Goal: Task Accomplishment & Management: Manage account settings

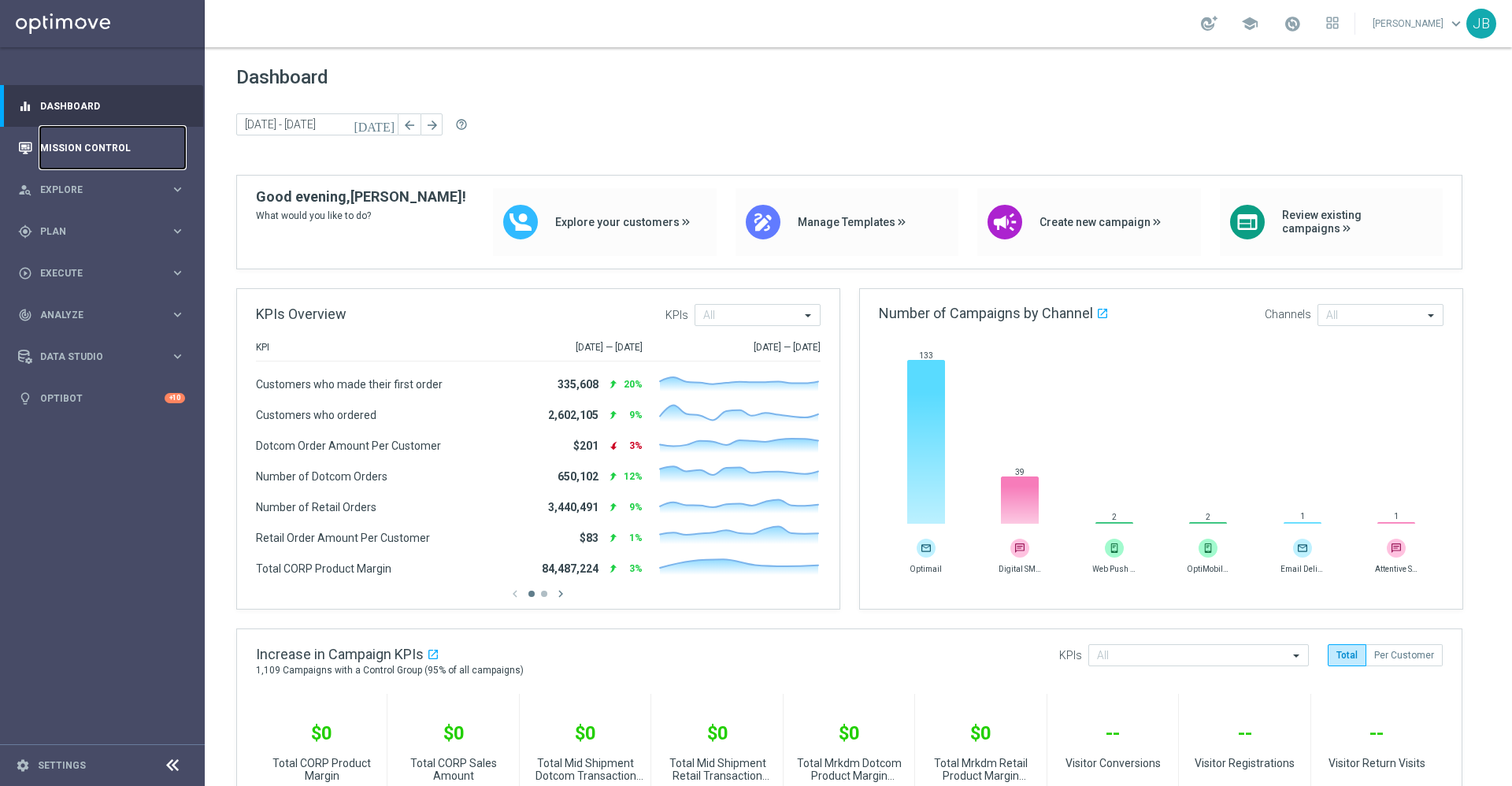
click at [121, 149] on link "Mission Control" at bounding box center [112, 147] width 145 height 42
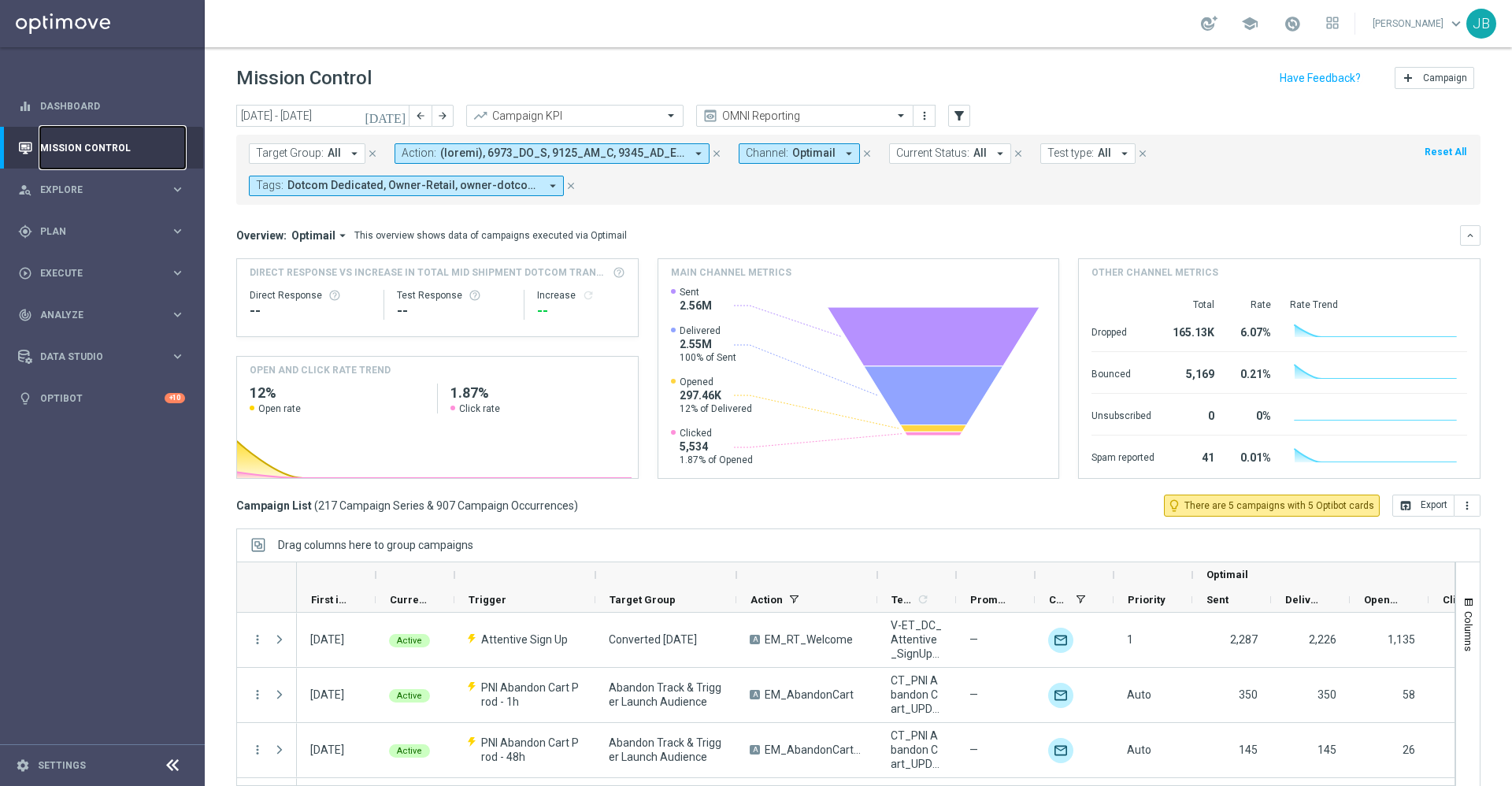
click at [97, 147] on link "Mission Control" at bounding box center [112, 147] width 145 height 42
click at [75, 235] on span "Plan" at bounding box center [104, 231] width 130 height 9
click at [93, 269] on link "Target Groups" at bounding box center [101, 264] width 122 height 13
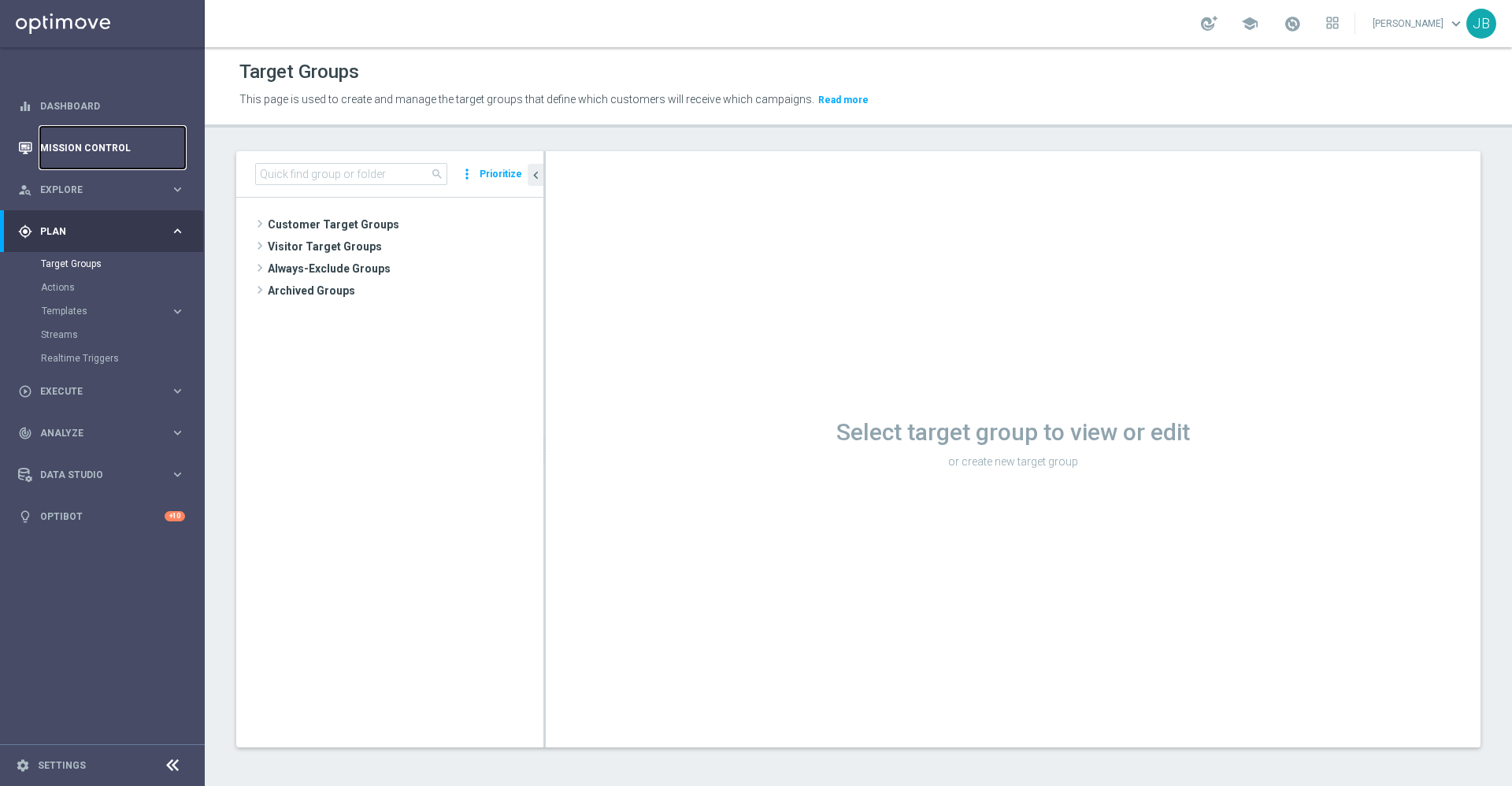
click at [132, 154] on link "Mission Control" at bounding box center [112, 147] width 145 height 42
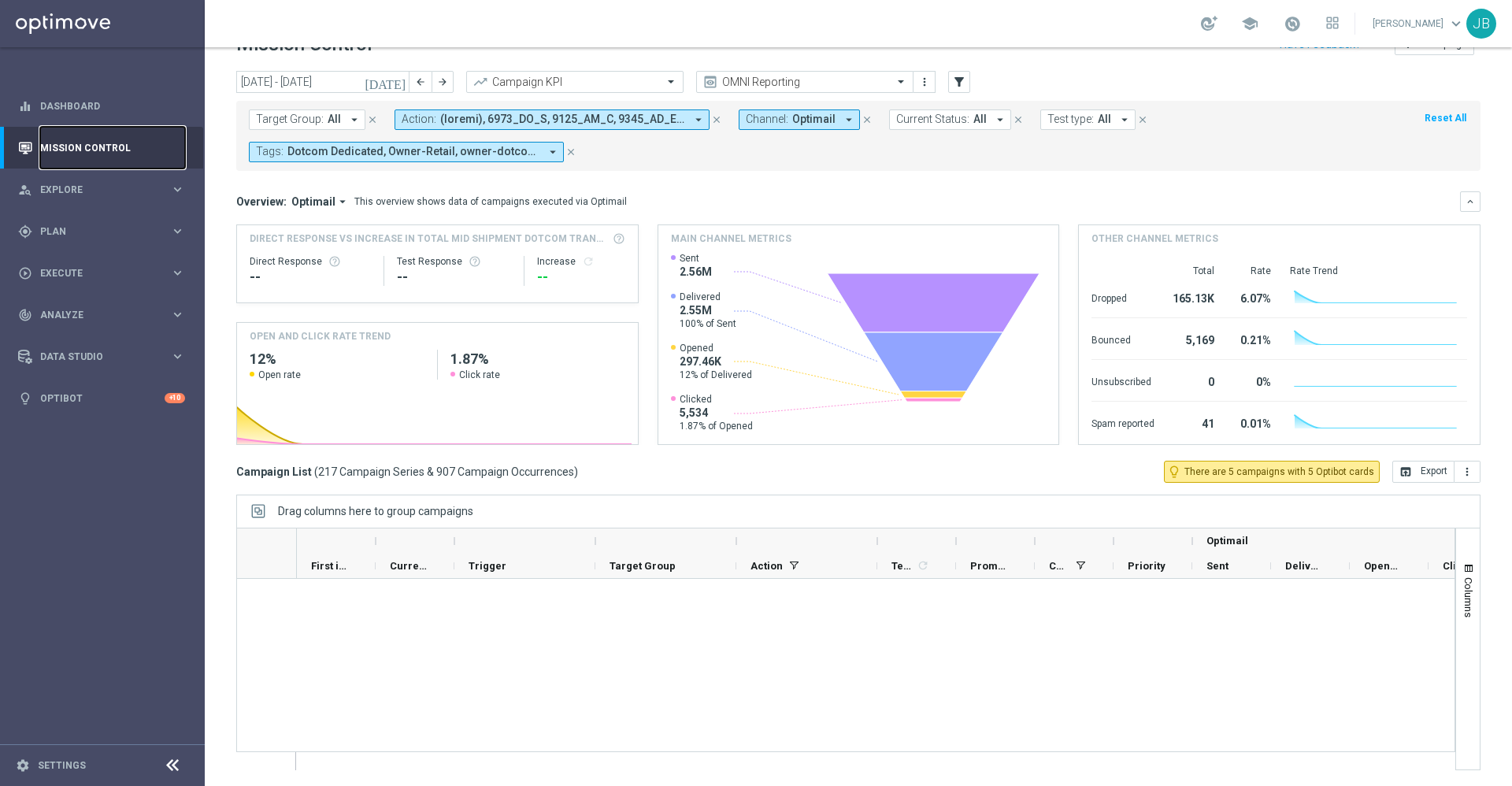
scroll to position [2402, 0]
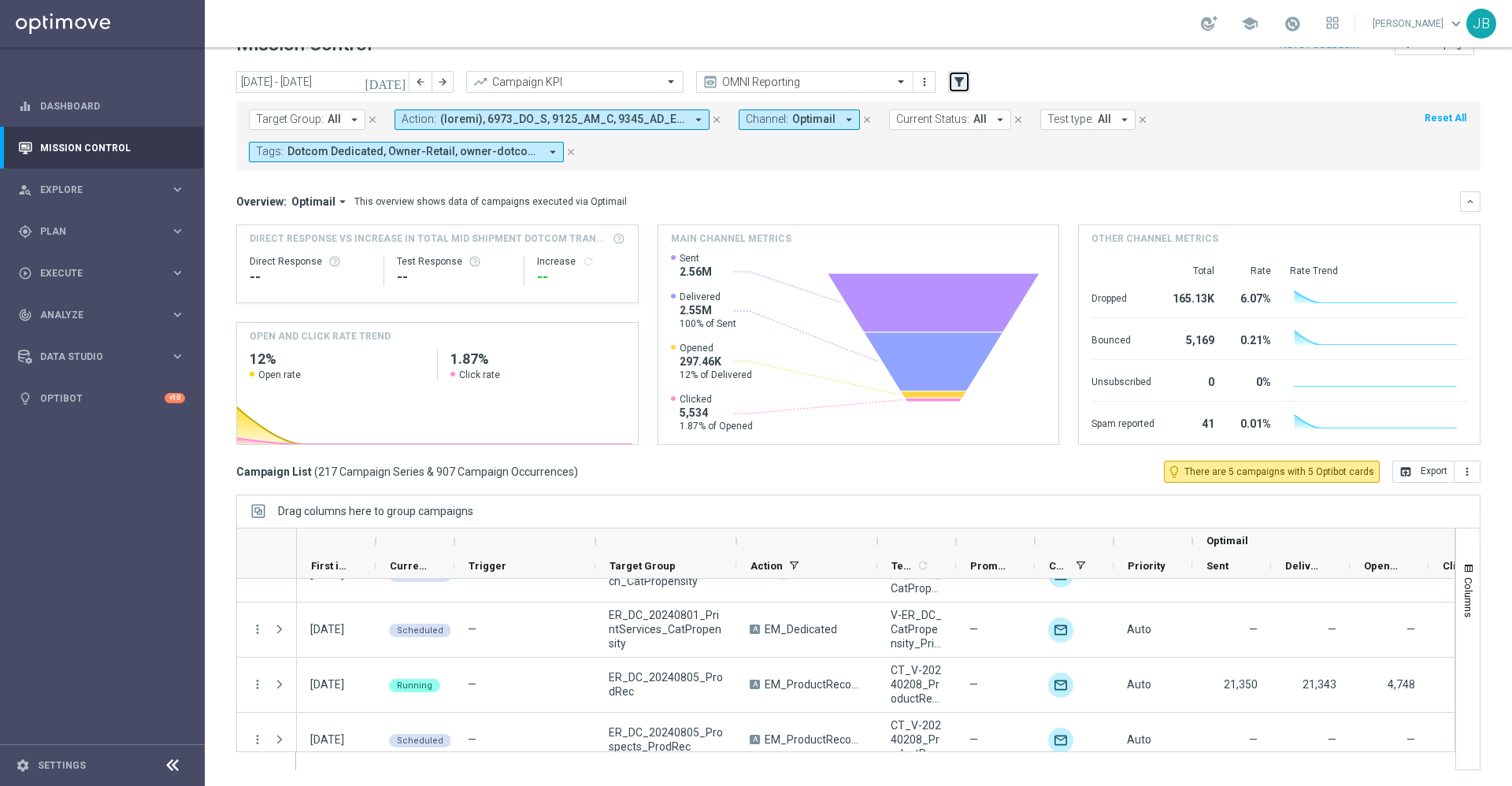
click at [964, 80] on icon "filter_alt" at bounding box center [959, 82] width 14 height 14
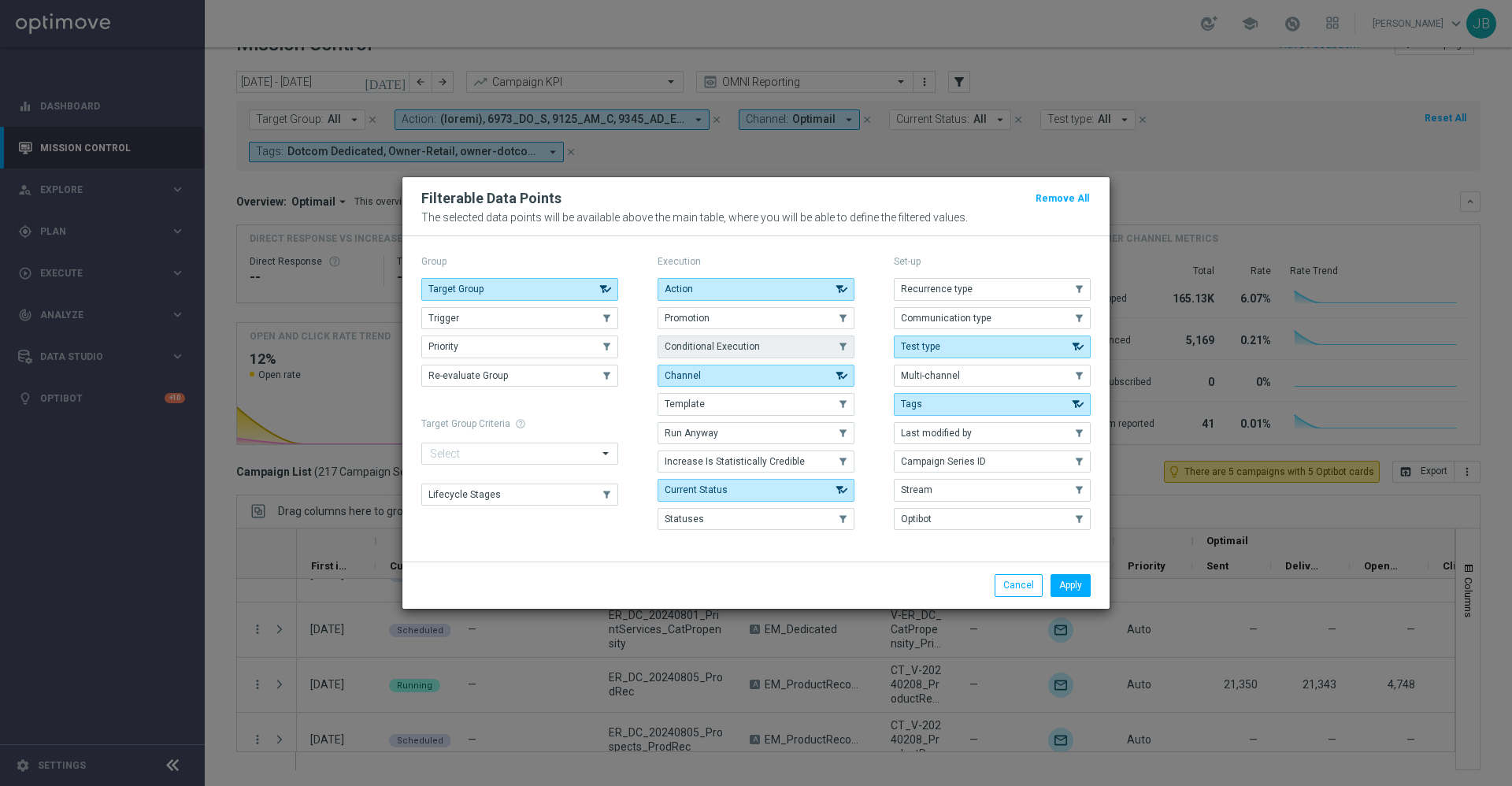
click at [812, 341] on button "Conditional Execution" at bounding box center [756, 346] width 197 height 22
click at [1075, 589] on button "Apply" at bounding box center [1070, 585] width 40 height 22
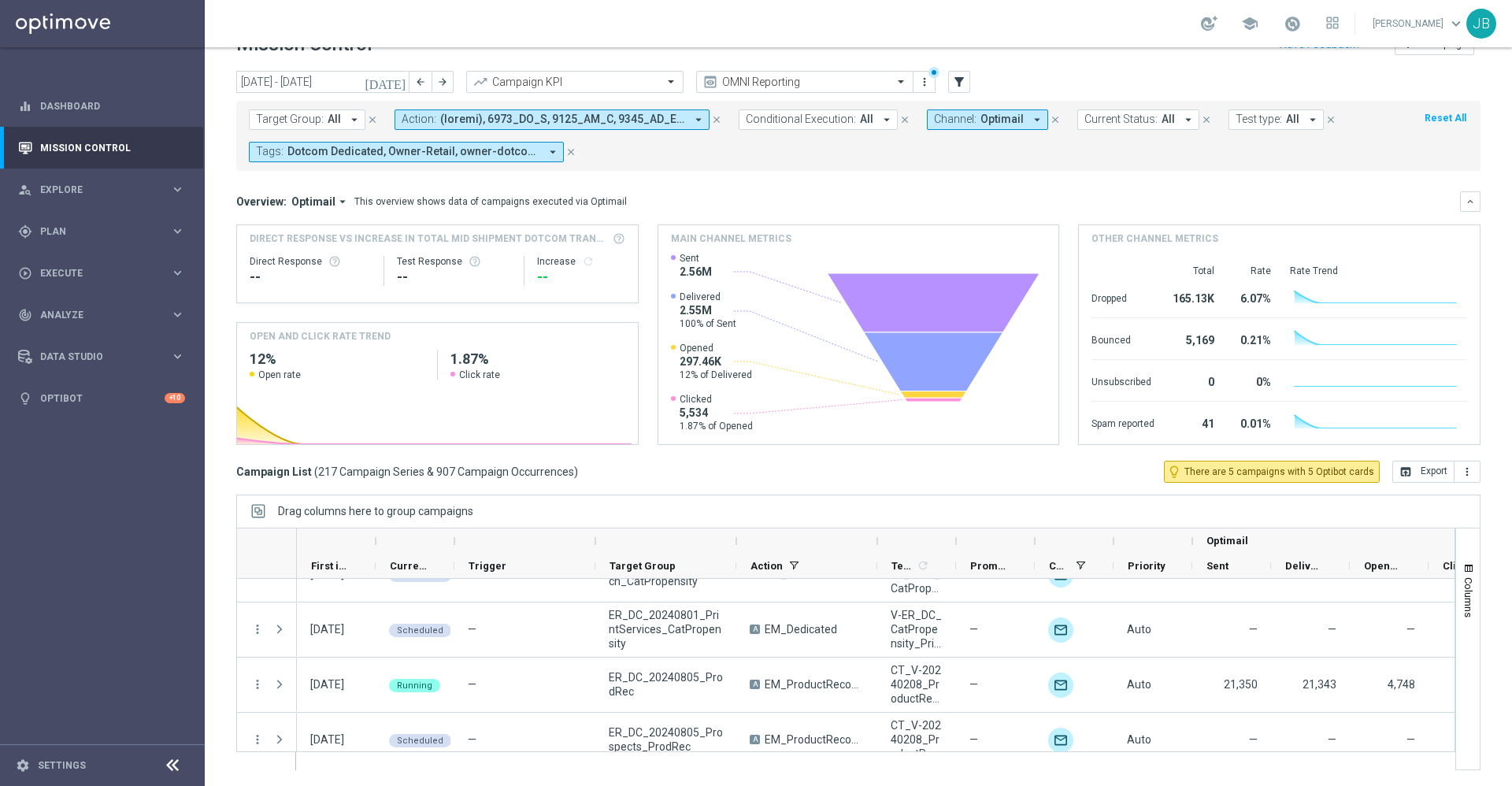
click at [864, 118] on span "All" at bounding box center [865, 118] width 13 height 13
click at [746, 213] on div "On" at bounding box center [815, 213] width 137 height 25
click at [1038, 187] on mini-dashboard "Overview: Optimail arrow_drop_down This overview shows data of campaigns execut…" at bounding box center [857, 315] width 1243 height 290
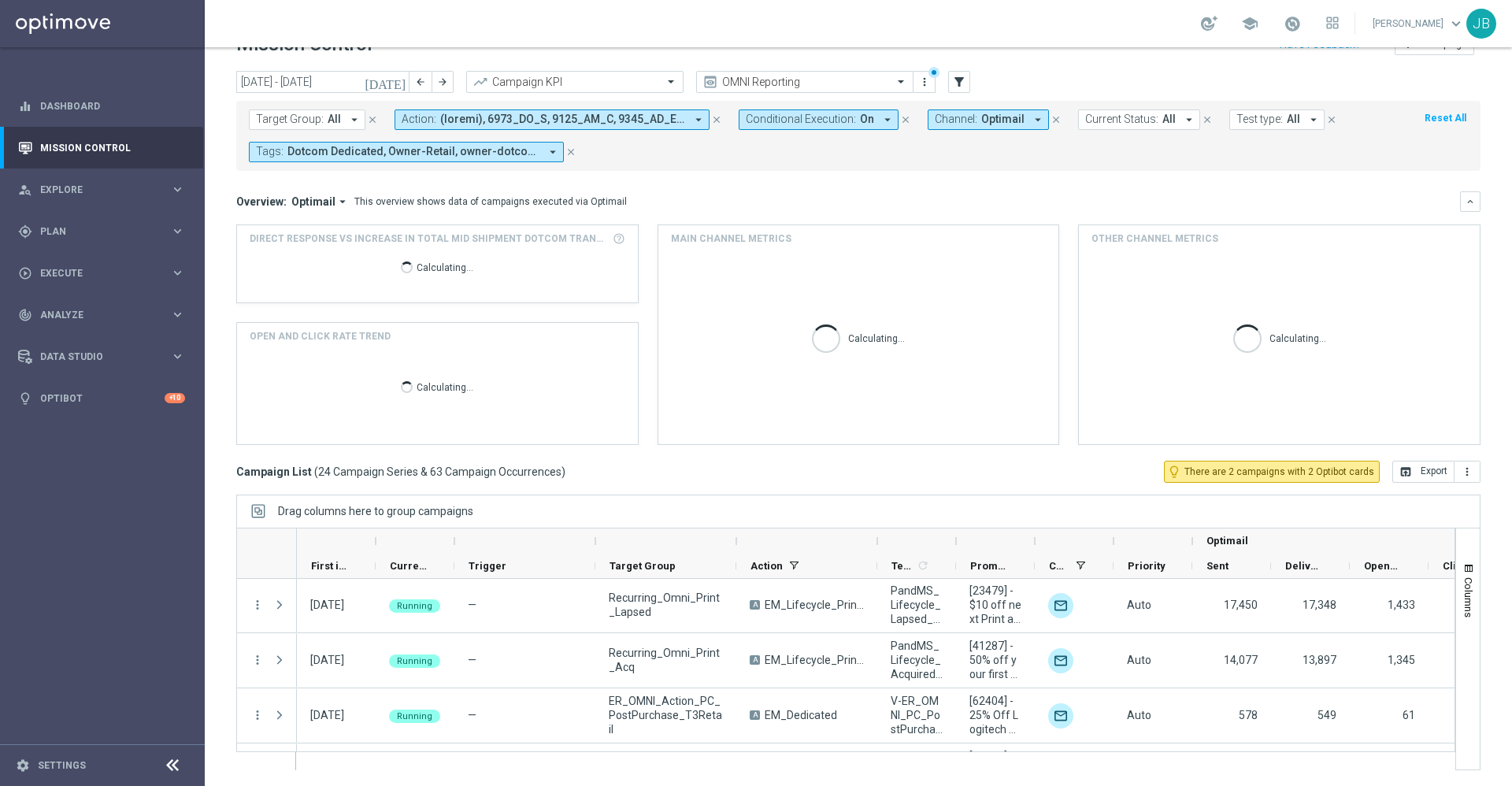
scroll to position [0, 0]
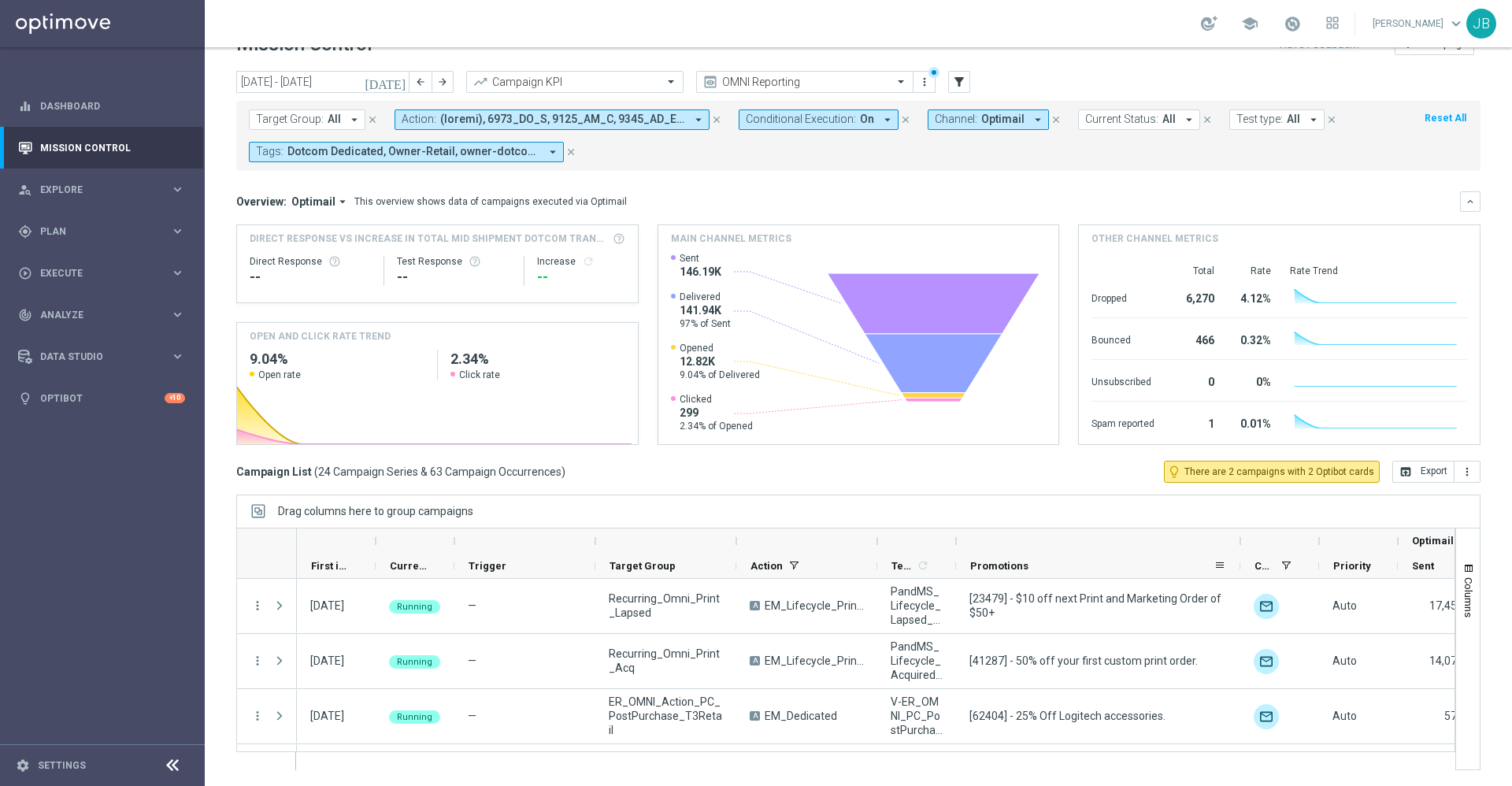
drag, startPoint x: 1033, startPoint y: 543, endPoint x: 1238, endPoint y: 561, distance: 205.8
click at [1238, 561] on div "Optimail First in Range" at bounding box center [1045, 553] width 1498 height 51
click at [1018, 561] on span "Promotions" at bounding box center [999, 566] width 59 height 12
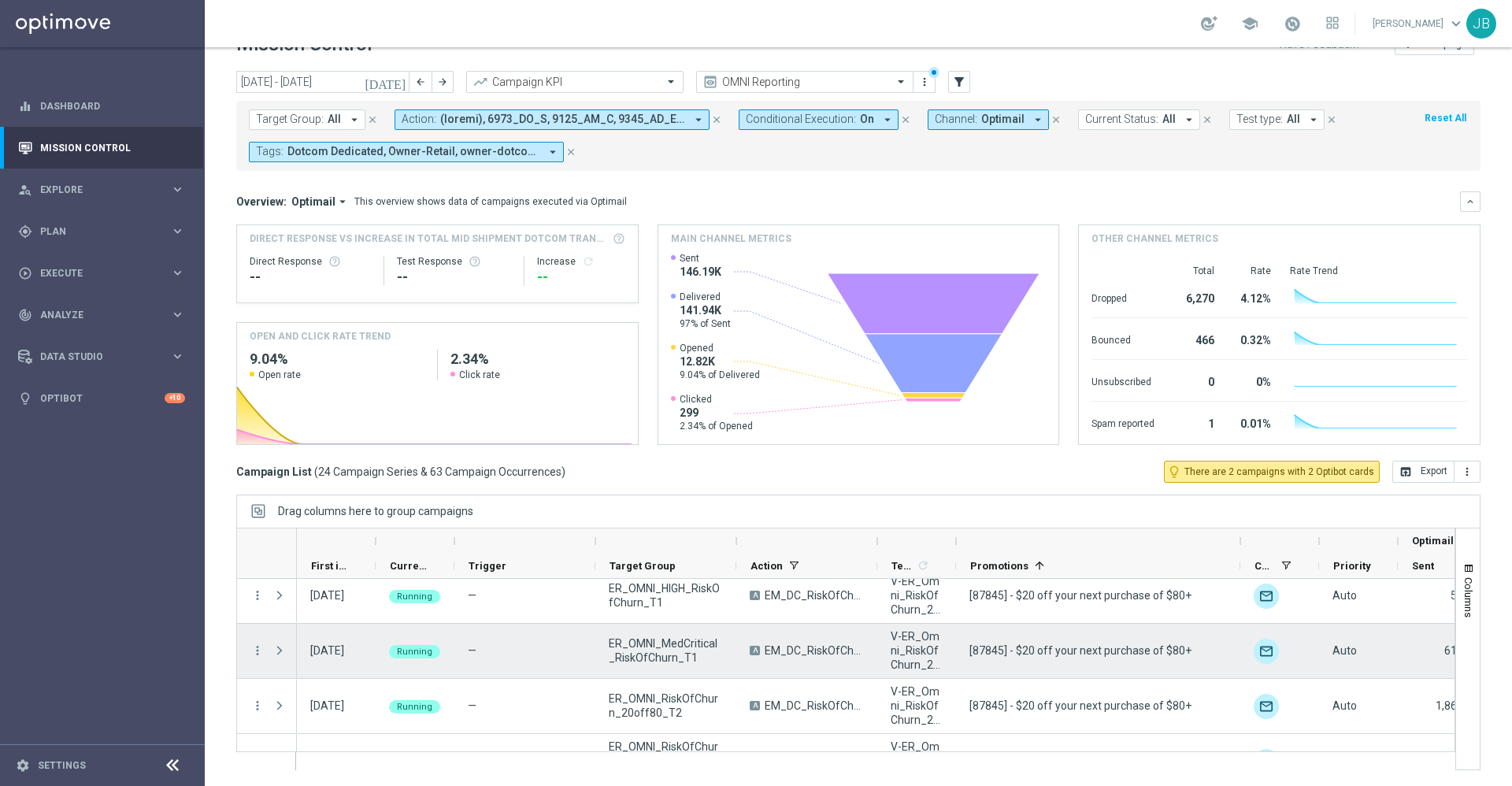
scroll to position [1150, 0]
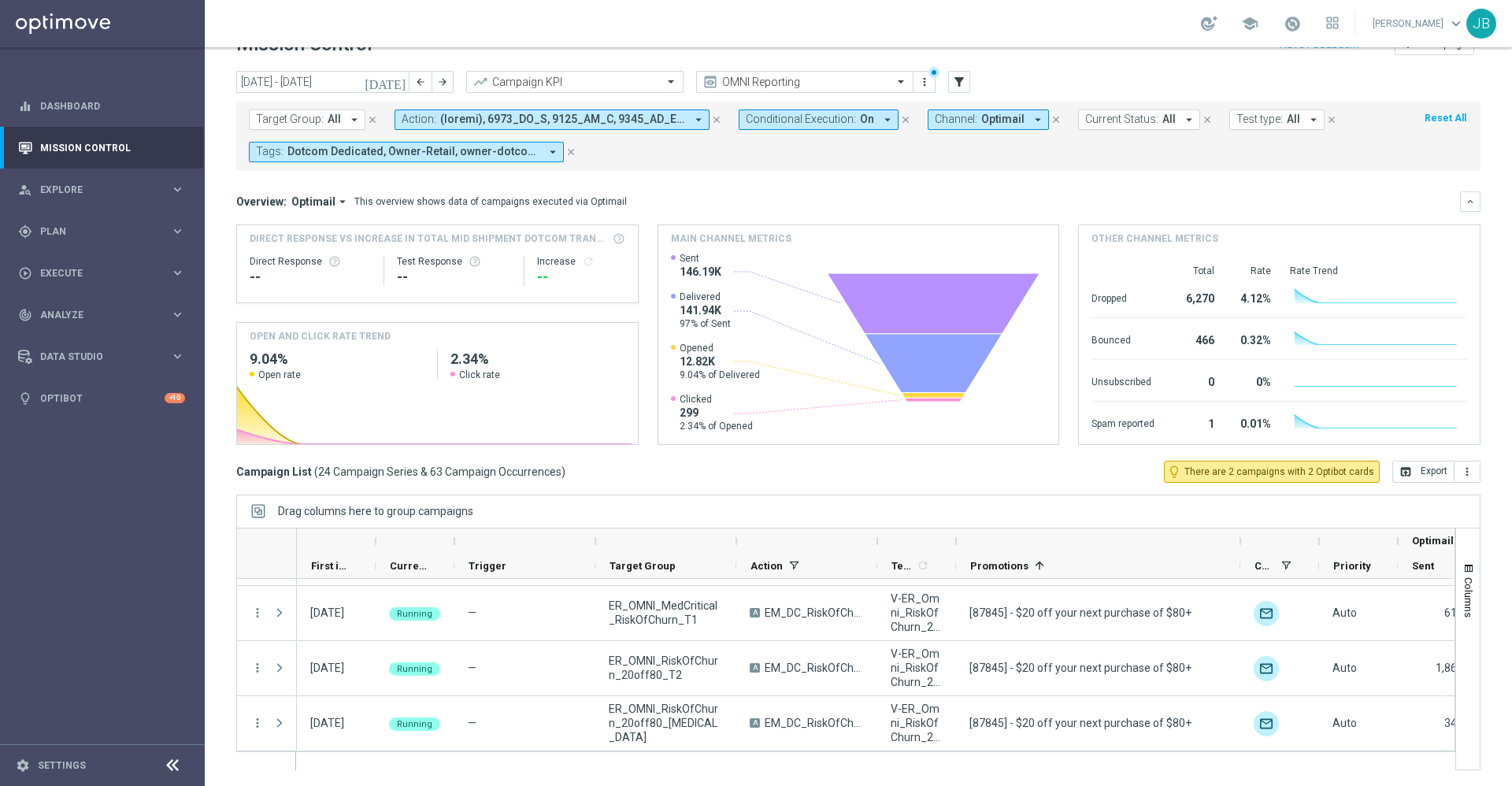
click at [397, 81] on icon "[DATE]" at bounding box center [385, 82] width 43 height 14
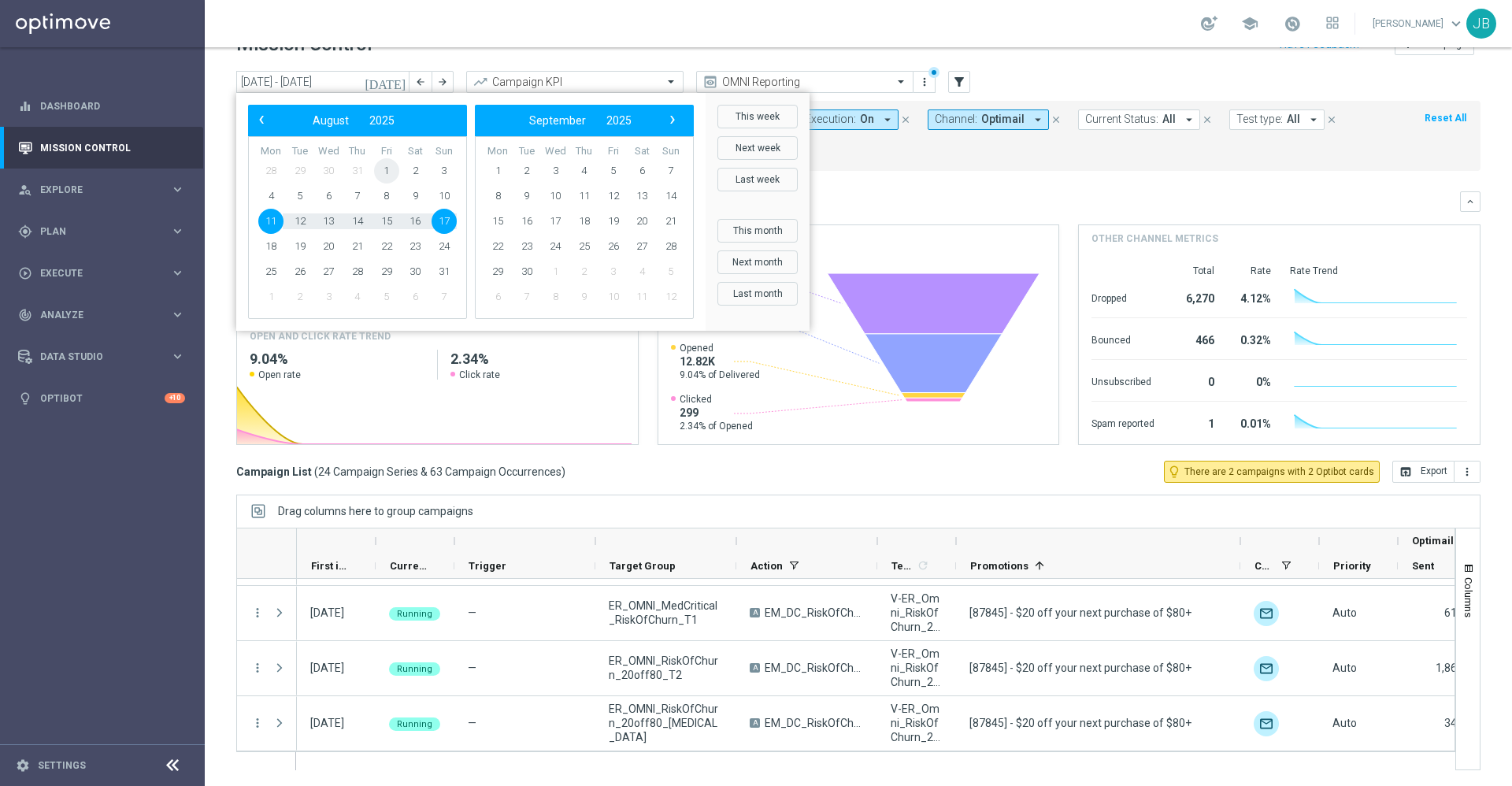
click at [384, 166] on span "1" at bounding box center [386, 170] width 25 height 25
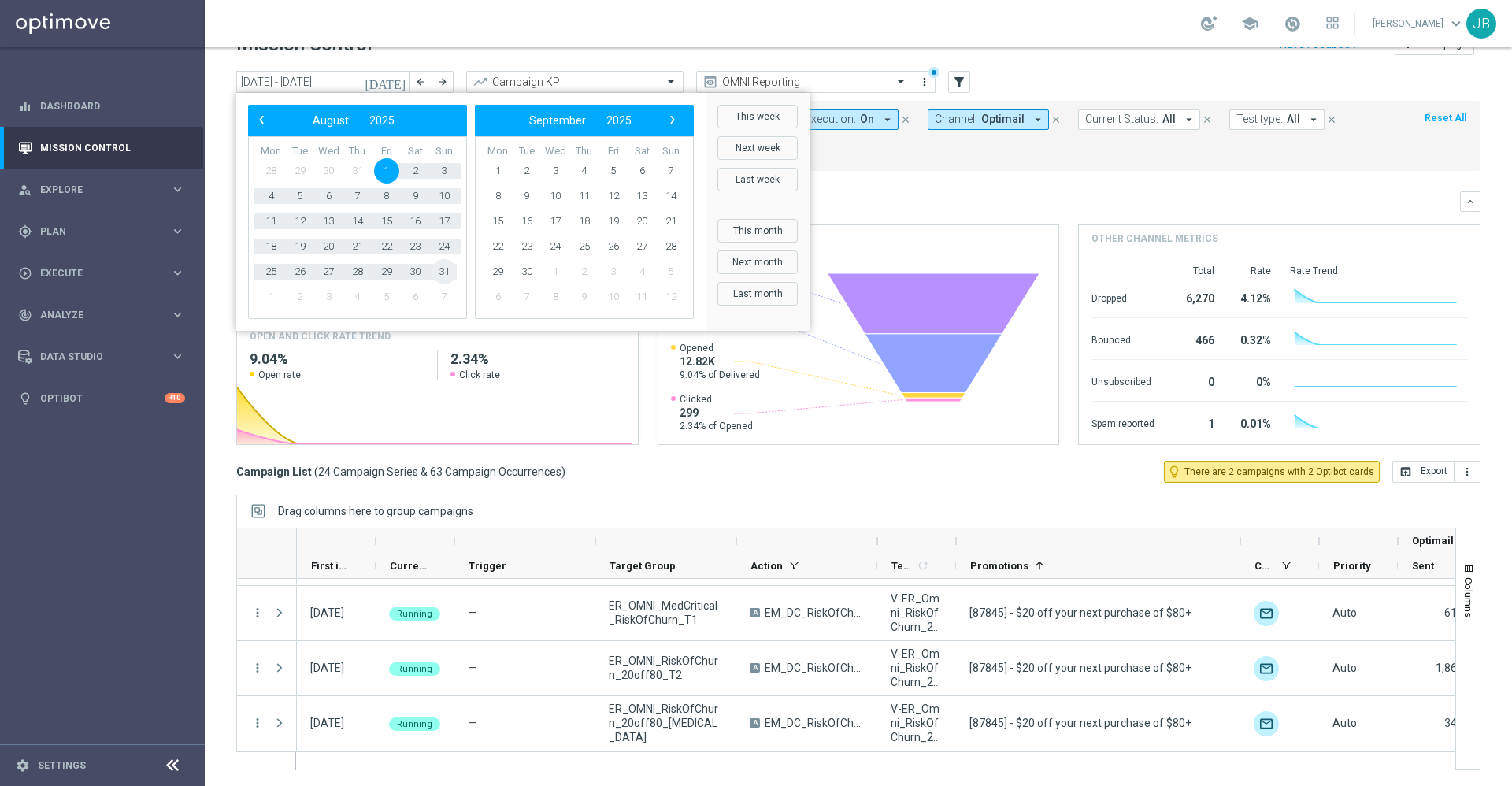
click at [447, 272] on span "31" at bounding box center [444, 271] width 25 height 25
type input "[DATE] - [DATE]"
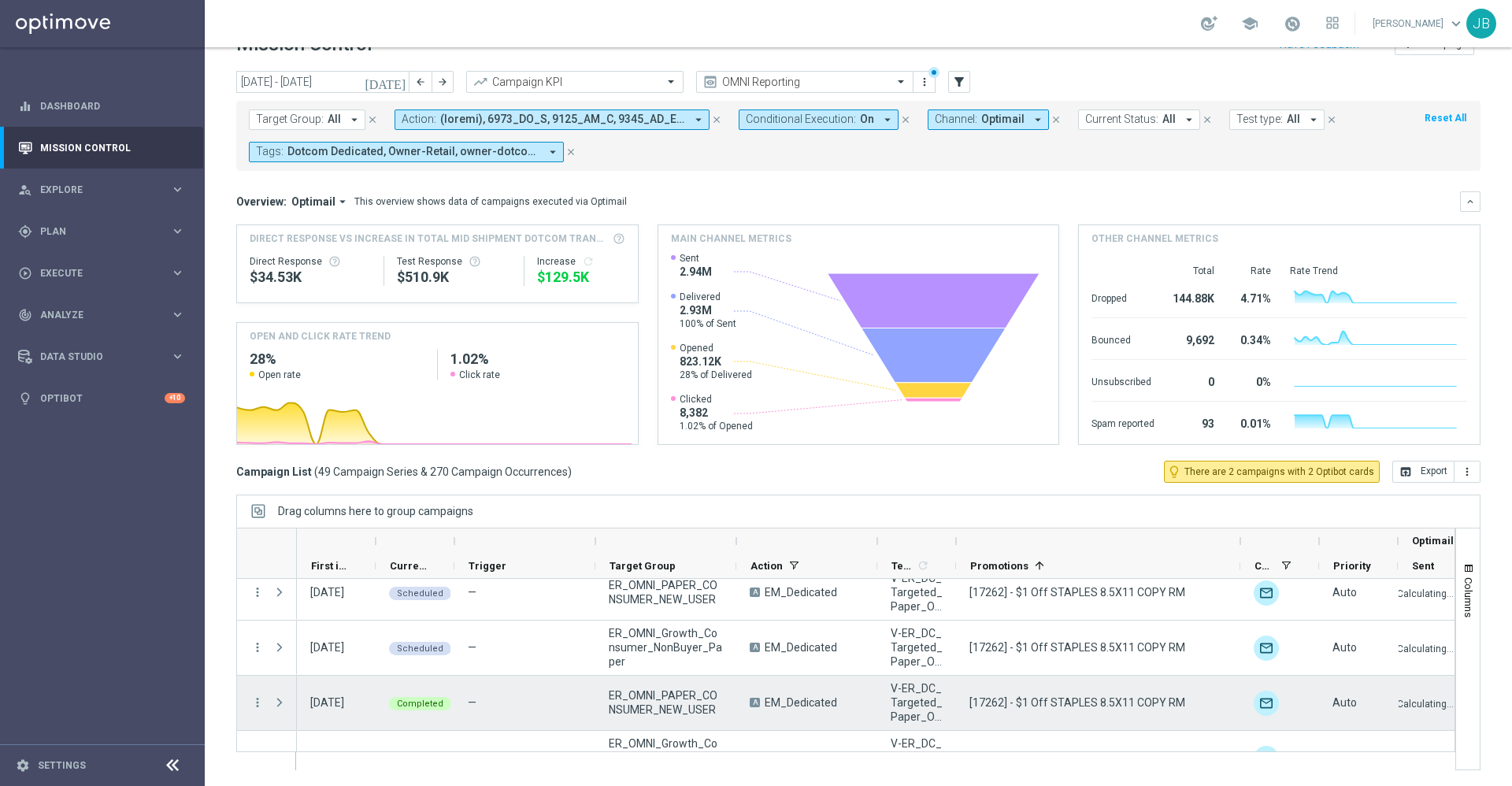
scroll to position [231, 0]
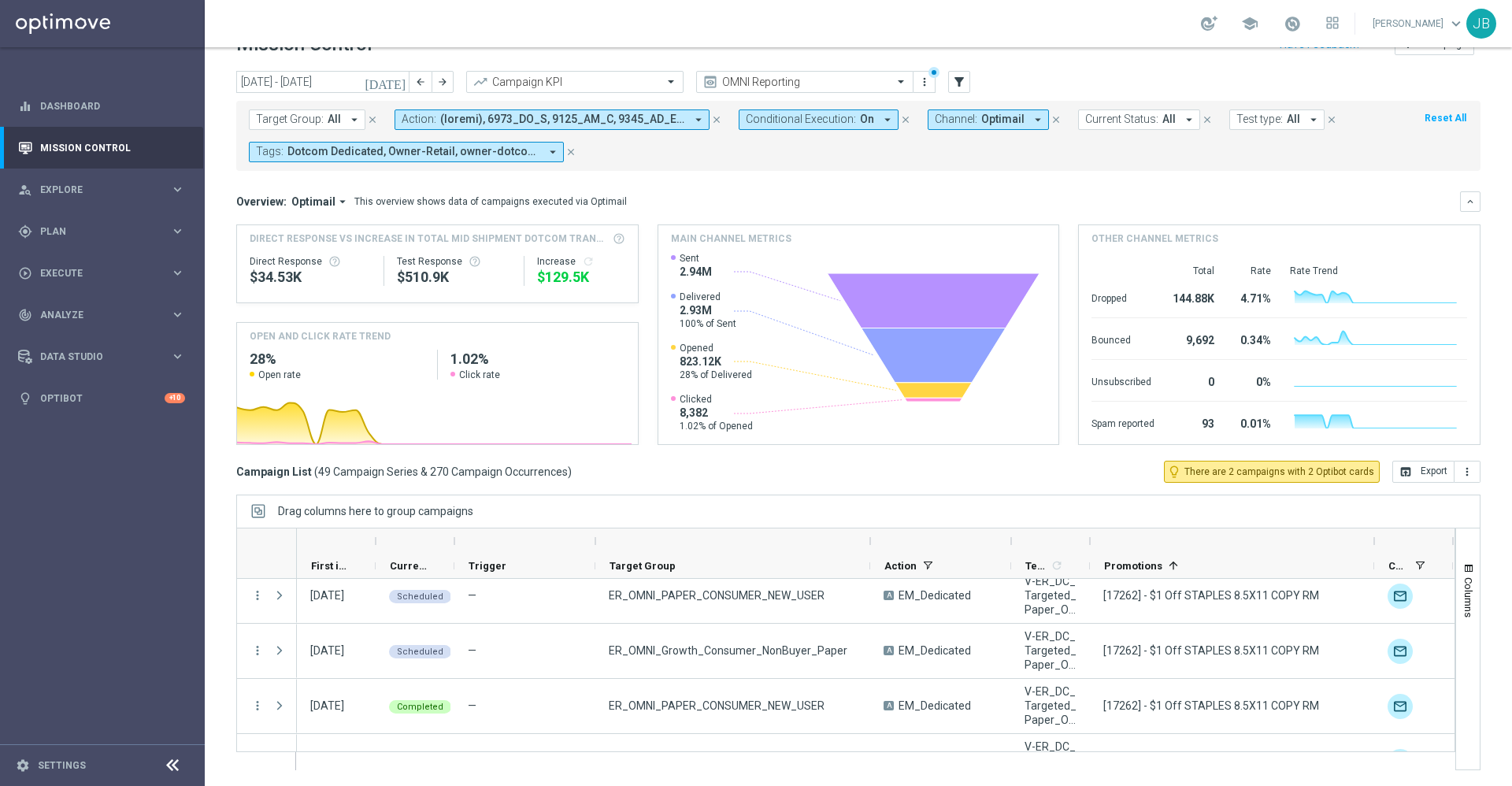
drag, startPoint x: 737, startPoint y: 539, endPoint x: 897, endPoint y: 552, distance: 160.5
click at [873, 552] on div at bounding box center [869, 540] width 6 height 25
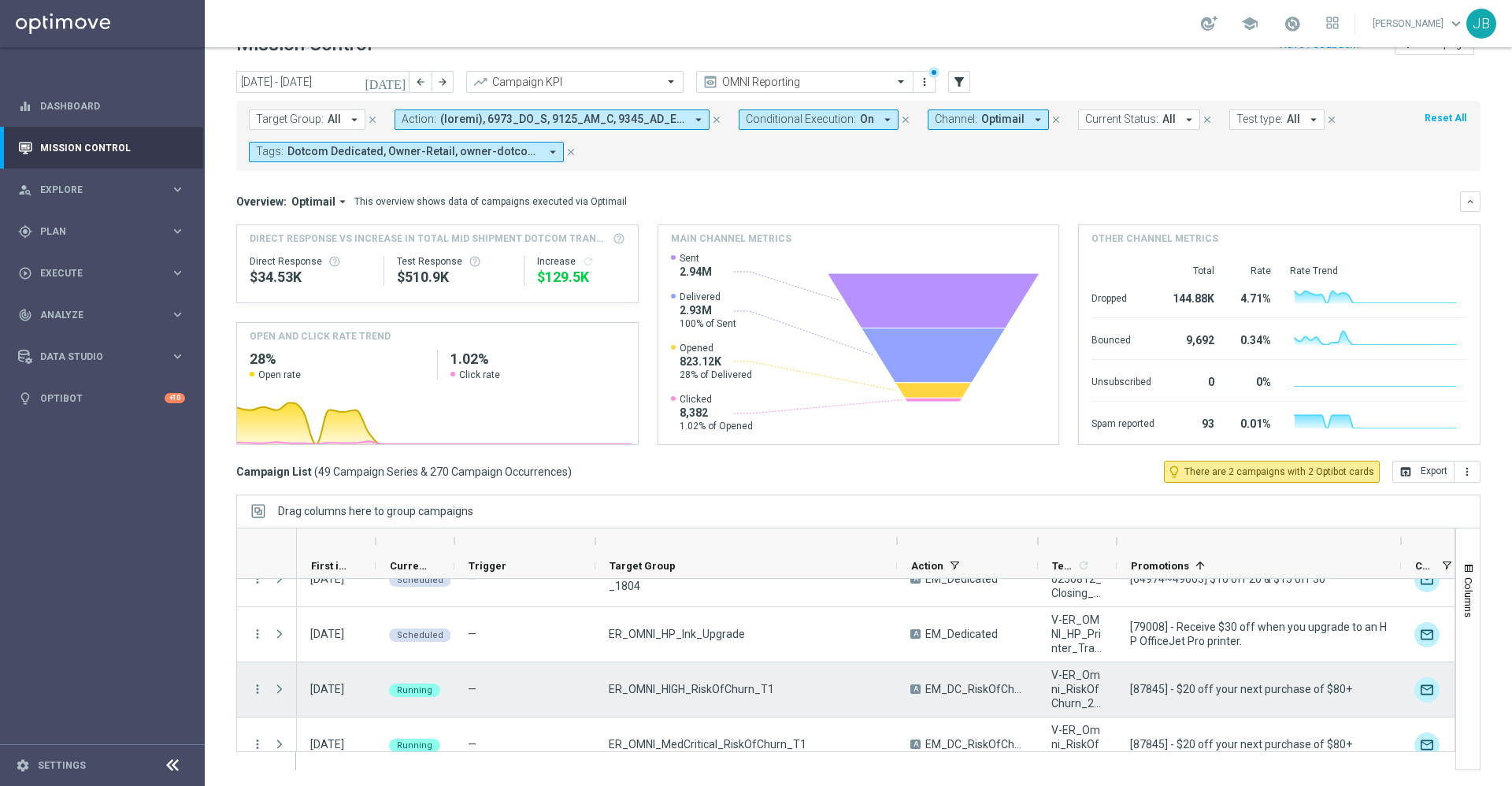
scroll to position [1894, 0]
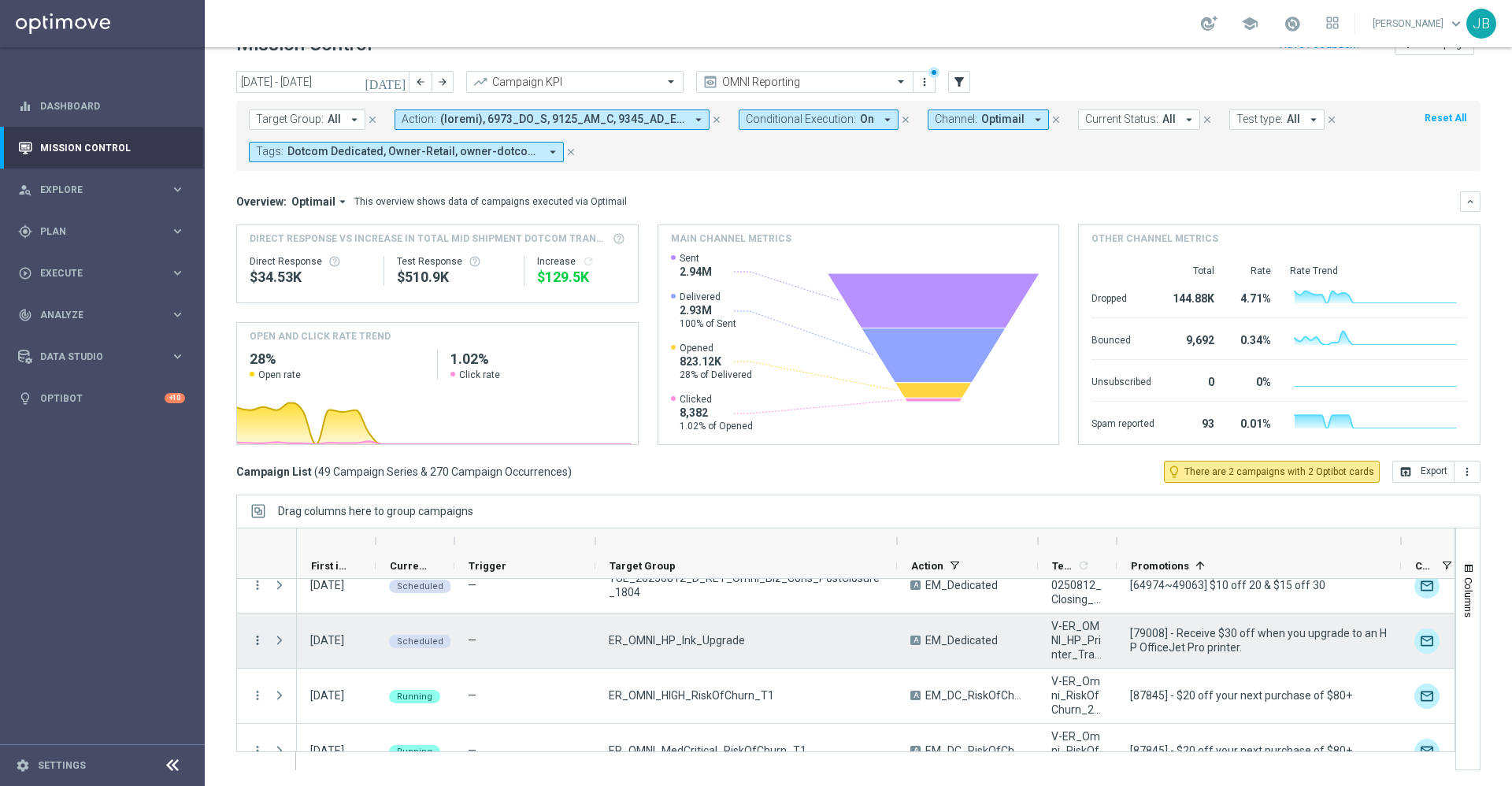
click at [255, 640] on icon "more_vert" at bounding box center [258, 640] width 14 height 14
click at [374, 473] on div "Campaign Details" at bounding box center [361, 475] width 146 height 11
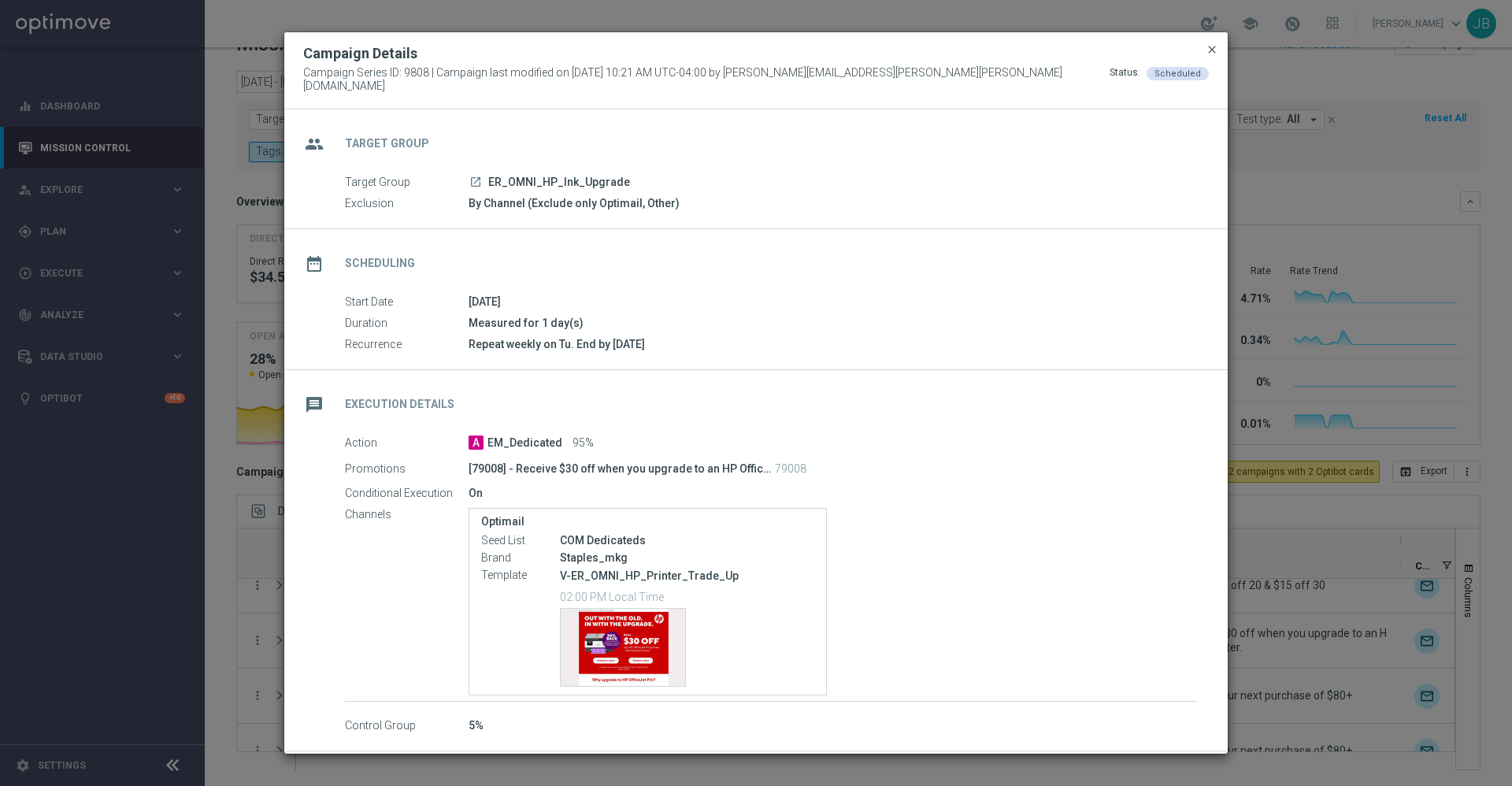
click at [1210, 52] on span "close" at bounding box center [1212, 50] width 13 height 13
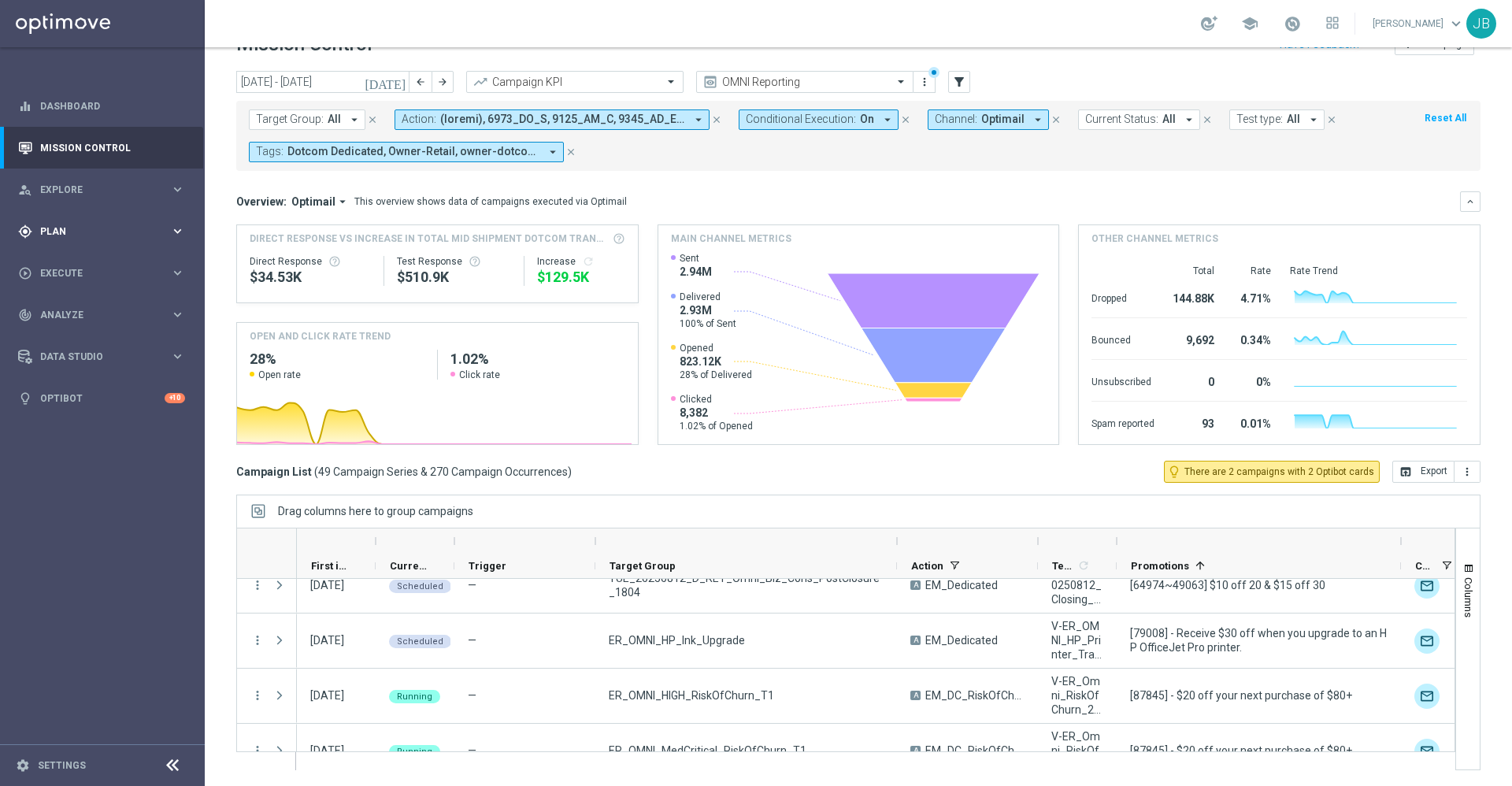
click at [149, 222] on div "gps_fixed Plan keyboard_arrow_right" at bounding box center [101, 231] width 203 height 42
click at [110, 263] on link "Target Groups" at bounding box center [101, 264] width 122 height 13
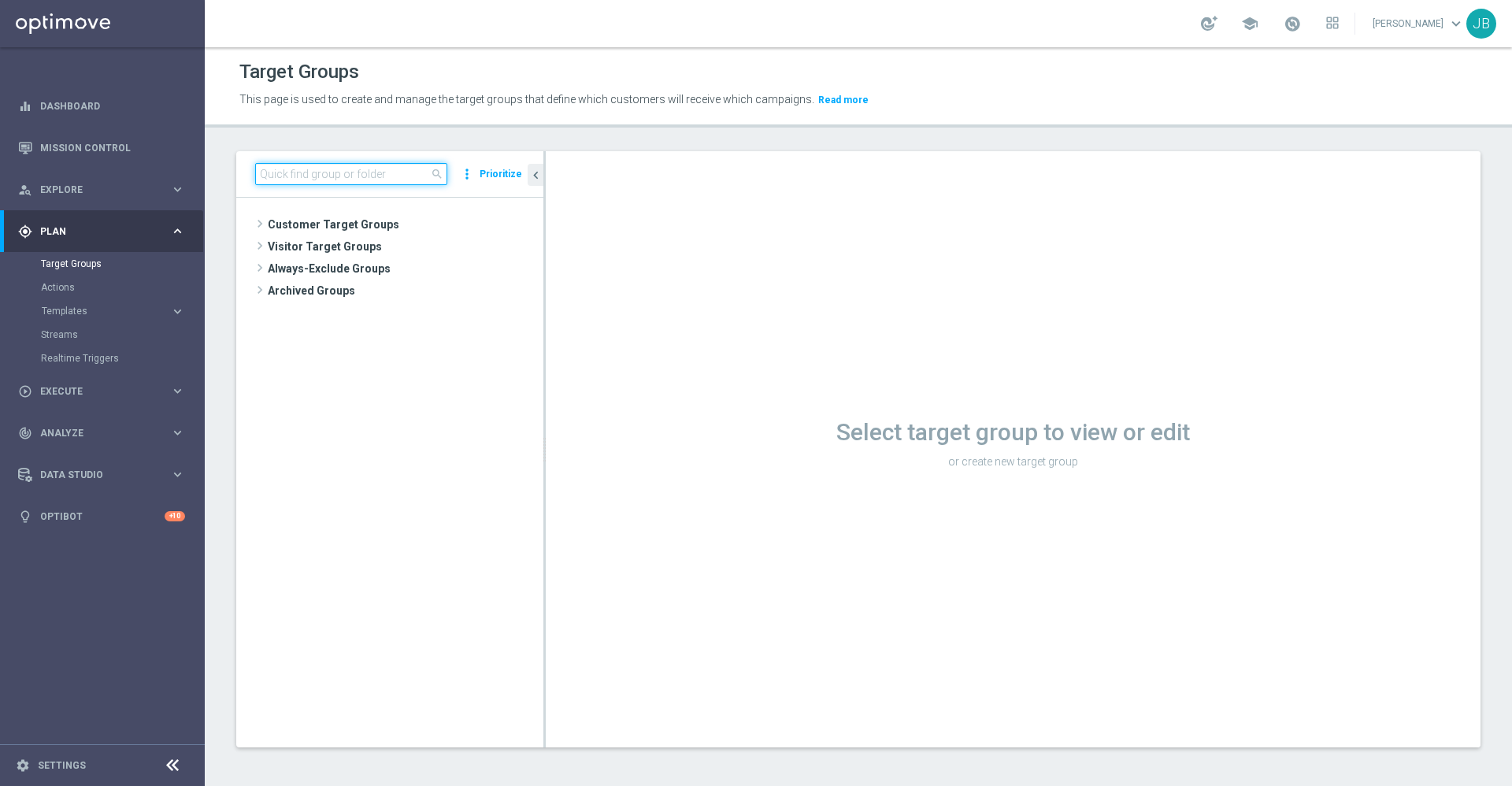
click at [307, 176] on input at bounding box center [350, 174] width 192 height 22
paste input "TUES_[PHONE_NUMBER]_SMS_RET_BTS_FREEBIE"
type input "TUES_[PHONE_NUMBER]_SMS_RET_BTS_FREEBIE"
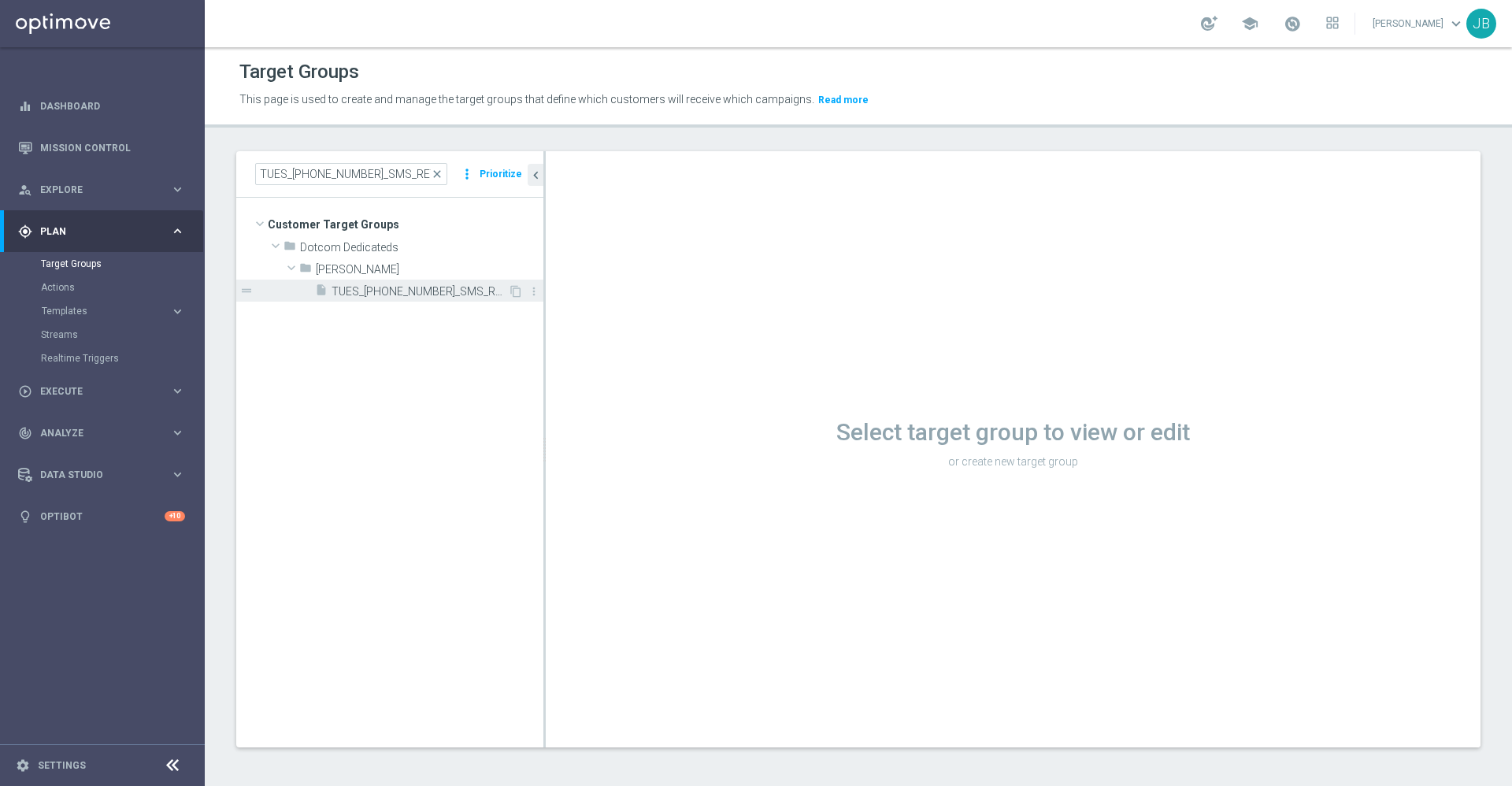
click at [385, 282] on div "insert_drive_file TUES_[PHONE_NUMBER]_SMS_RET_BTS_FREEBIE" at bounding box center [412, 291] width 193 height 22
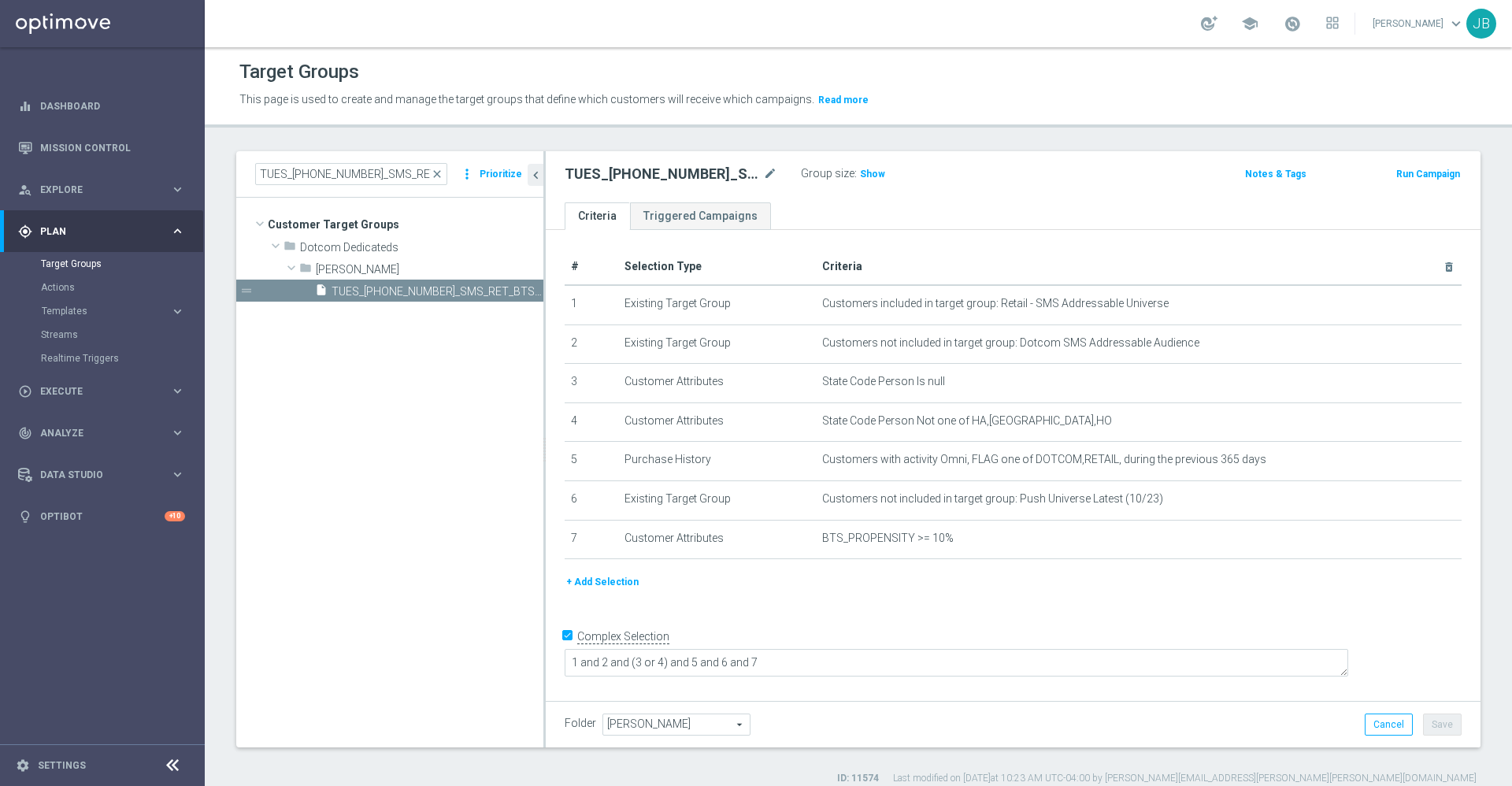
click at [610, 588] on button "+ Add Selection" at bounding box center [602, 581] width 76 height 17
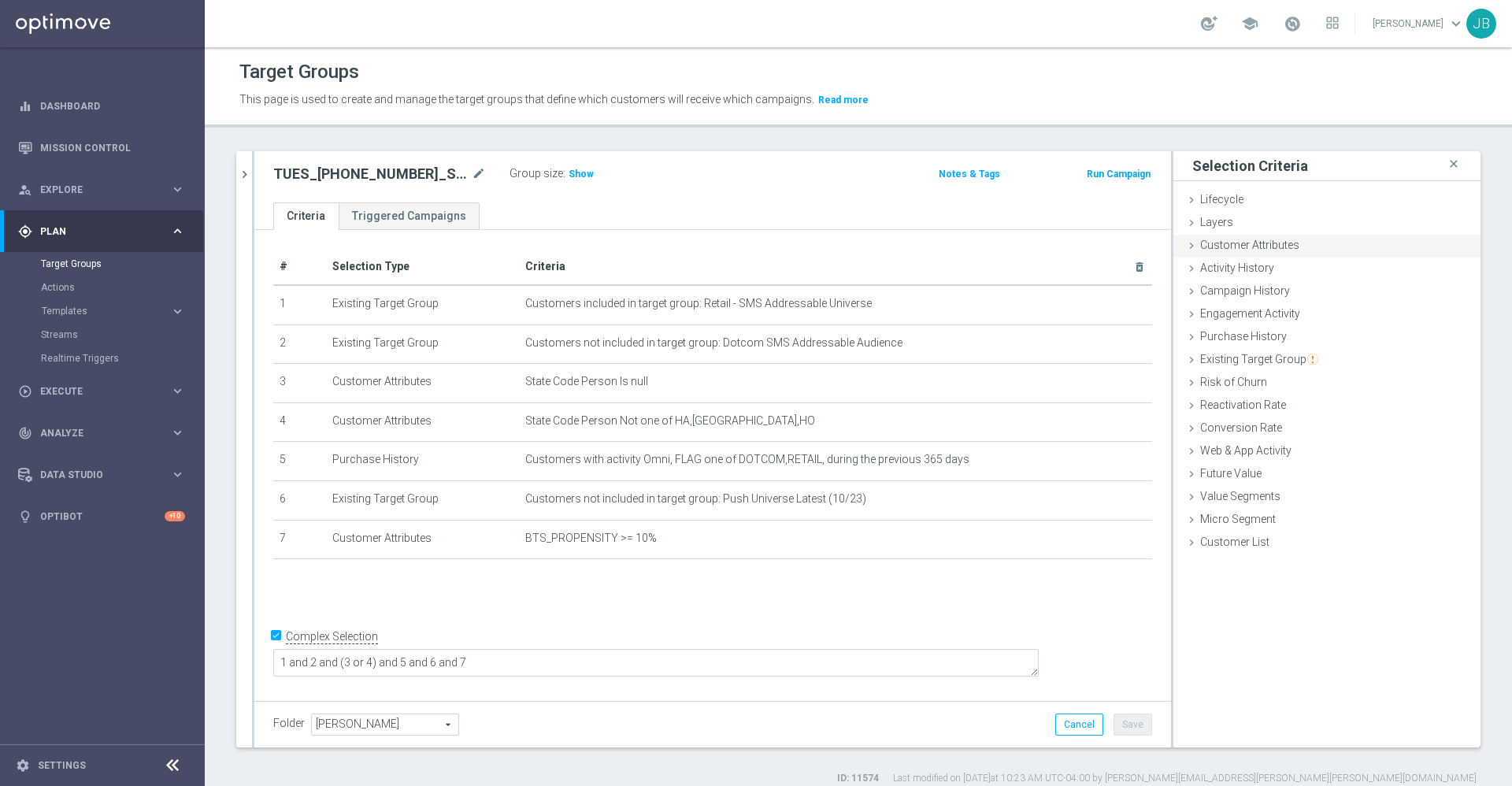
click at [1255, 251] on span "Customer Attributes" at bounding box center [1249, 245] width 99 height 13
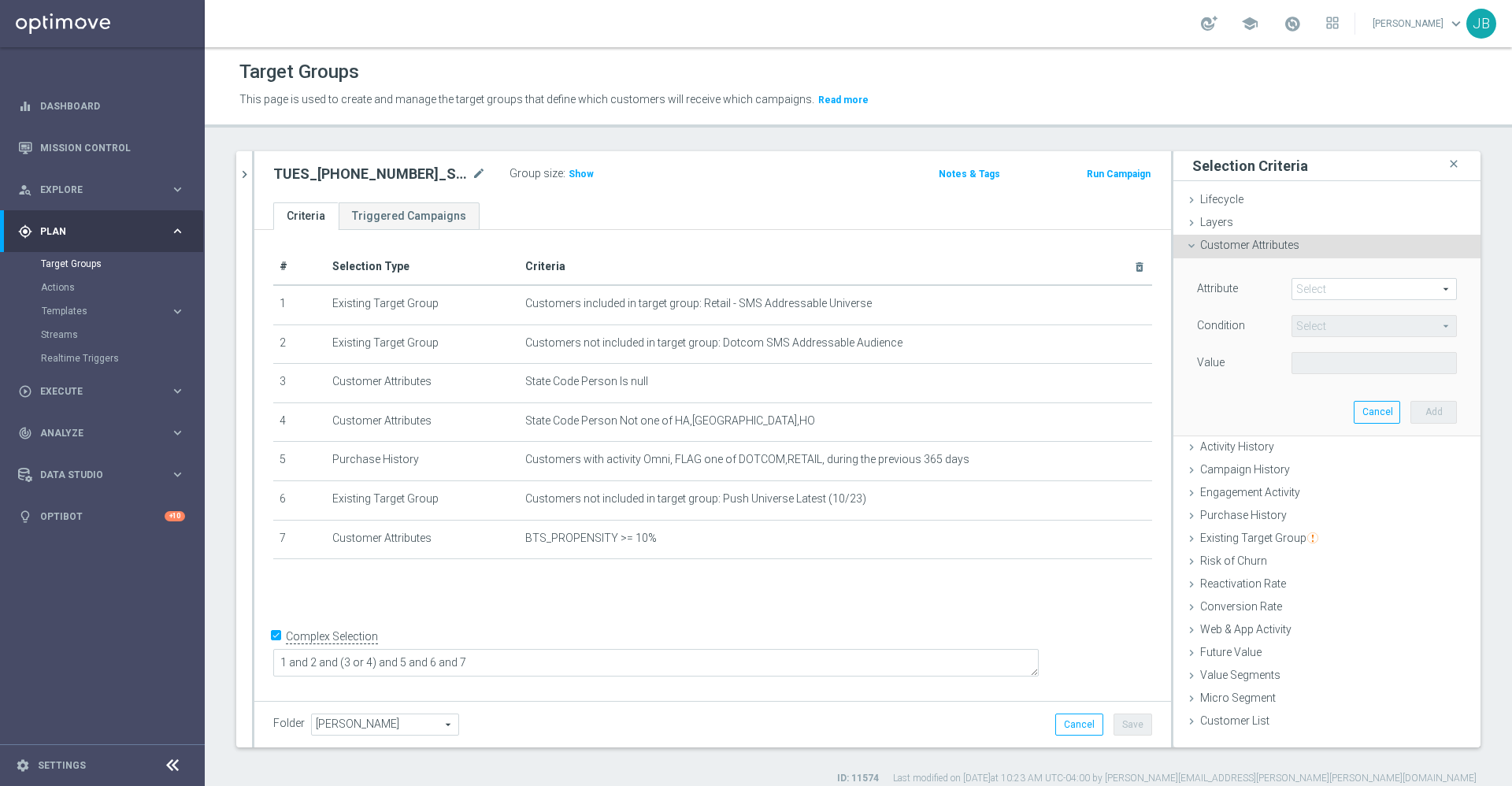
click at [1350, 290] on span at bounding box center [1374, 289] width 164 height 21
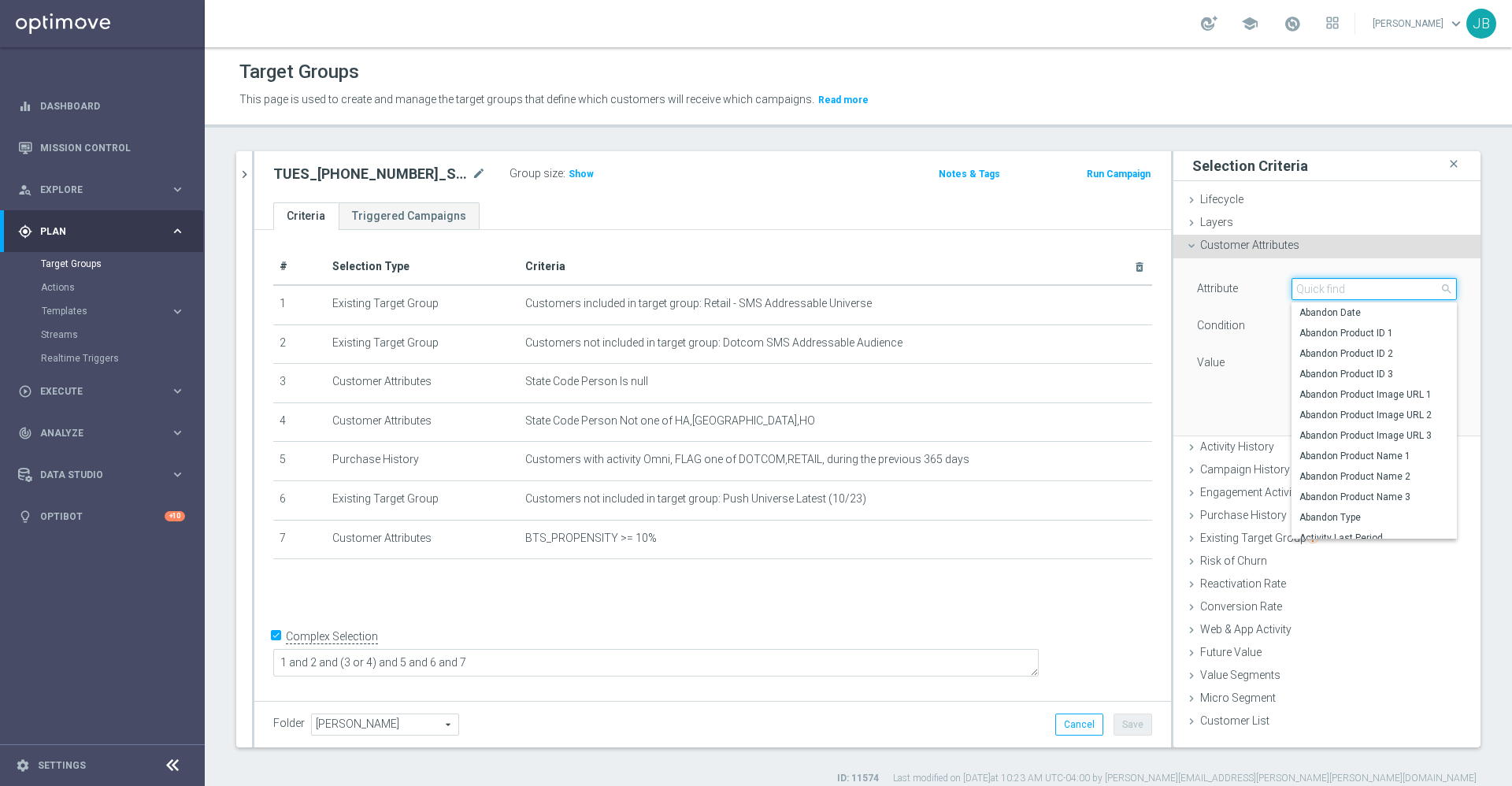
click at [1350, 290] on input "search" at bounding box center [1374, 289] width 165 height 22
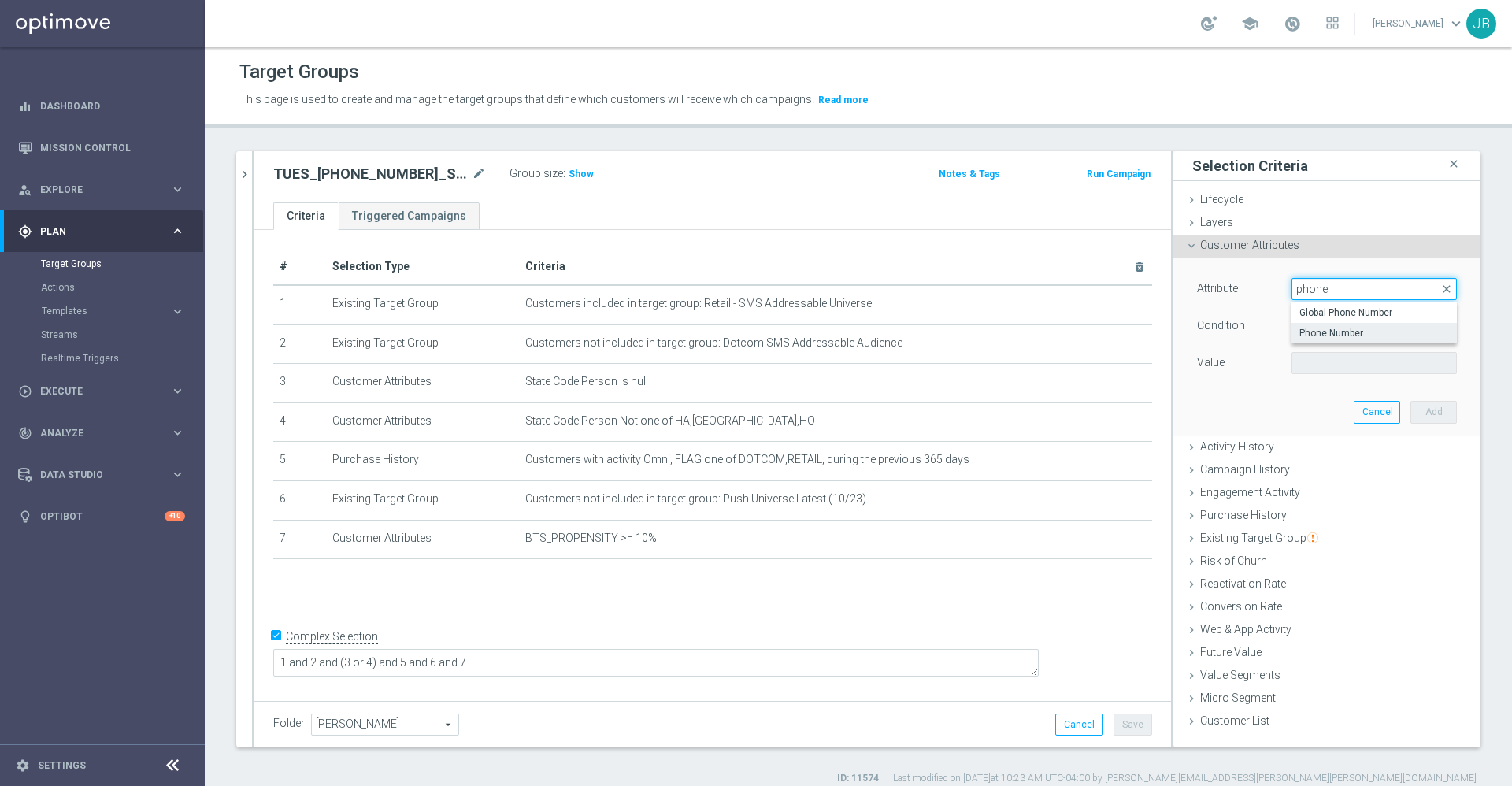
type input "phone"
click at [1345, 338] on span "Phone Number" at bounding box center [1374, 332] width 149 height 13
type input "Phone Number"
click at [1328, 330] on span "Equals" at bounding box center [1374, 325] width 164 height 21
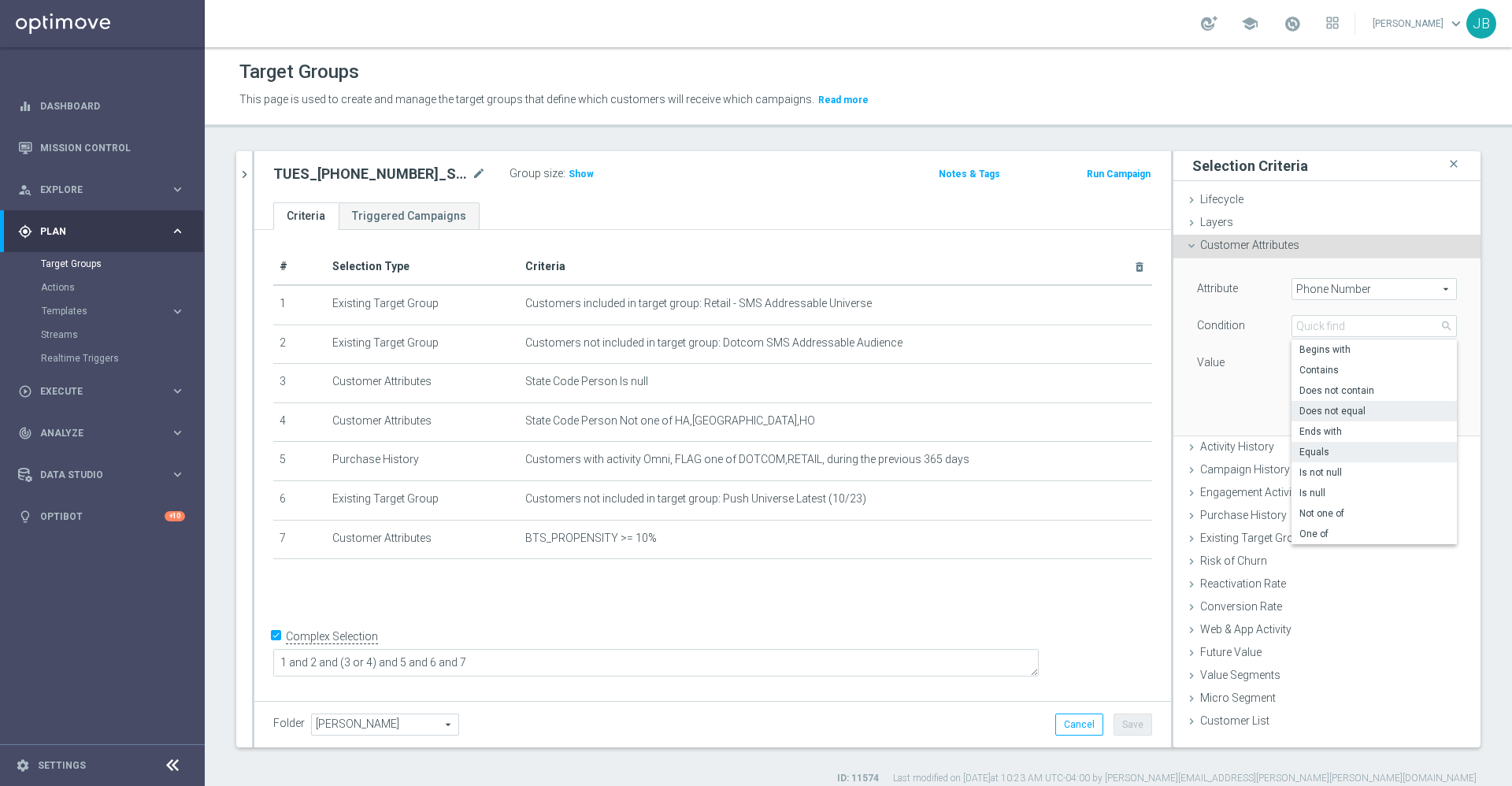
click at [1327, 414] on span "Does not equal" at bounding box center [1374, 411] width 149 height 13
type input "Does not equal"
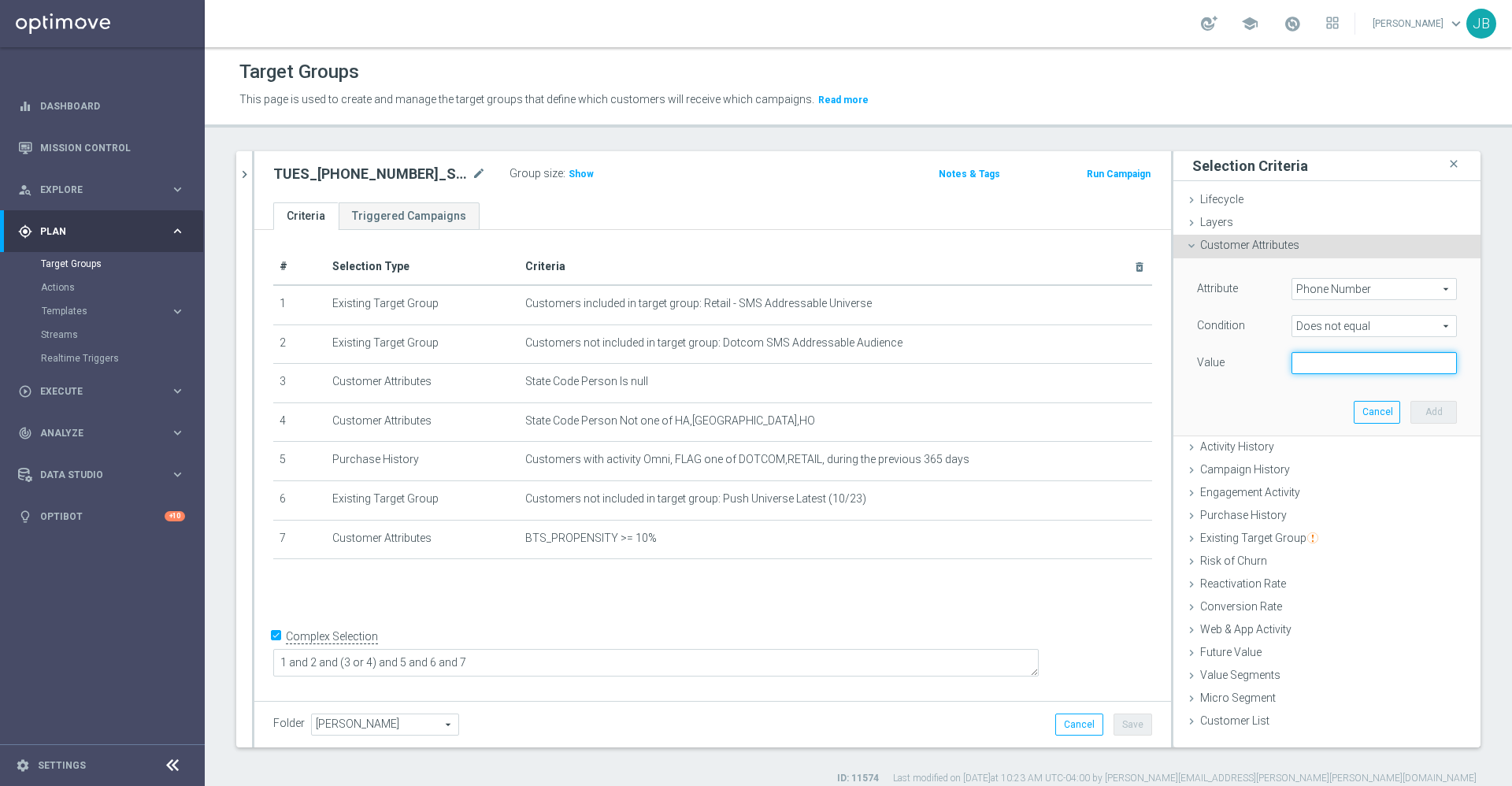
click at [1315, 361] on input "text" at bounding box center [1374, 363] width 165 height 22
click at [1333, 368] on input "text" at bounding box center [1374, 363] width 165 height 22
paste input "[PHONE_NUMBER]"
type input "[PHONE_NUMBER]"
click at [1410, 403] on button "Add" at bounding box center [1432, 412] width 47 height 22
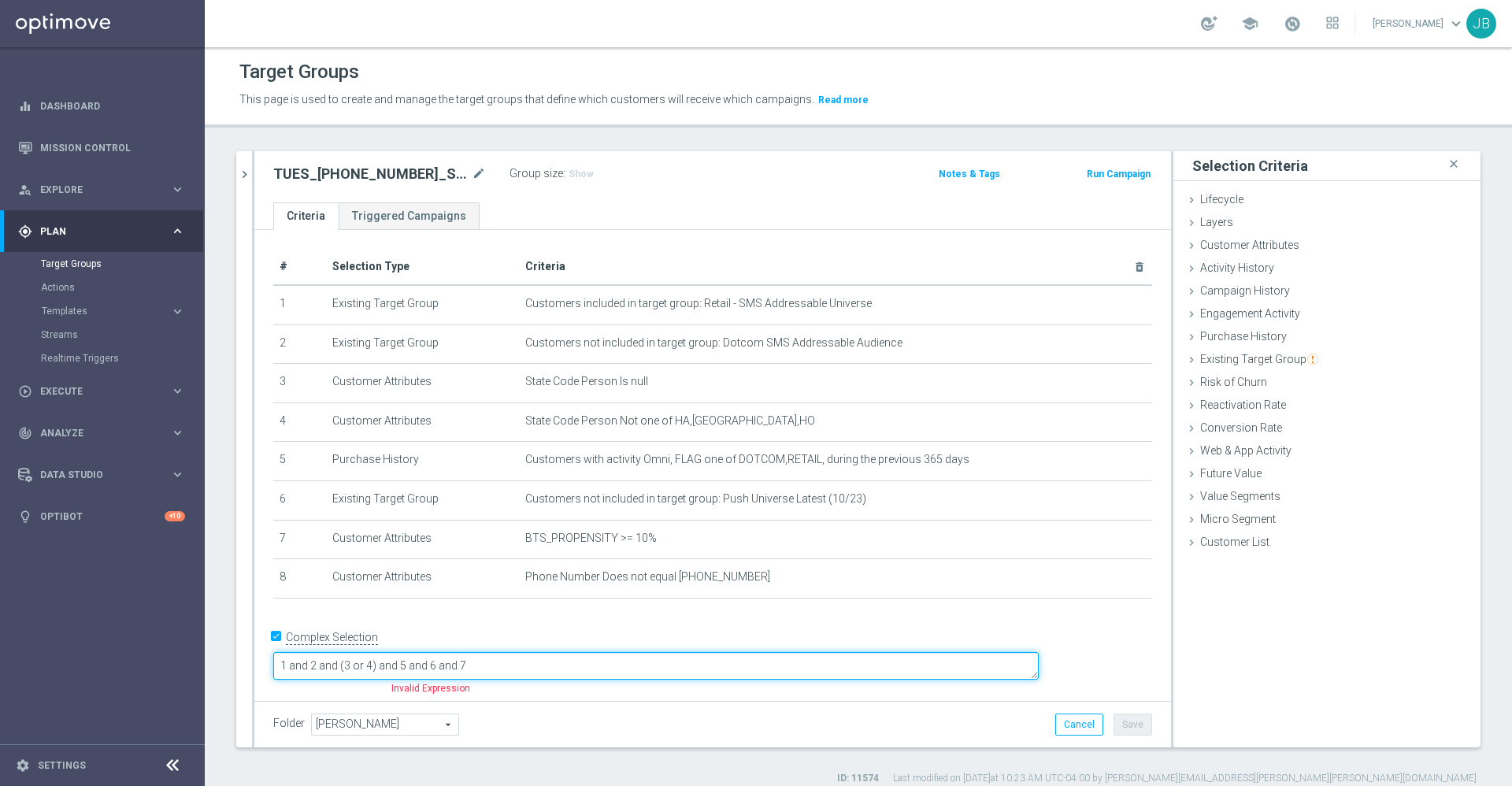
click at [604, 661] on textarea "1 and 2 and (3 or 4) and 5 and 6 and 7" at bounding box center [656, 666] width 765 height 28
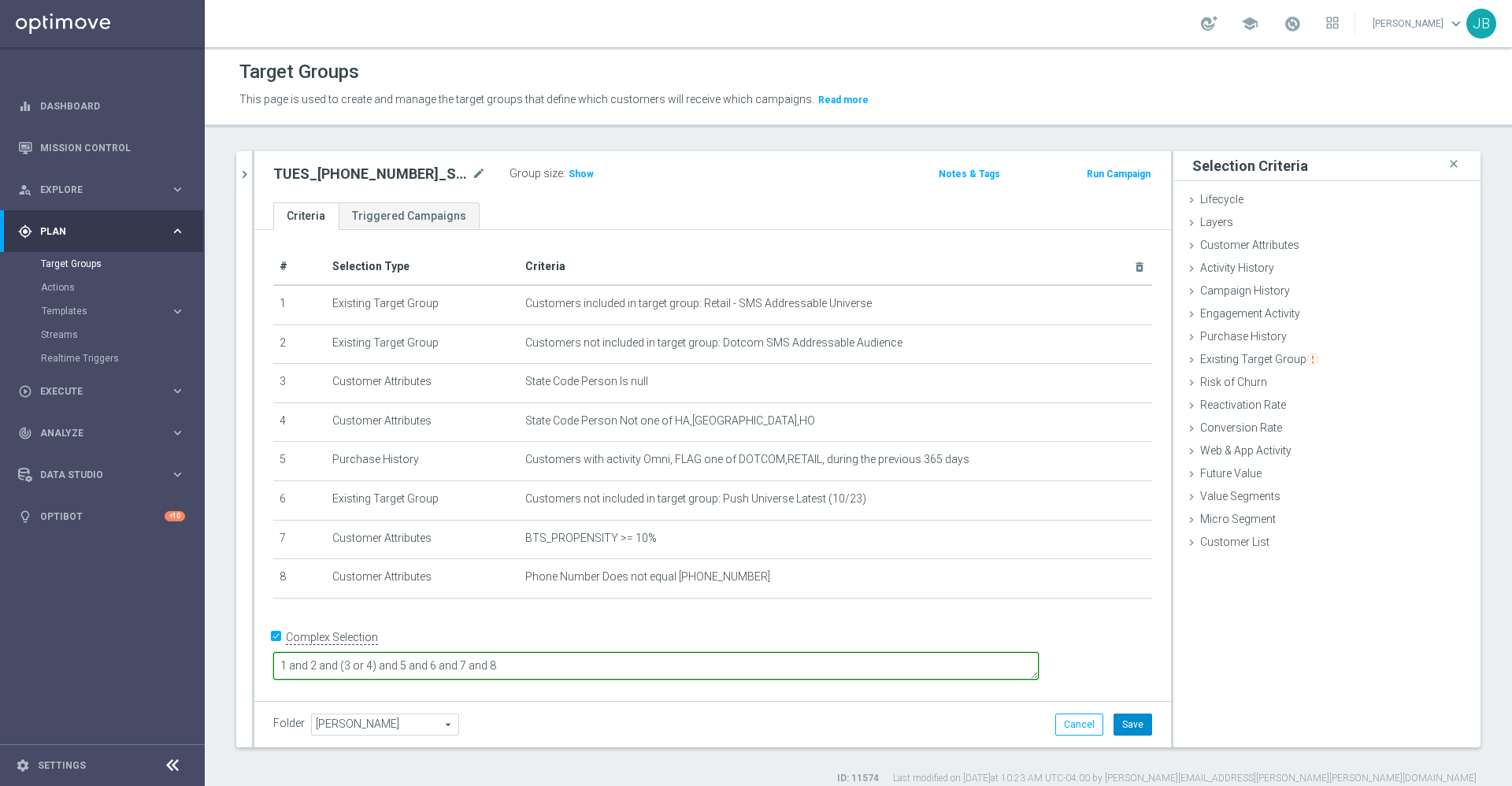
type textarea "1 and 2 and (3 or 4) and 5 and 6 and 7 and 8"
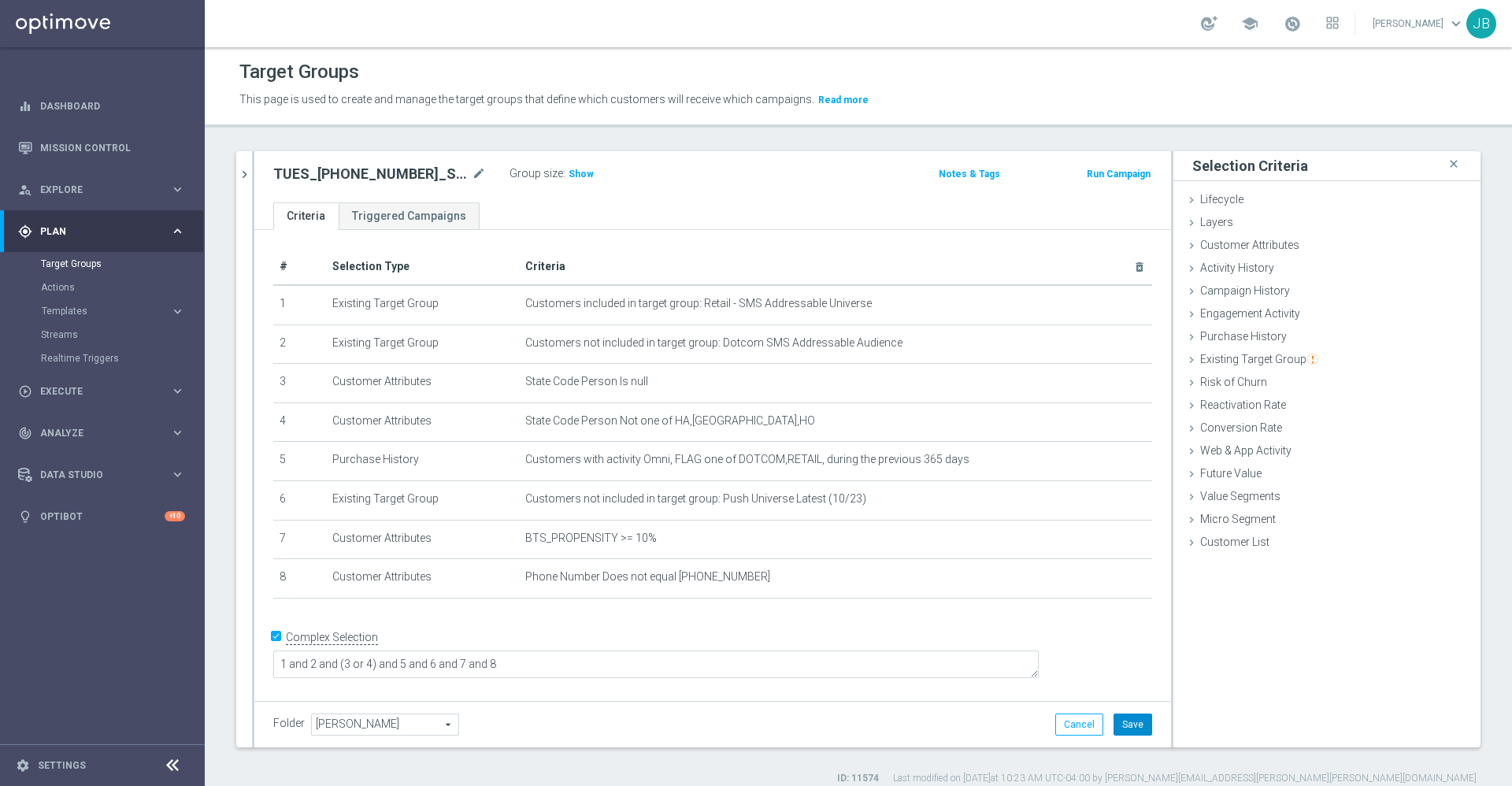
click at [1113, 726] on button "Save" at bounding box center [1132, 724] width 39 height 22
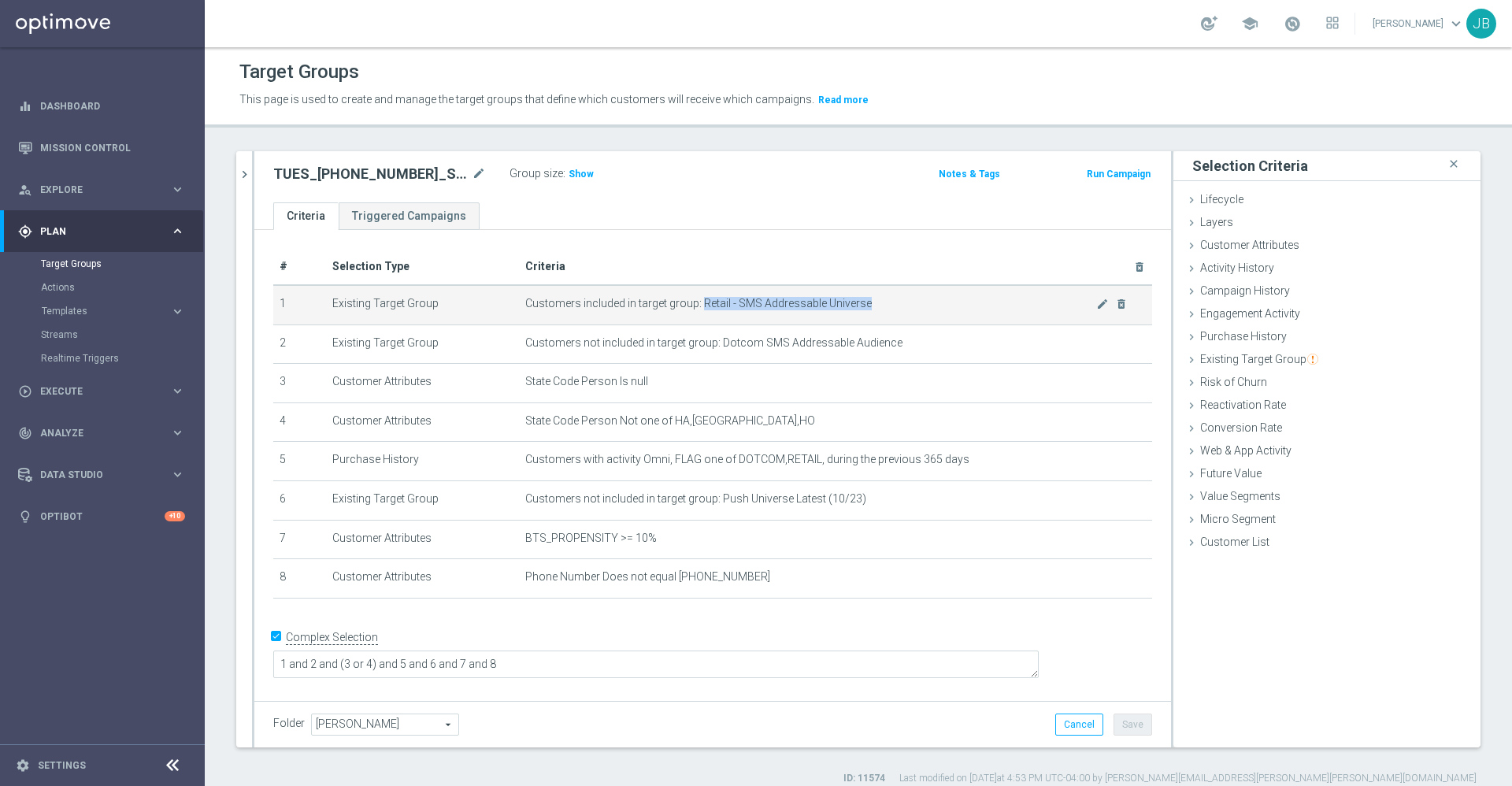
drag, startPoint x: 863, startPoint y: 299, endPoint x: 698, endPoint y: 305, distance: 165.1
click at [698, 305] on span "Customers included in target group: Retail - SMS Addressable Universe" at bounding box center [811, 302] width 571 height 13
copy span "Retail - SMS Addressable Universe"
click at [247, 178] on icon "chevron_right" at bounding box center [244, 174] width 15 height 15
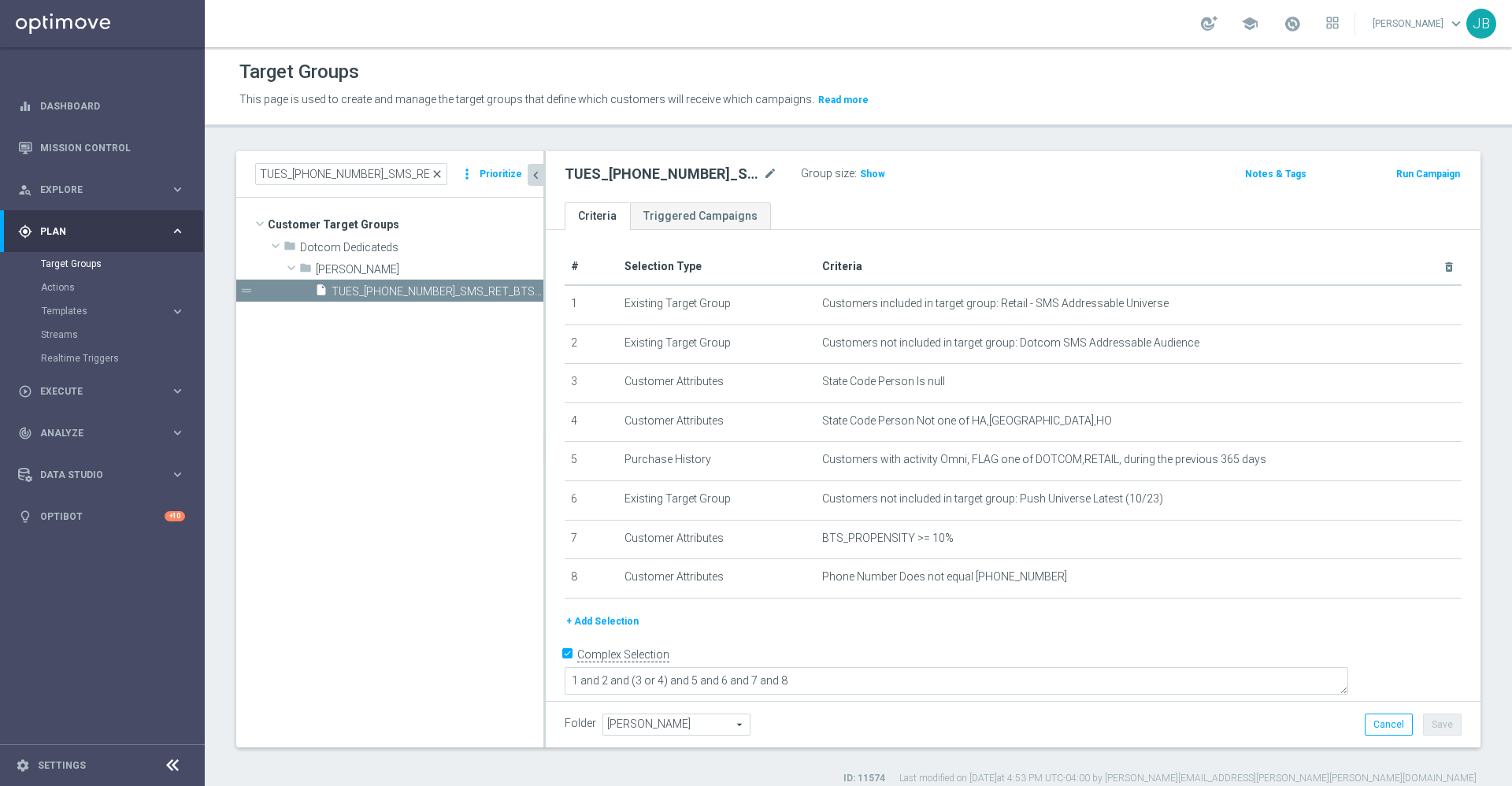
click at [442, 168] on span "close" at bounding box center [437, 174] width 13 height 13
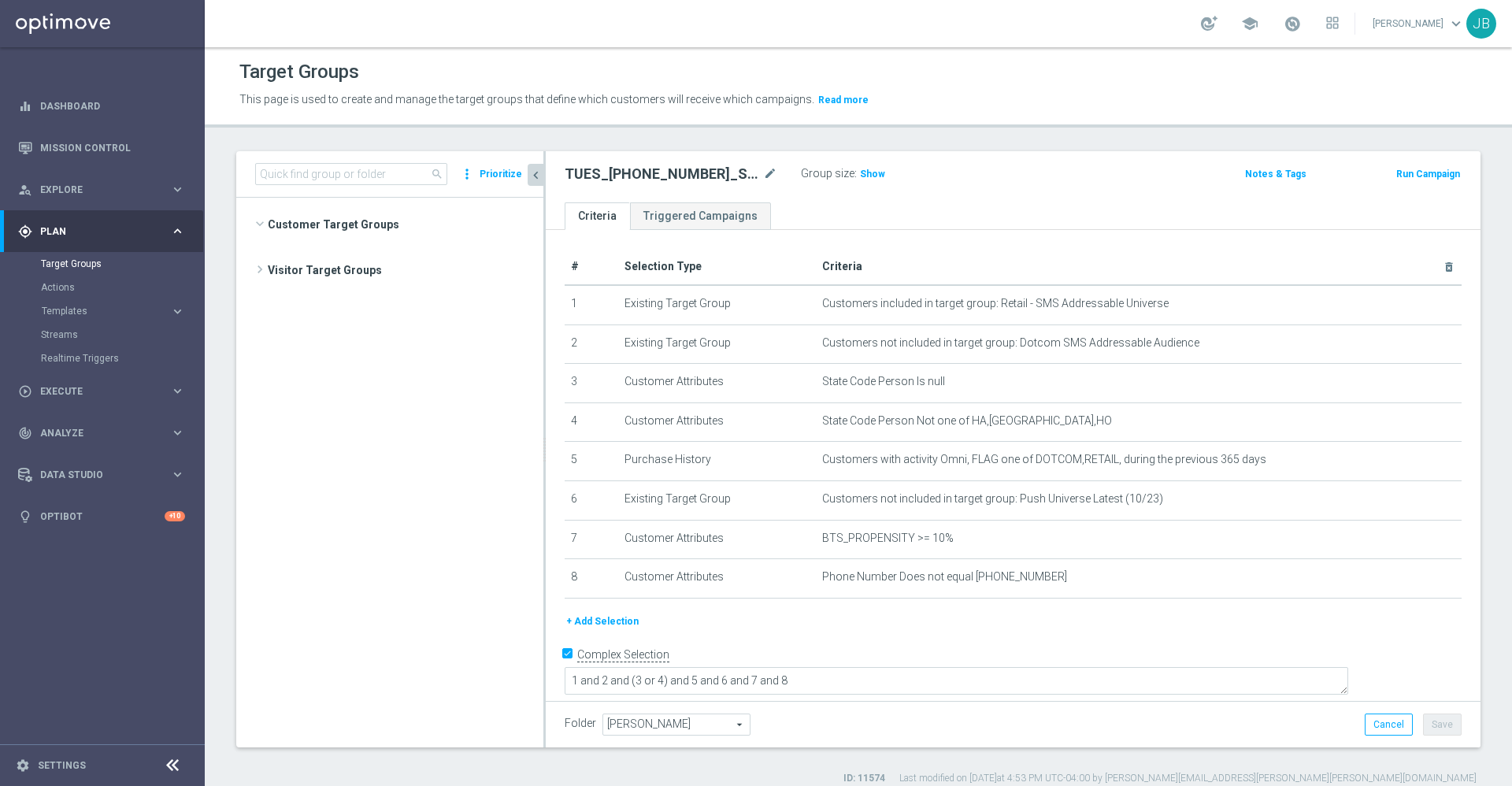
scroll to position [4434, 0]
click at [371, 172] on input at bounding box center [350, 174] width 192 height 22
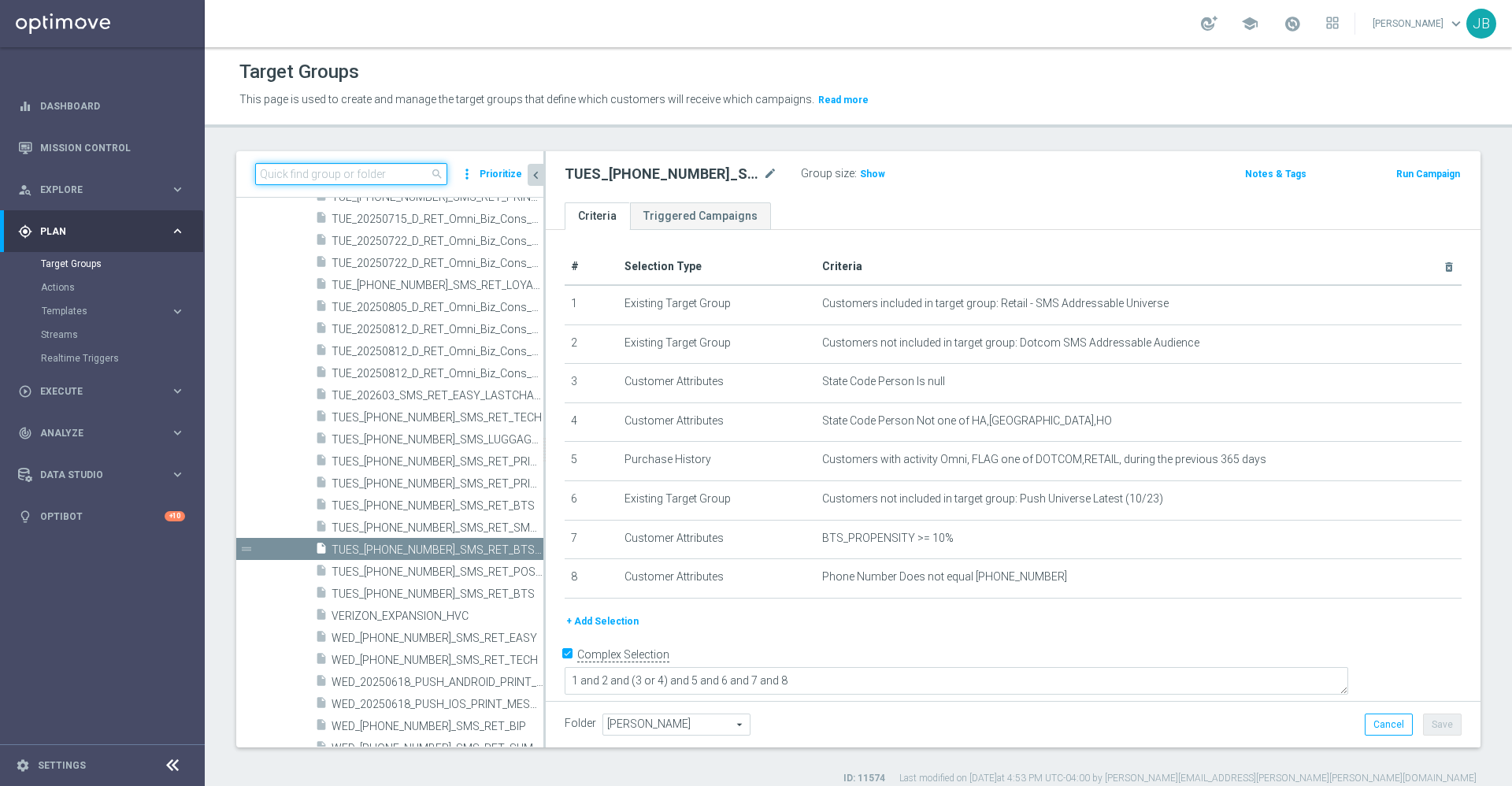
paste input "Retail - SMS Addressable Universe"
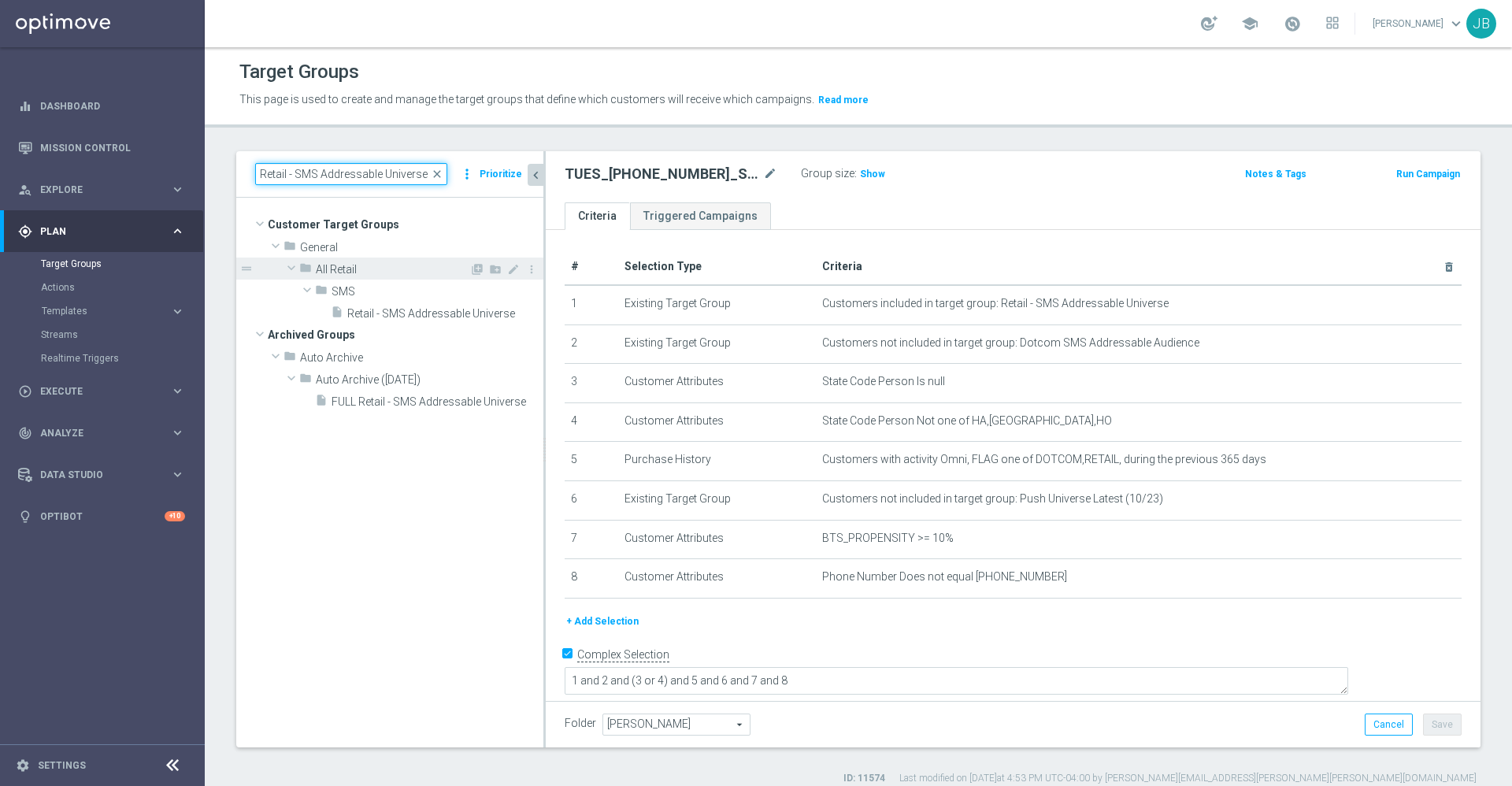
scroll to position [0, 0]
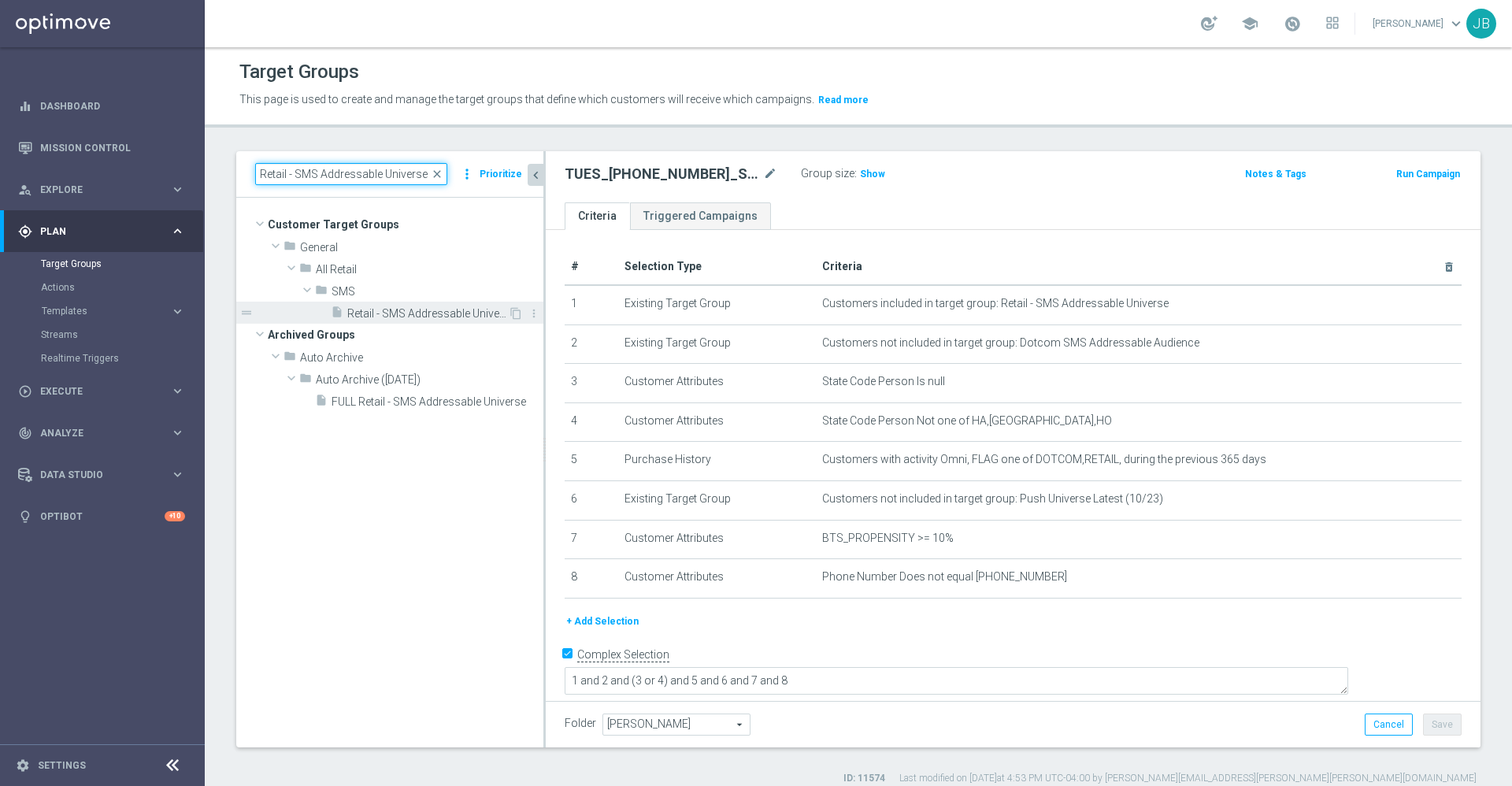
type input "Retail - SMS Addressable Universe"
click at [401, 318] on span "Retail - SMS Addressable Universe" at bounding box center [427, 313] width 160 height 13
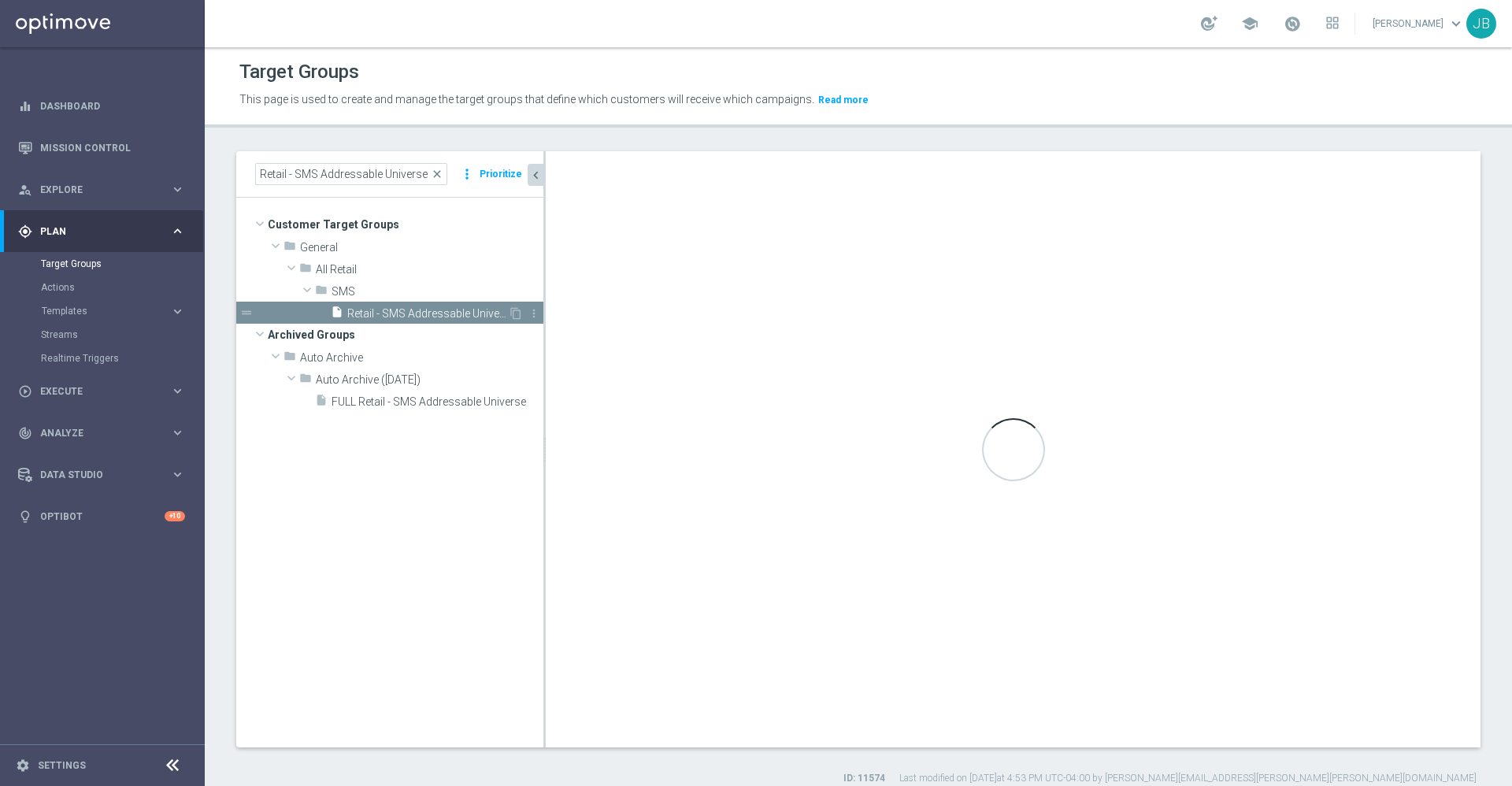
checkbox input "false"
type input "SMS"
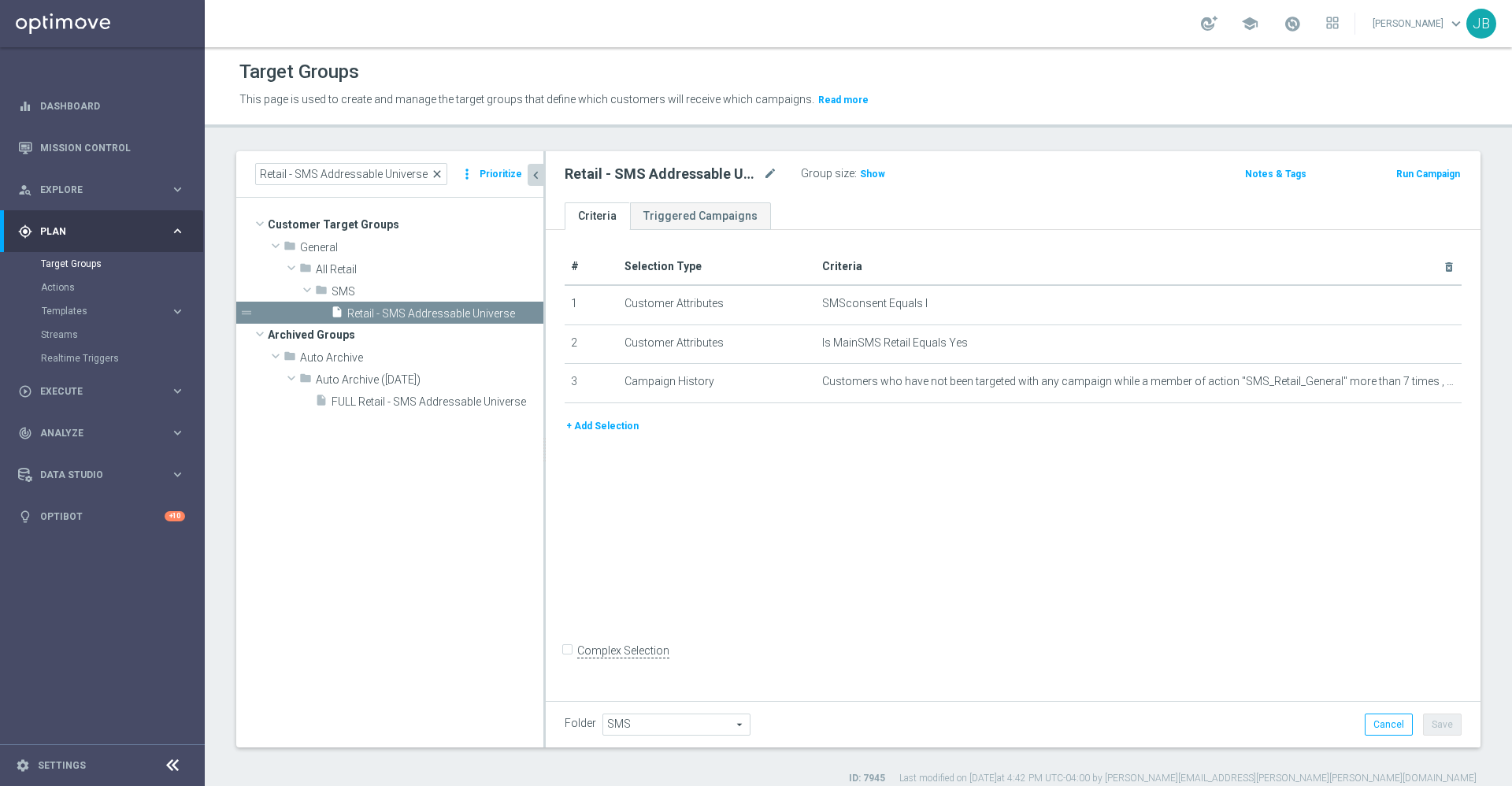
click at [441, 170] on span "close" at bounding box center [437, 174] width 13 height 13
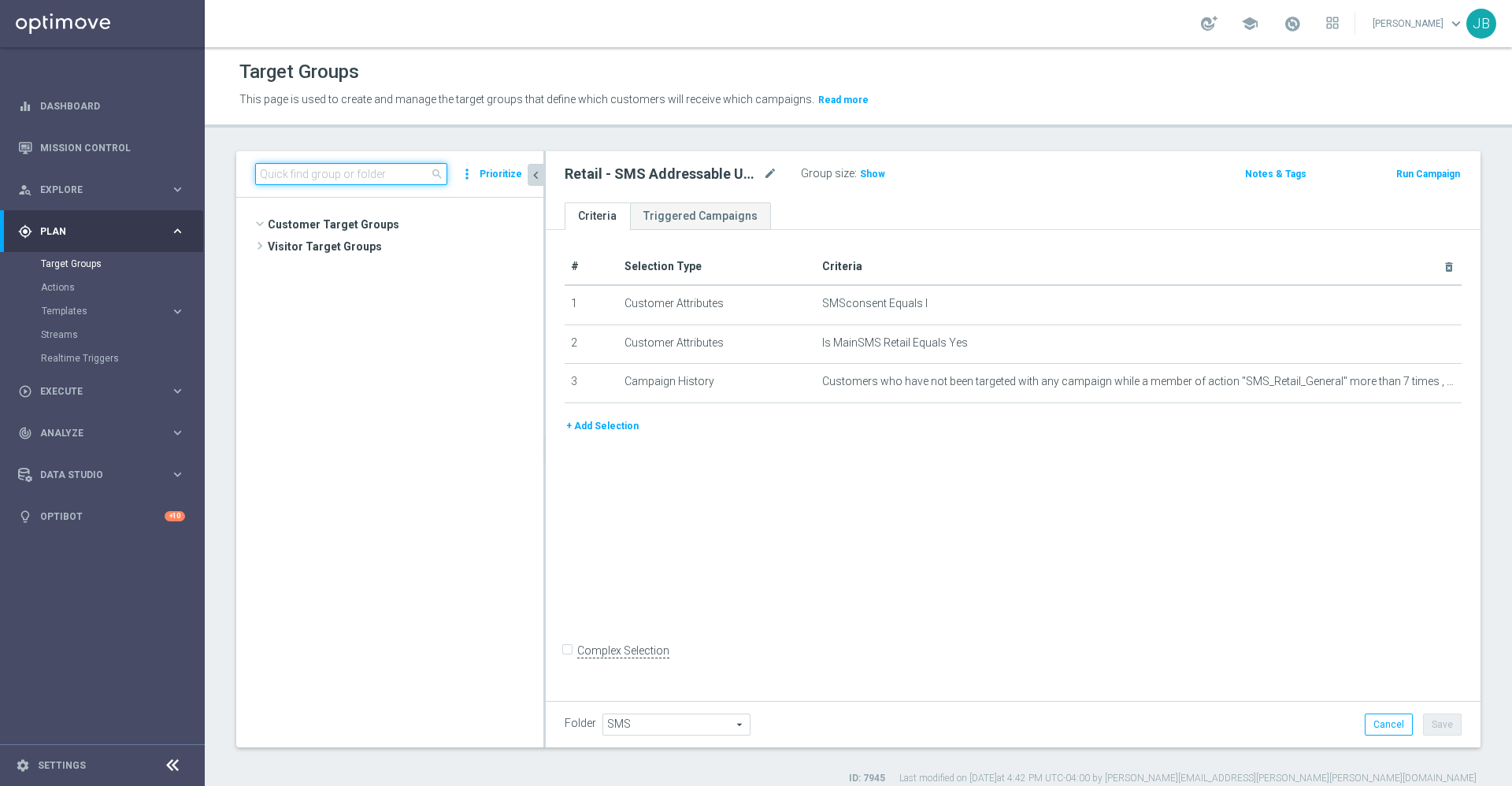
scroll to position [5253, 0]
click at [376, 168] on input at bounding box center [350, 174] width 192 height 22
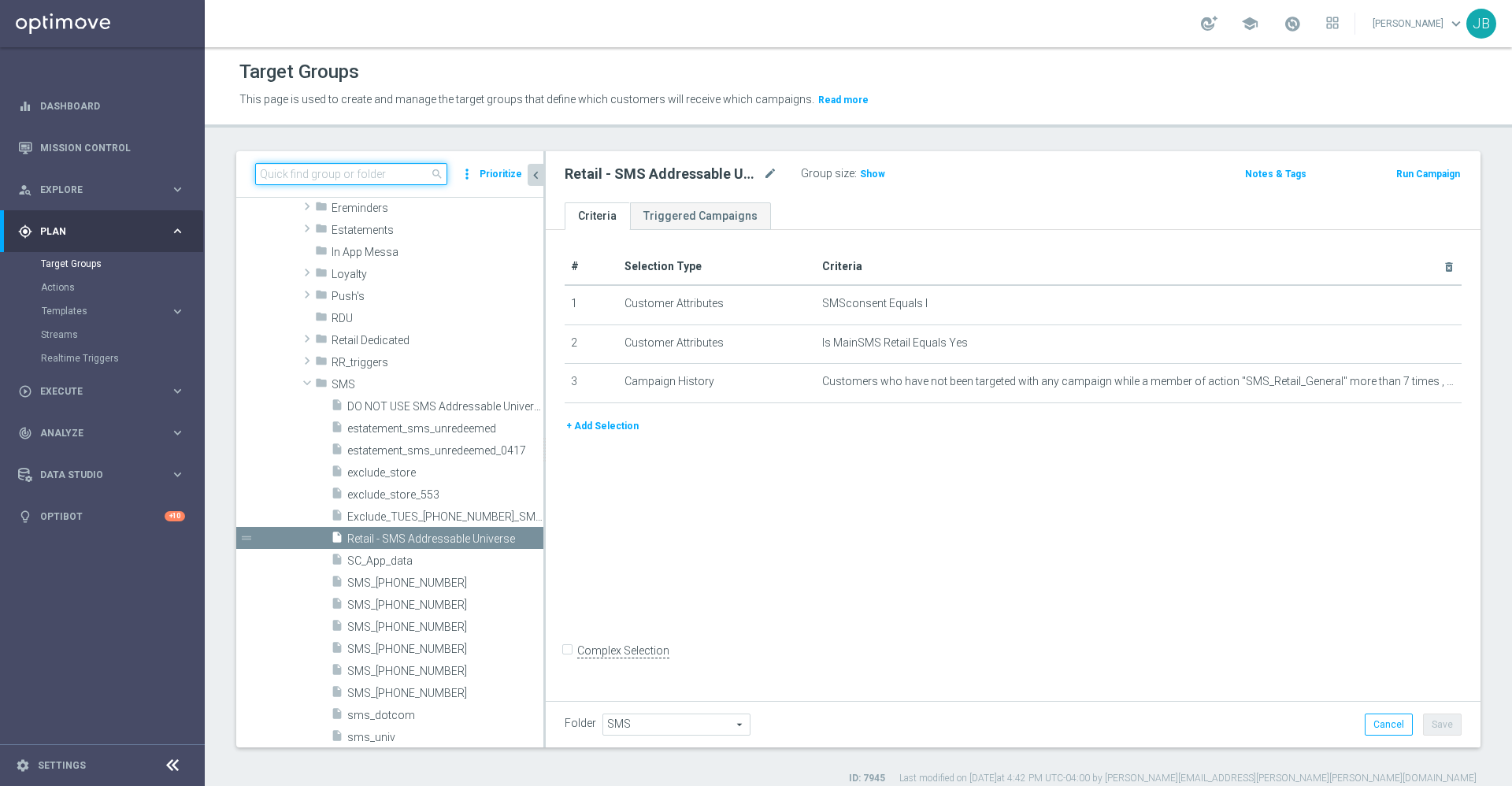
paste input "TUES_[PHONE_NUMBER]_SMS_RET_BTS_FREEBIE"
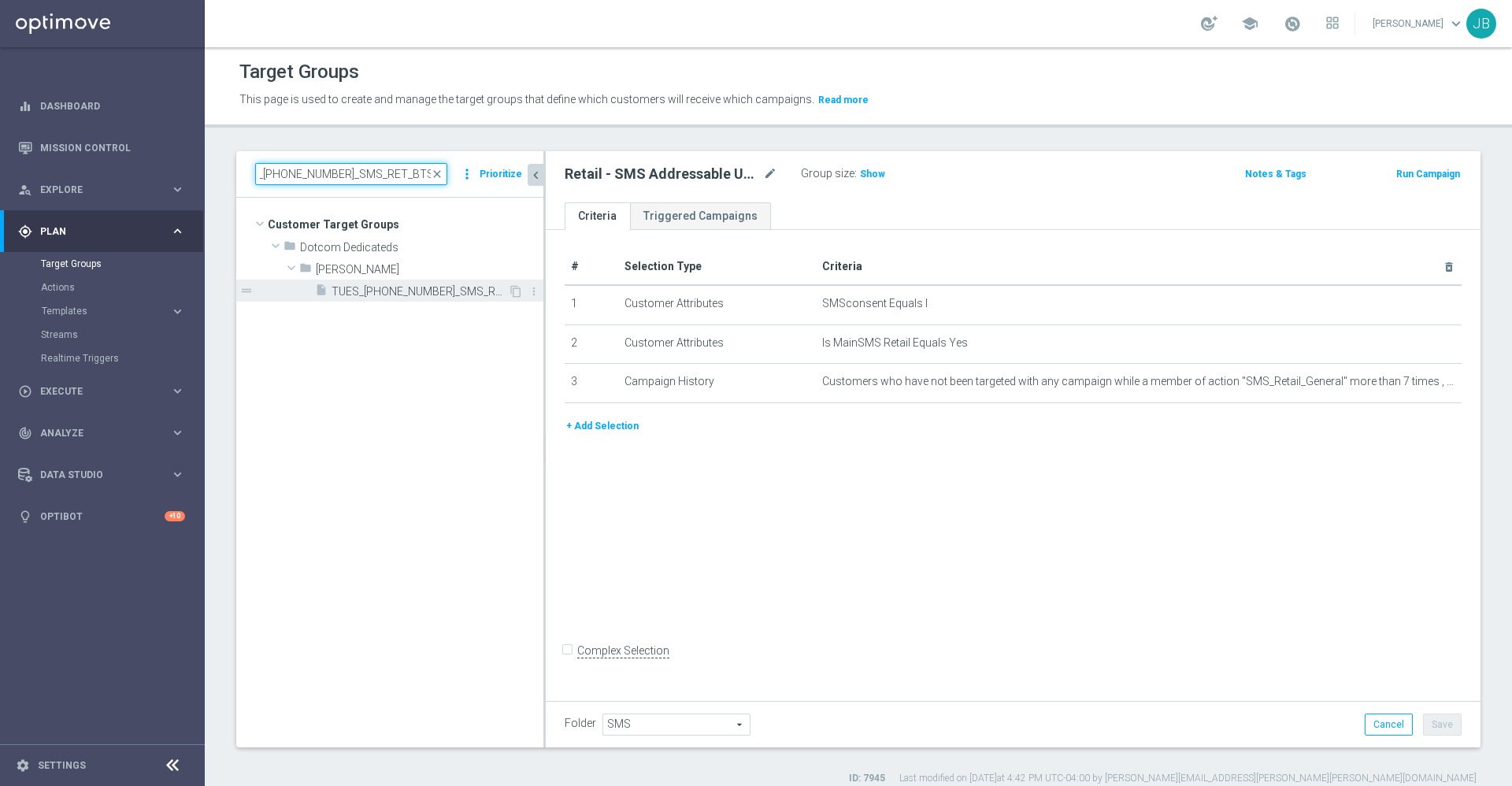
type input "TUES_[PHONE_NUMBER]_SMS_RET_BTS_FREEBIE"
click at [411, 285] on span "TUES_[PHONE_NUMBER]_SMS_RET_BTS_FREEBIE" at bounding box center [419, 291] width 176 height 13
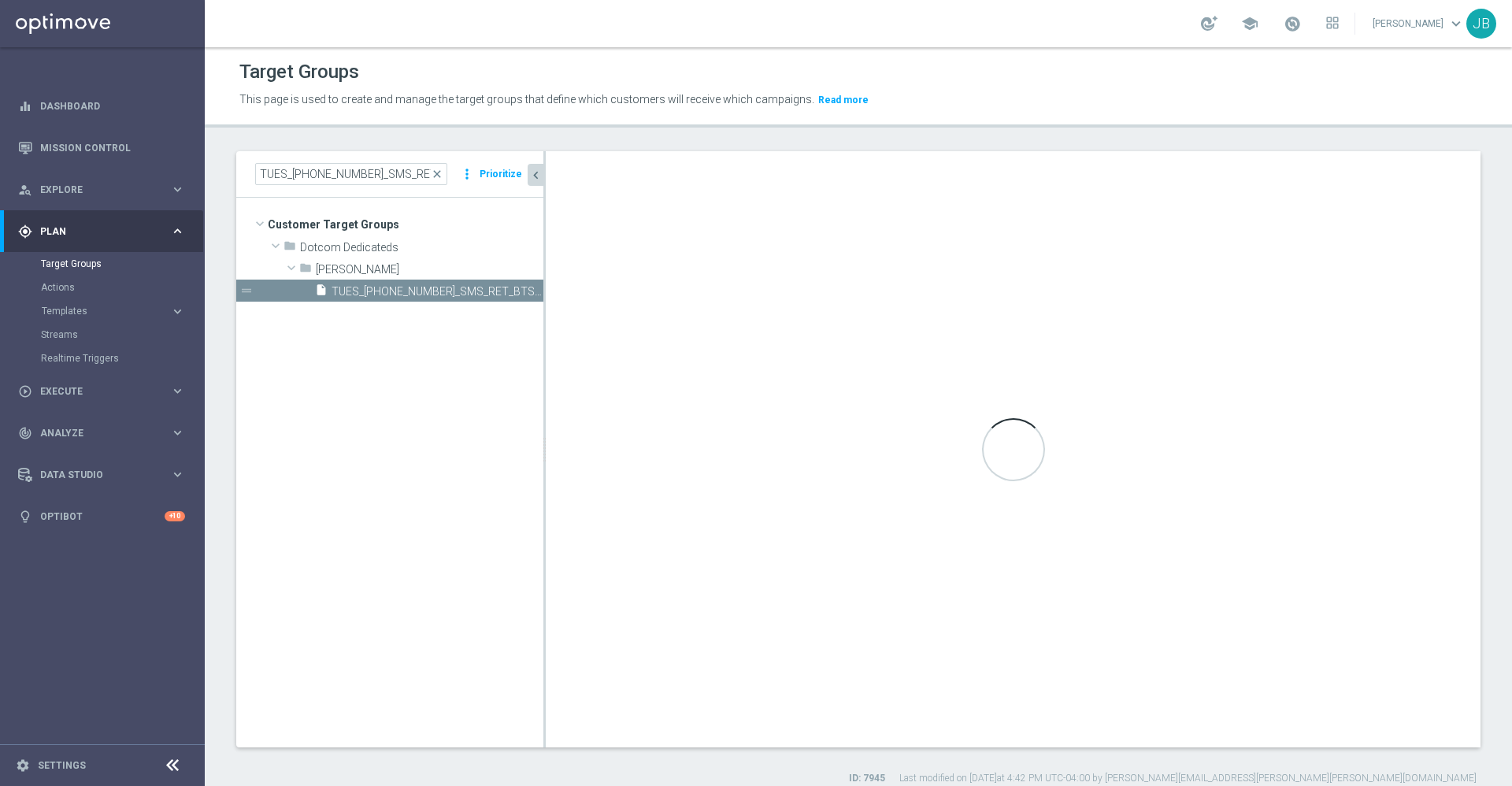
checkbox input "true"
type input "[PERSON_NAME]"
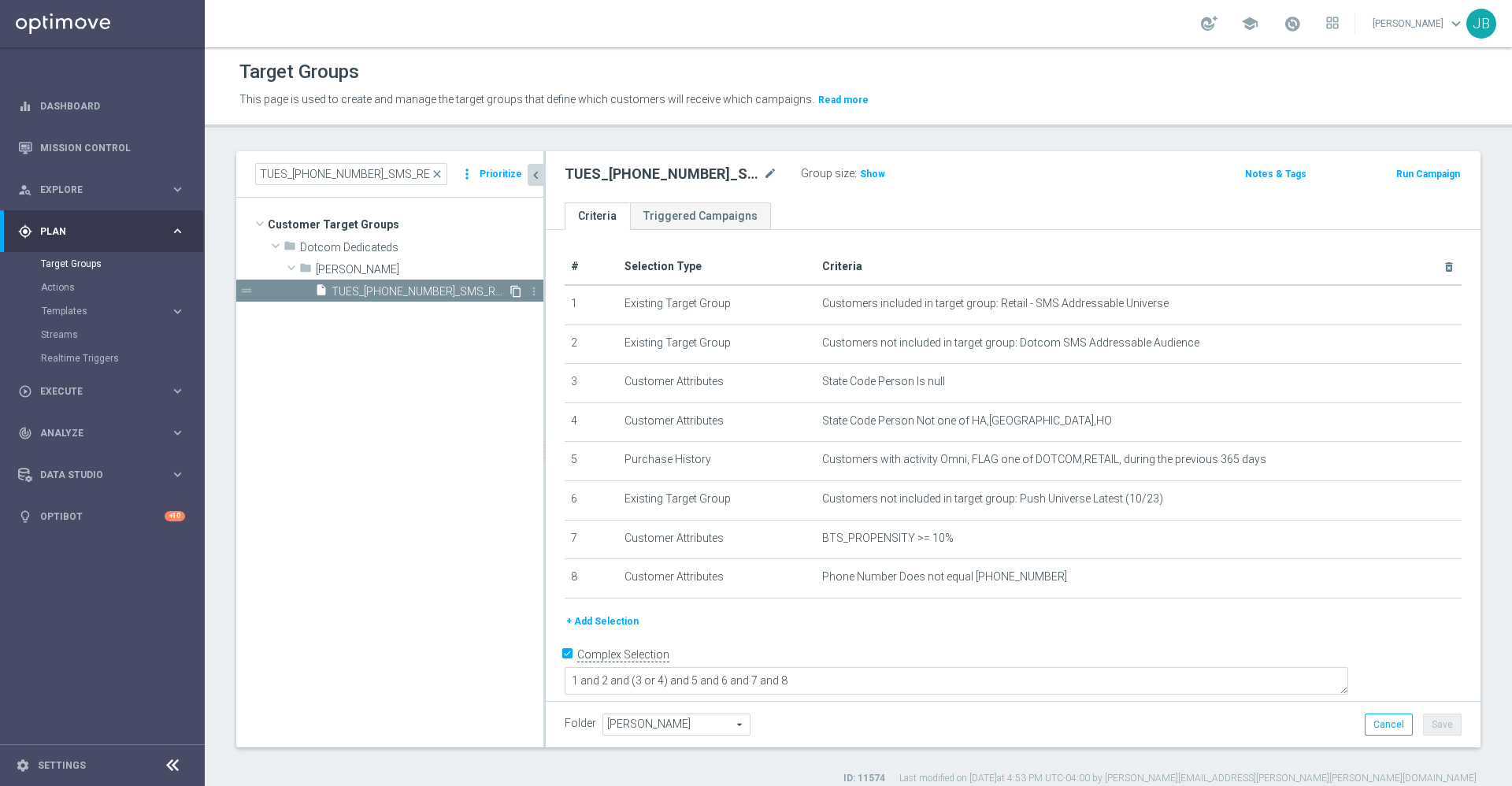
click at [515, 295] on icon "content_copy" at bounding box center [515, 291] width 13 height 13
click at [766, 169] on icon "mode_edit" at bounding box center [770, 173] width 14 height 19
click at [583, 170] on input "Copy of TUES_[PHONE_NUMBER]_SMS_RET_BTS_FREEBIE" at bounding box center [670, 175] width 213 height 22
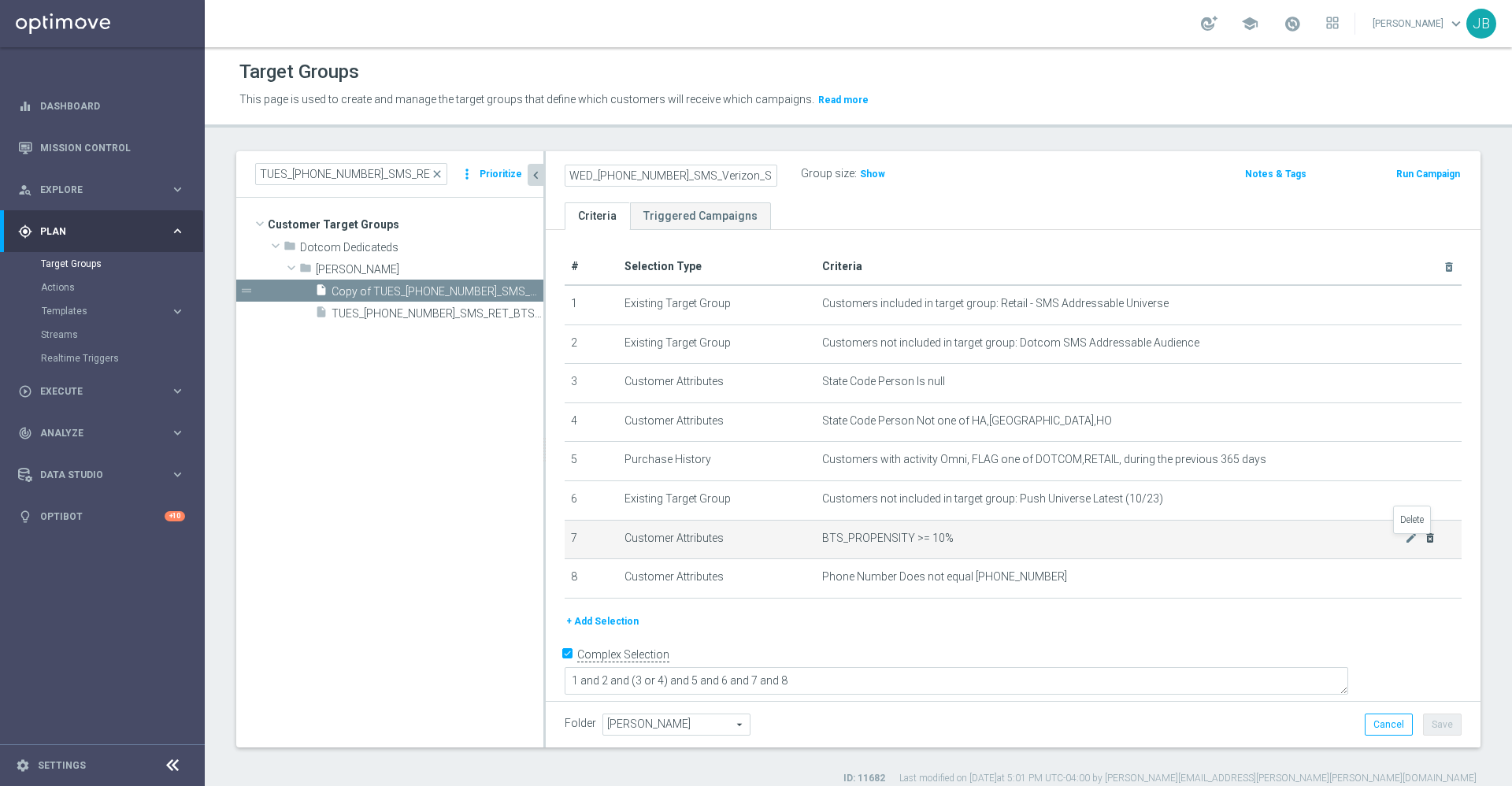
type input "WED_[PHONE_NUMBER]_SMS_Verizon_SMB"
click at [1423, 544] on icon "delete_forever" at bounding box center [1429, 537] width 13 height 13
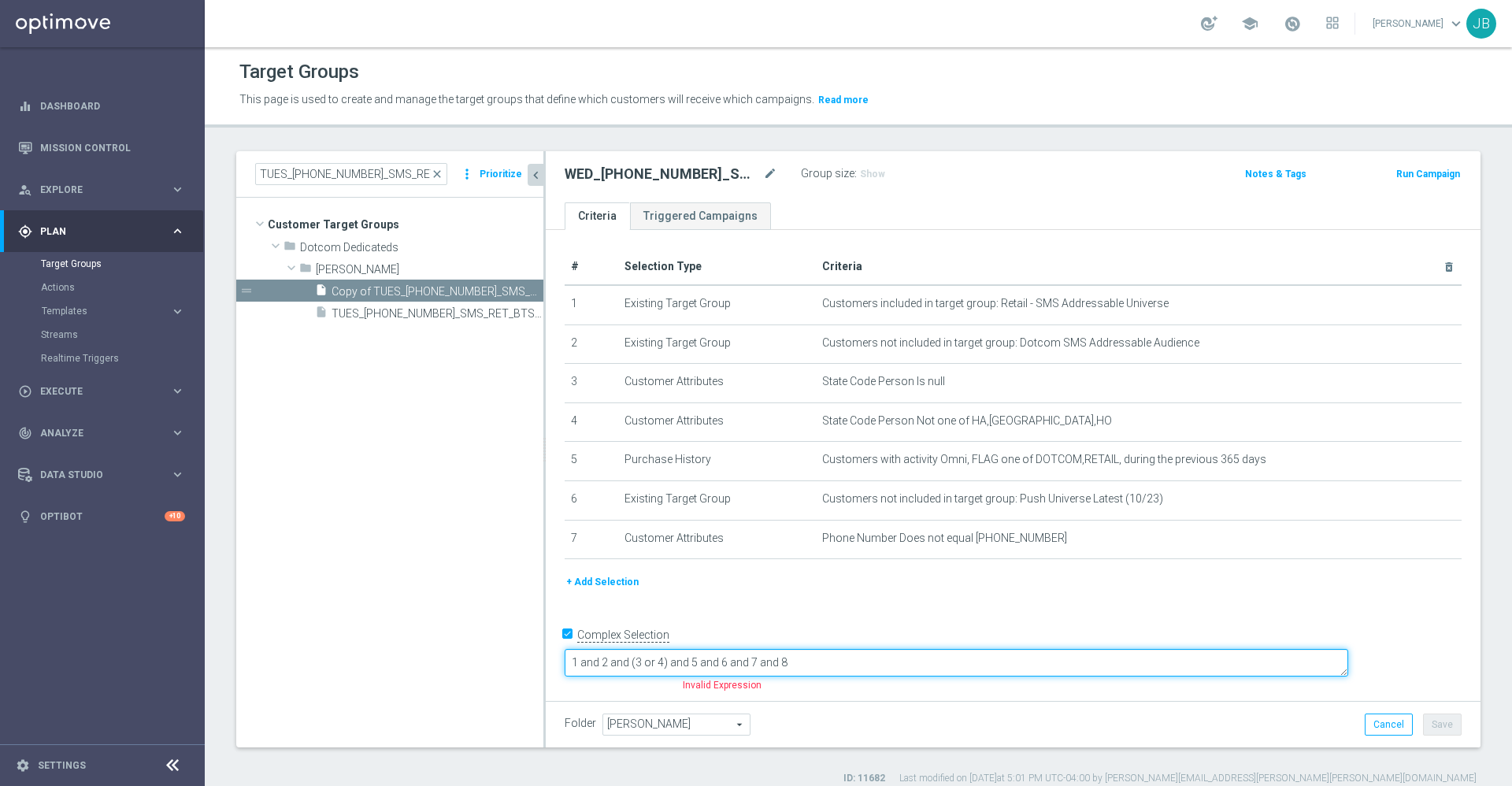
click at [952, 659] on textarea "1 and 2 and (3 or 4) and 5 and 6 and 7 and 8" at bounding box center [955, 663] width 783 height 28
type textarea "1 and 2 and (3 or 4) and 5 and 6 and 7 and ("
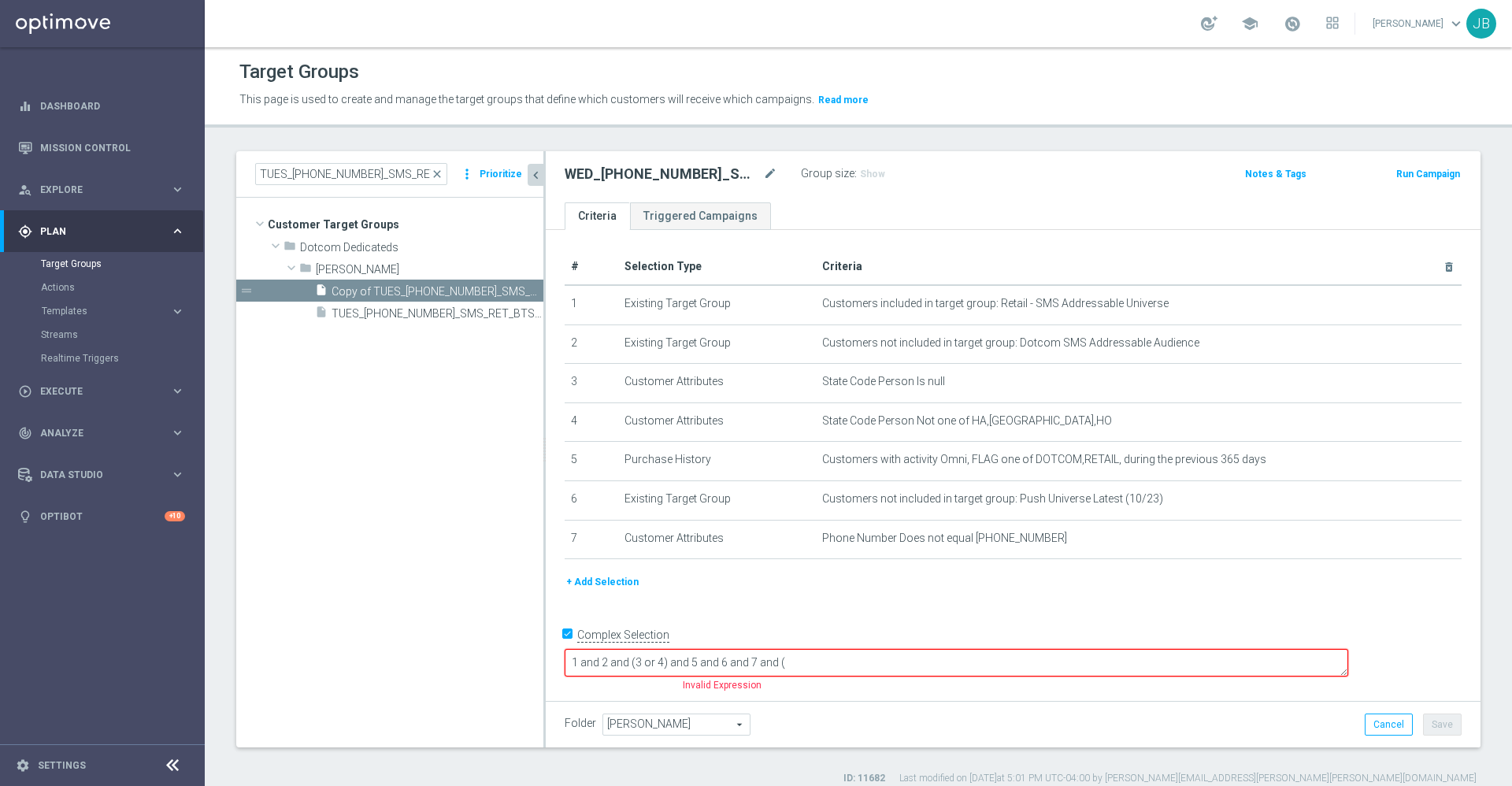
click at [601, 583] on button "+ Add Selection" at bounding box center [602, 581] width 76 height 17
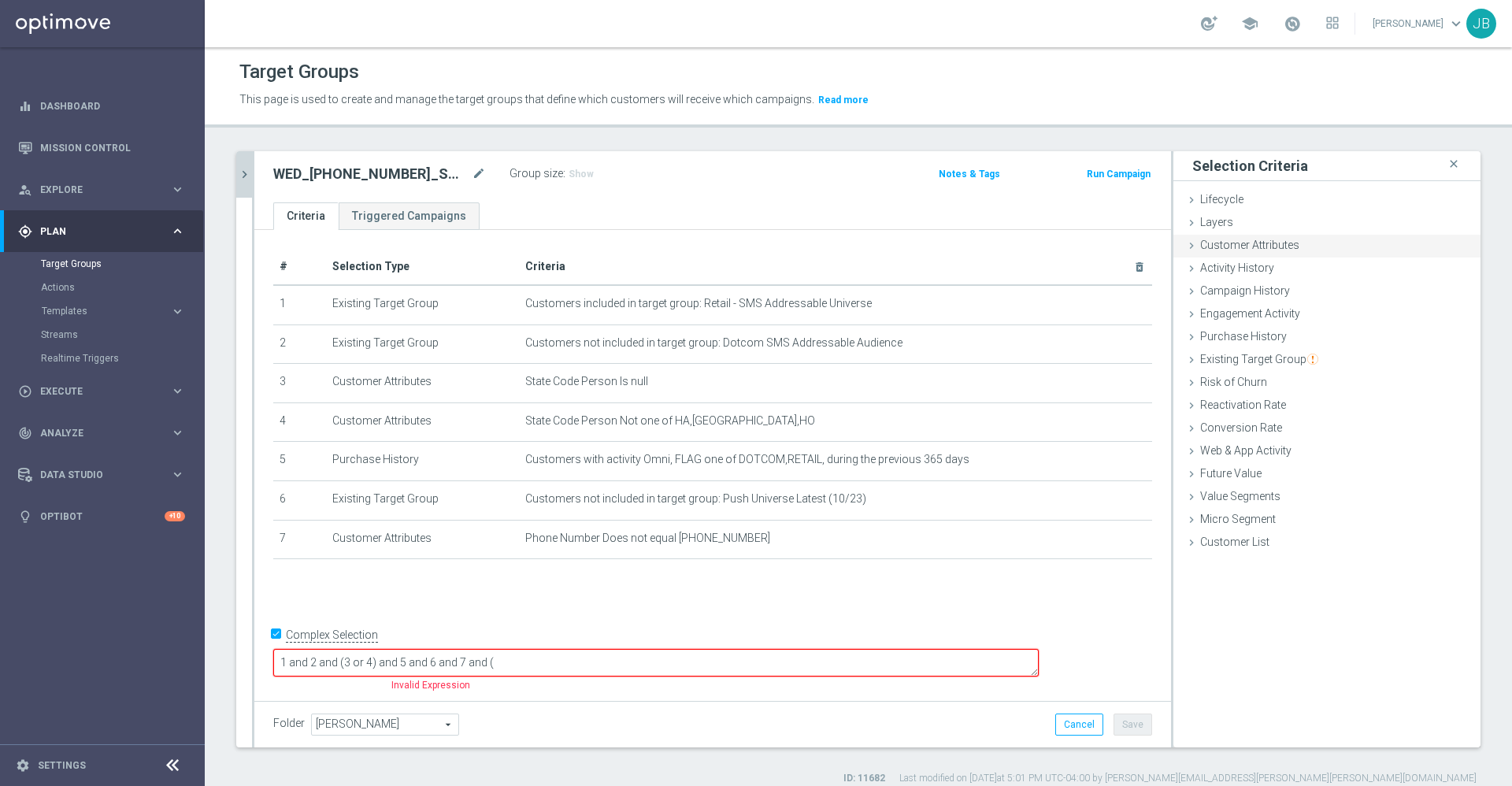
click at [1254, 253] on div "Customer Attributes done selection saved" at bounding box center [1326, 247] width 307 height 24
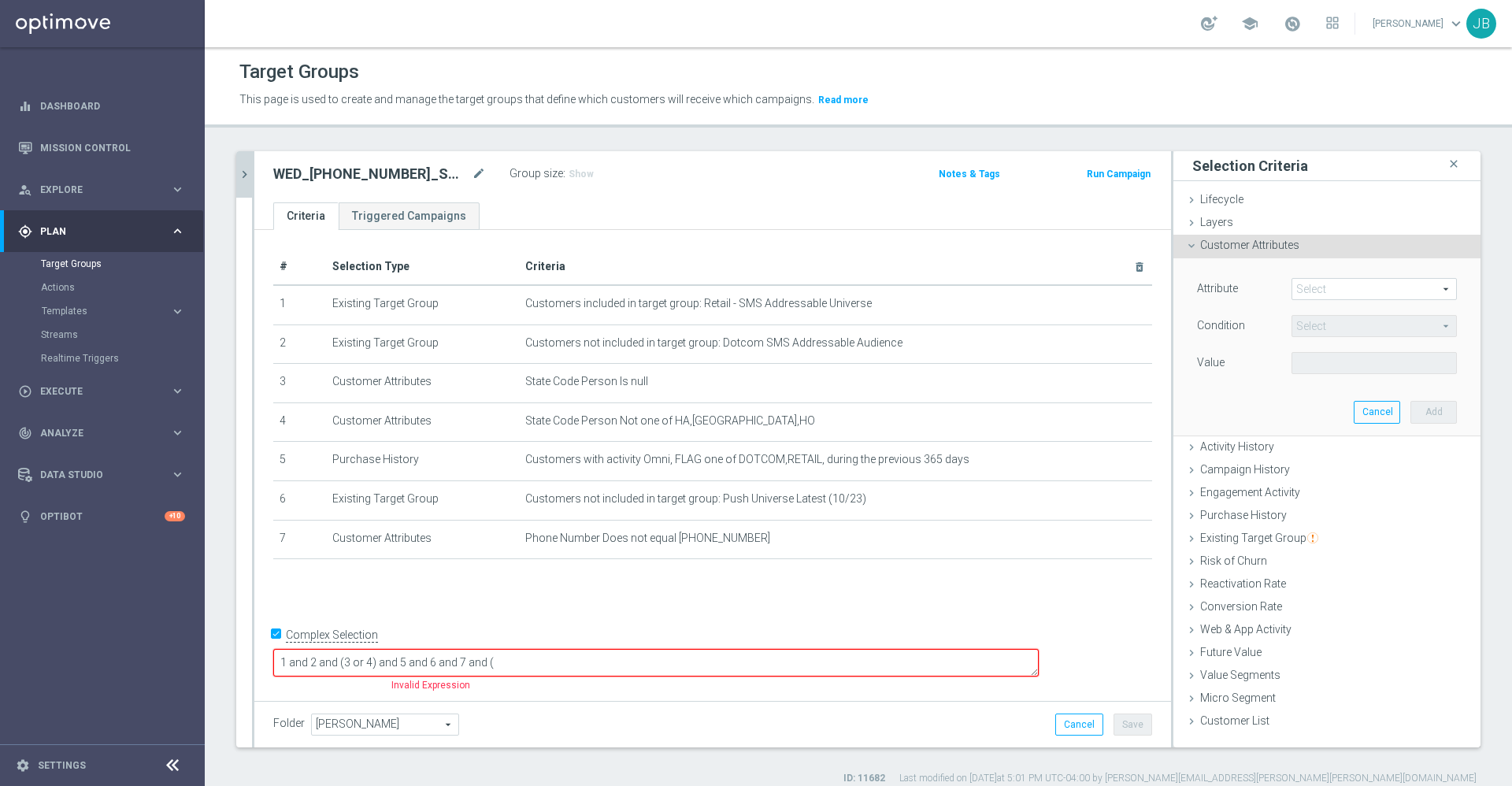
click at [1302, 289] on span at bounding box center [1374, 289] width 164 height 21
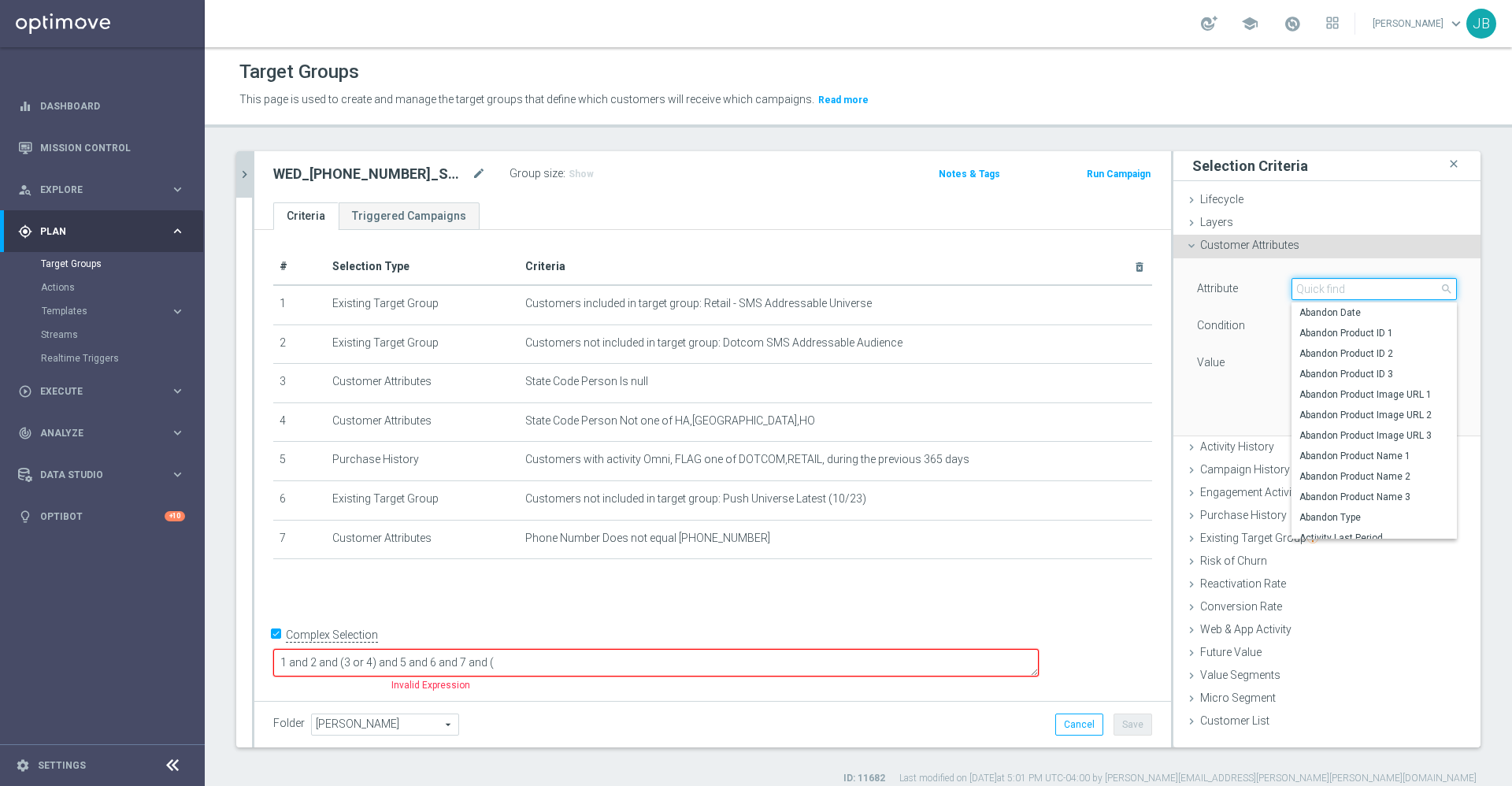
click at [1301, 286] on input "search" at bounding box center [1374, 289] width 165 height 22
type input "best"
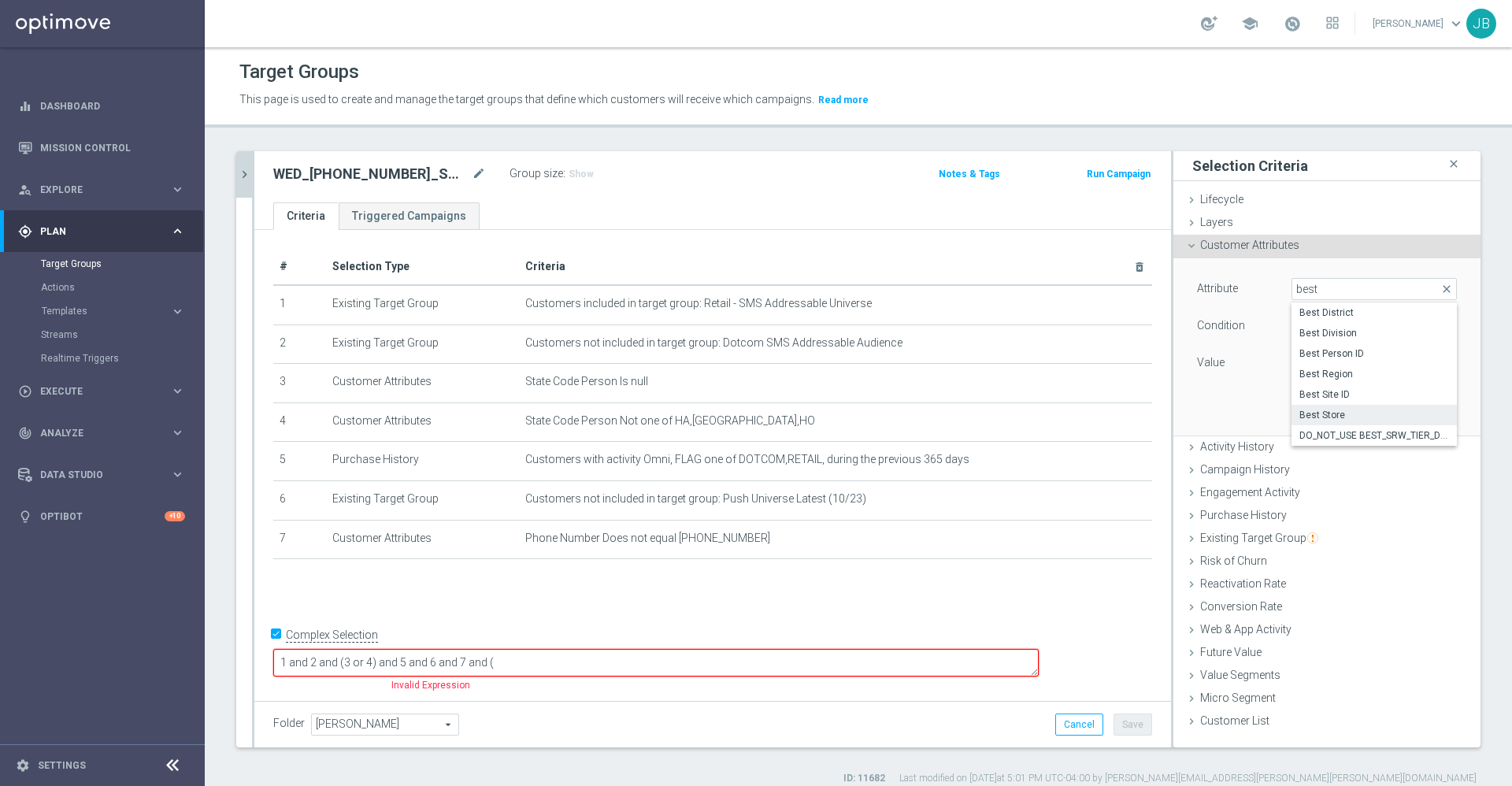
click at [1315, 406] on label "Best Store" at bounding box center [1374, 415] width 165 height 21
type input "Best Store"
click at [1316, 319] on span "Equals" at bounding box center [1374, 325] width 164 height 21
click at [1309, 527] on span "One of" at bounding box center [1374, 533] width 149 height 13
type input "One of"
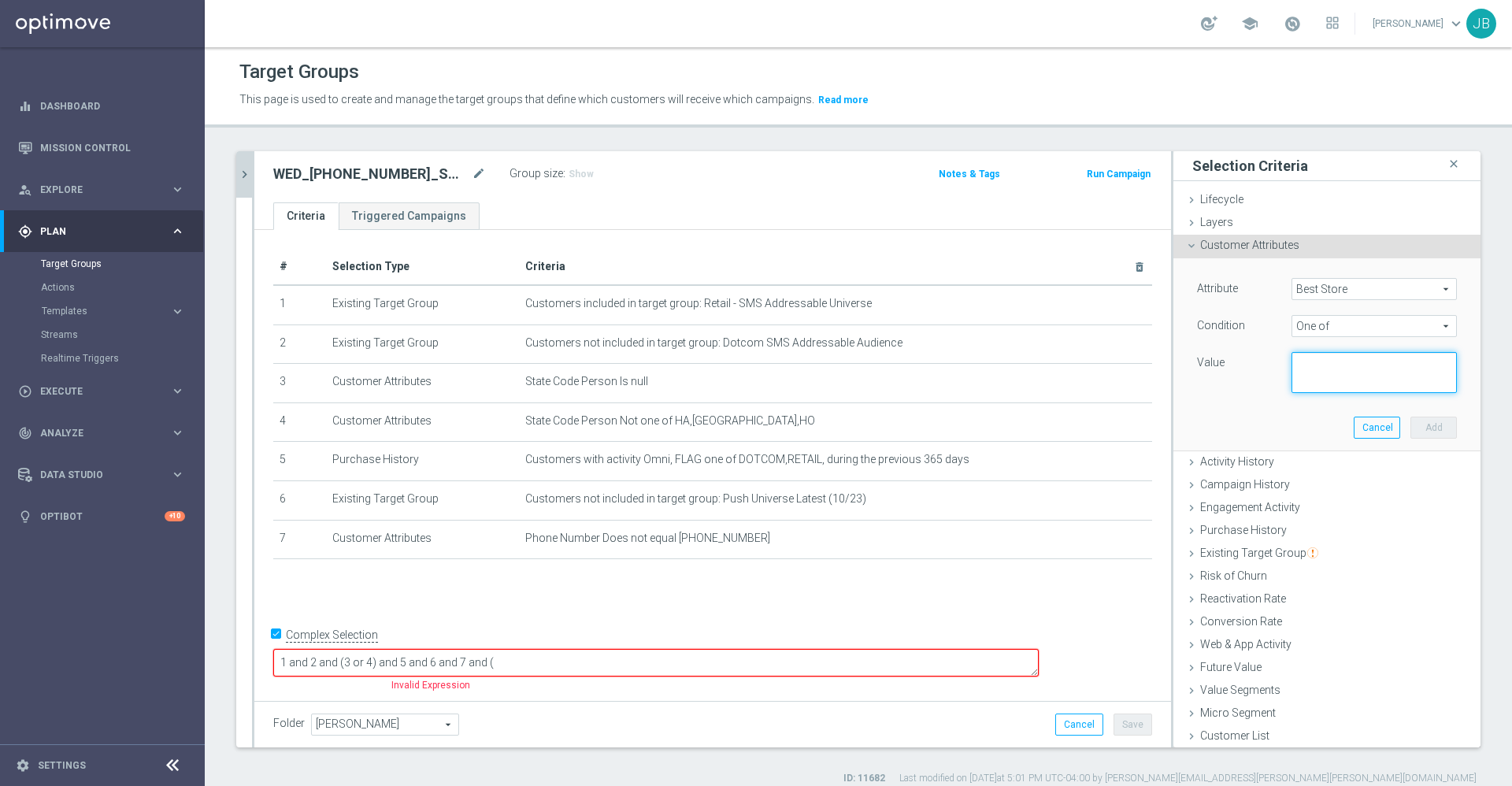
click at [1291, 358] on textarea at bounding box center [1374, 372] width 165 height 41
paste textarea "01395, 01392, 01448, 01320, 00715, 01355, 00289, 00377, 00263, 00392, 01419, 00…"
type textarea "01395, 01392, 01448, 01320, 00715, 01355, 00289, 00377, 00263, 00392, 01419, 00…"
click at [1410, 425] on button "Add" at bounding box center [1432, 428] width 47 height 22
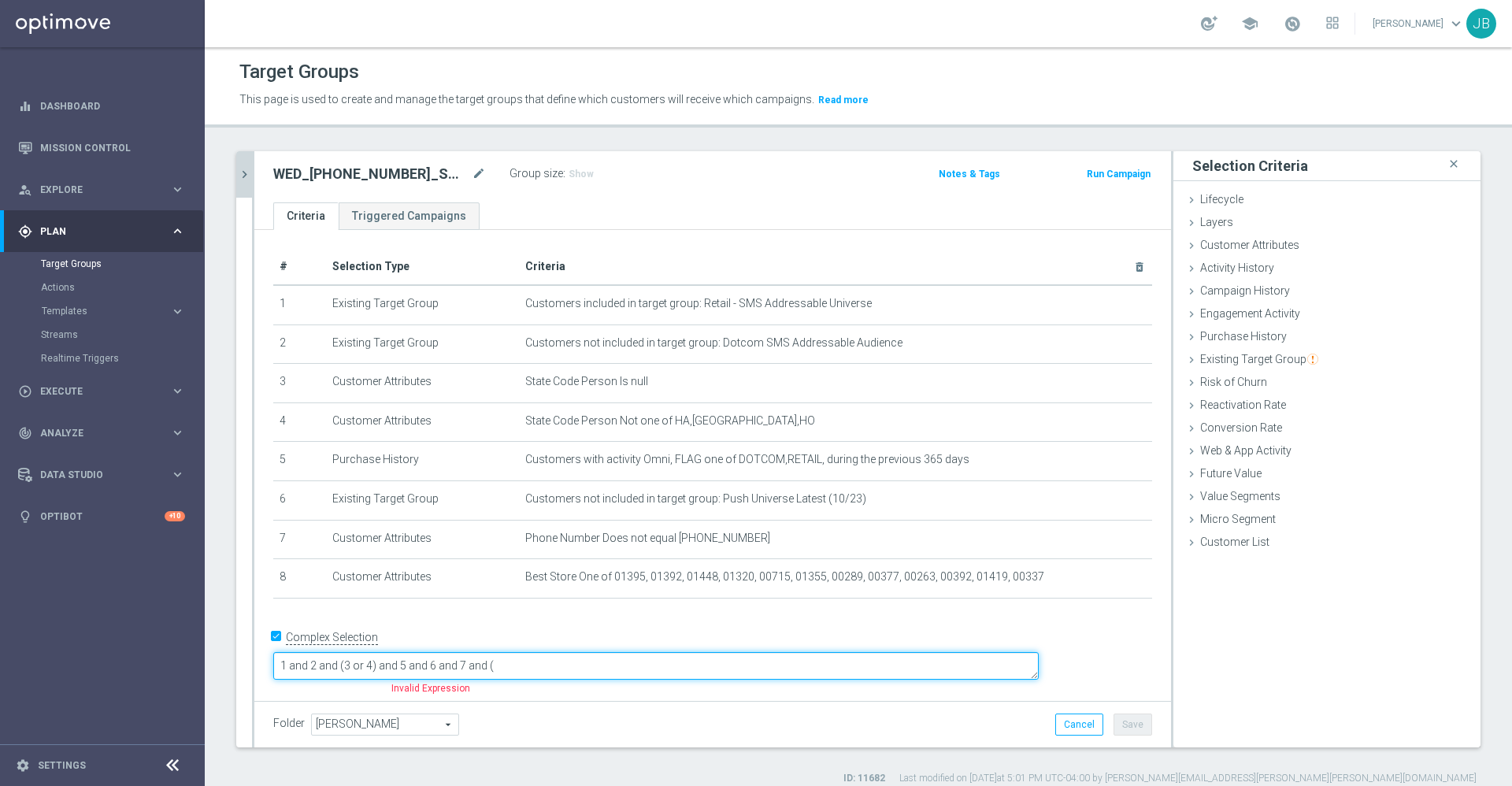
click at [704, 668] on textarea "1 and 2 and (3 or 4) and 5 and 6 and 7 and (" at bounding box center [656, 666] width 765 height 28
type textarea "1 and 2 and (3 or 4) and 5 and 6 and 7 and (8 or 9)"
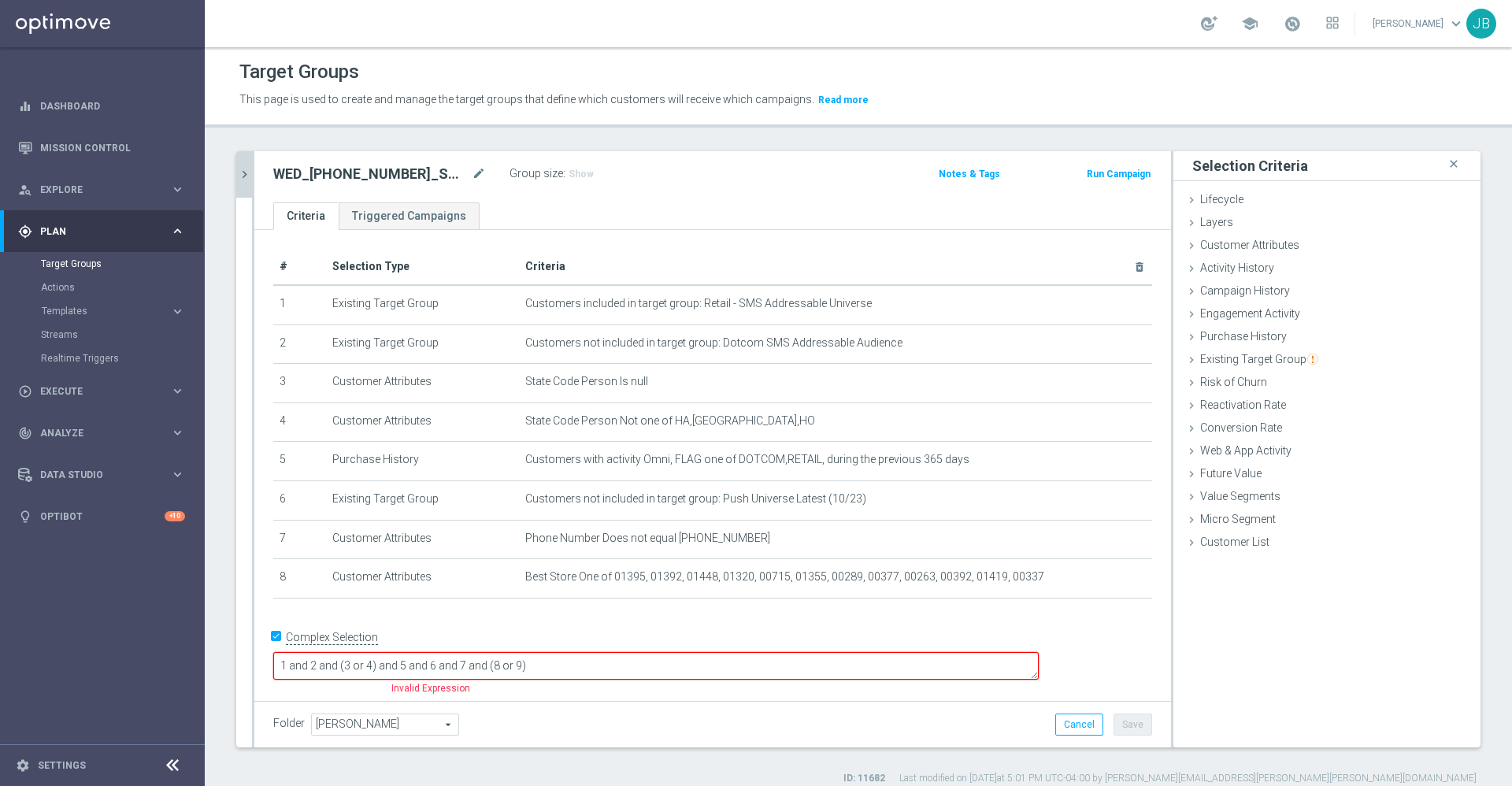
click at [522, 625] on div "+ Add Selection" at bounding box center [712, 619] width 902 height 13
click at [1240, 251] on span "Customer Attributes" at bounding box center [1249, 245] width 99 height 13
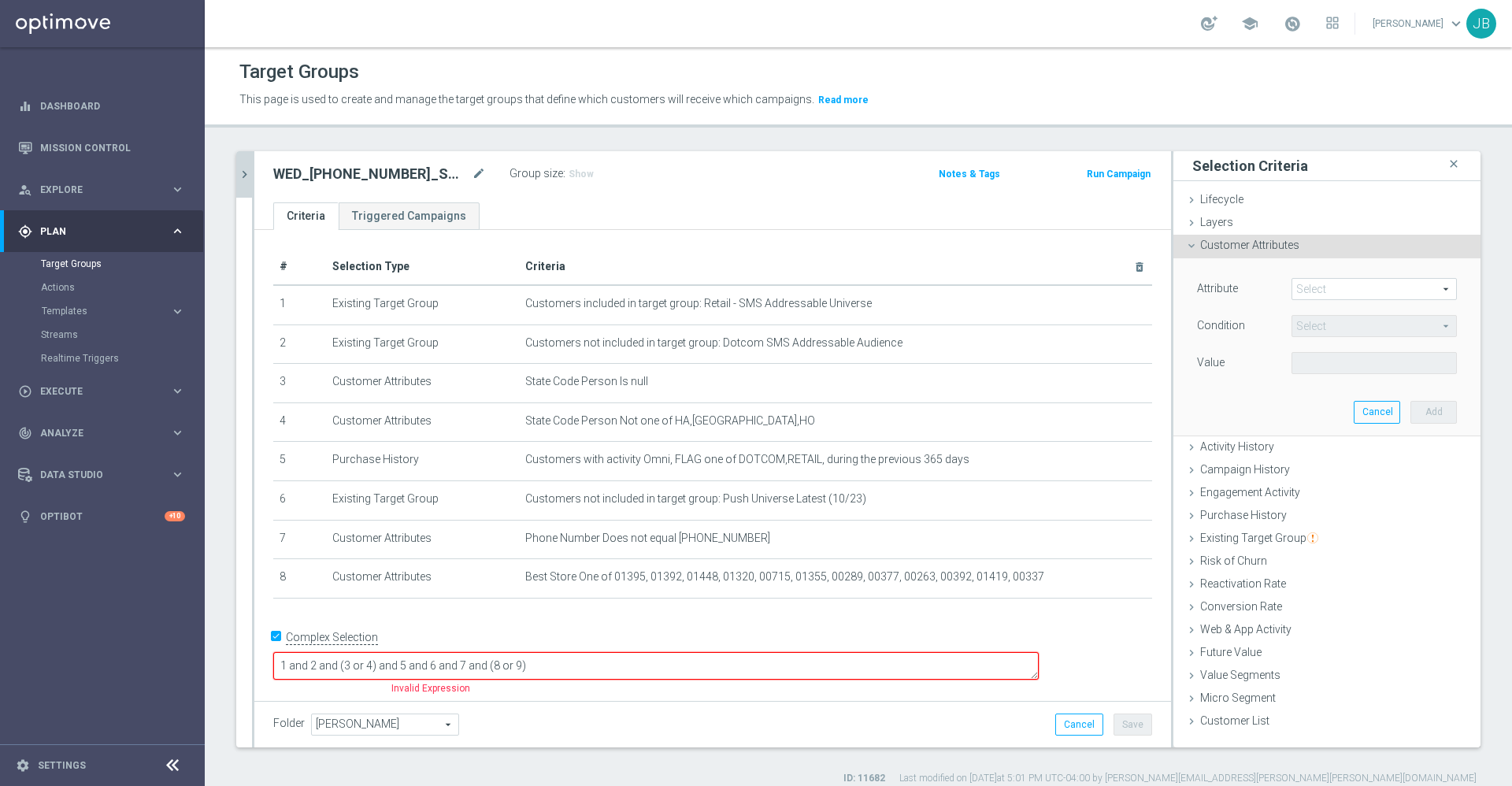
click at [1311, 289] on span at bounding box center [1374, 289] width 164 height 21
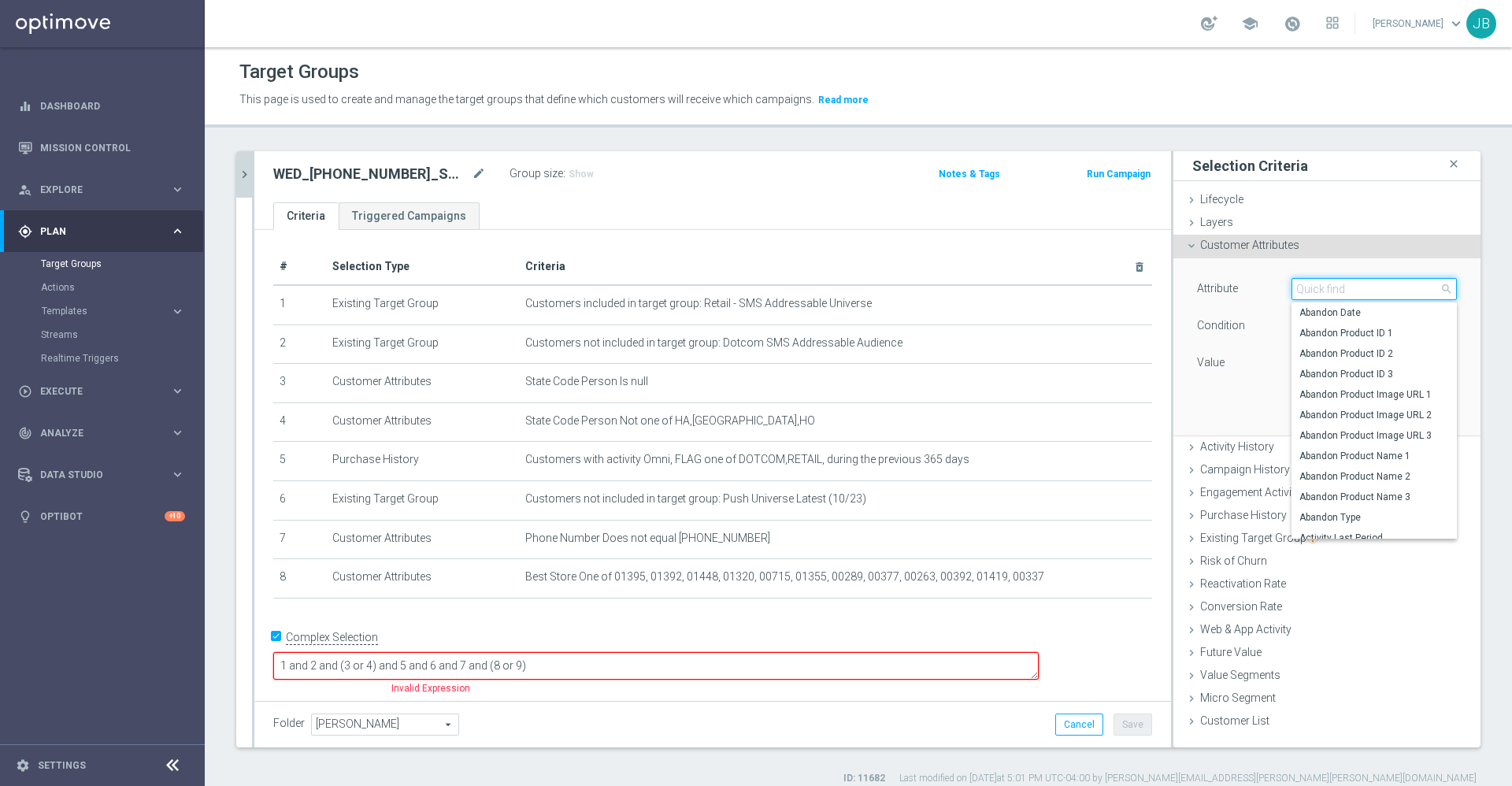
click at [1305, 289] on input "search" at bounding box center [1374, 289] width 165 height 22
type input "best"
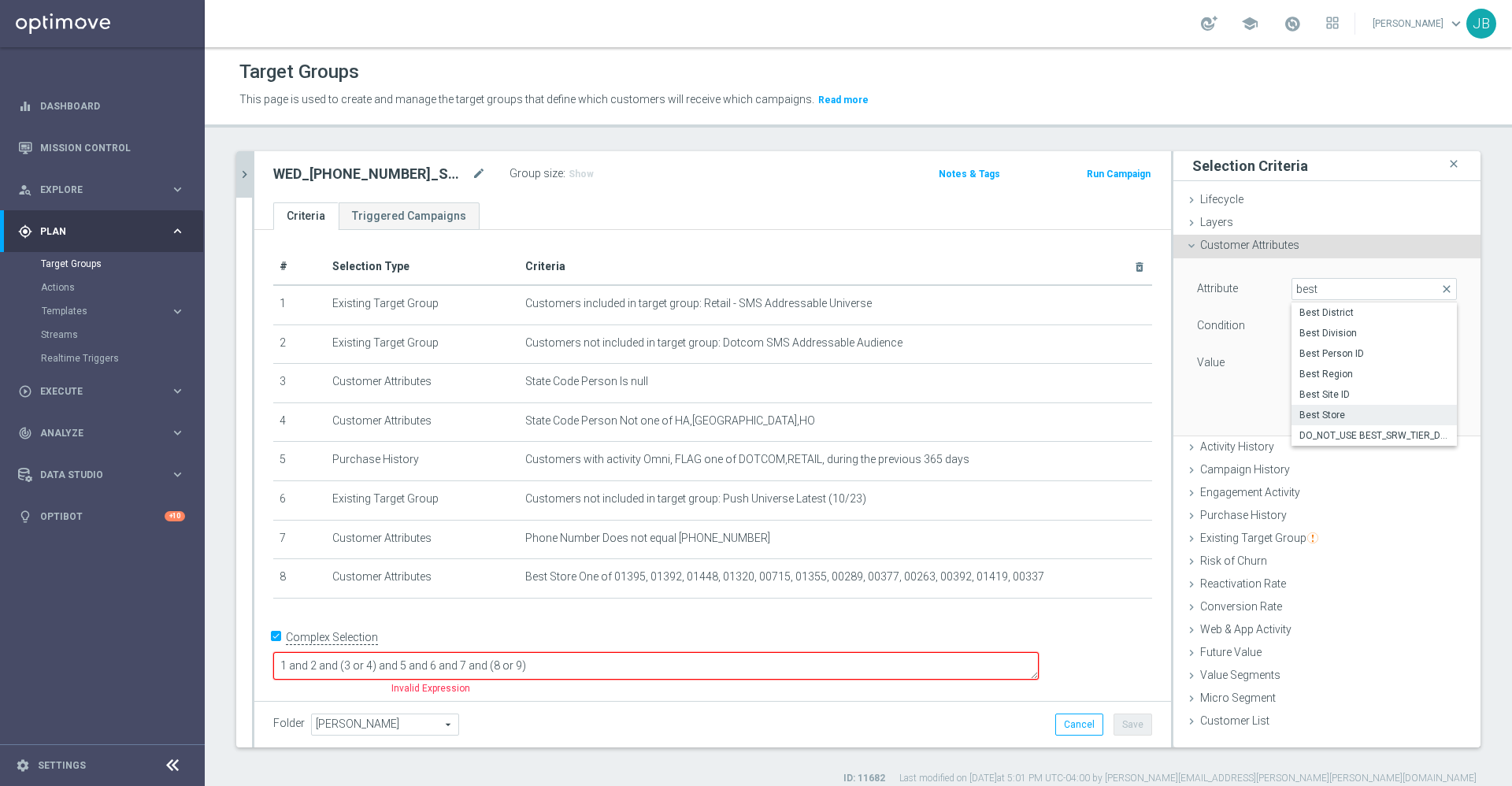
click at [1308, 410] on span "Best Store" at bounding box center [1374, 415] width 149 height 13
type input "Best Store"
click at [1342, 322] on span "Equals" at bounding box center [1374, 325] width 164 height 21
click at [1315, 527] on span "One of" at bounding box center [1374, 533] width 149 height 13
type input "One of"
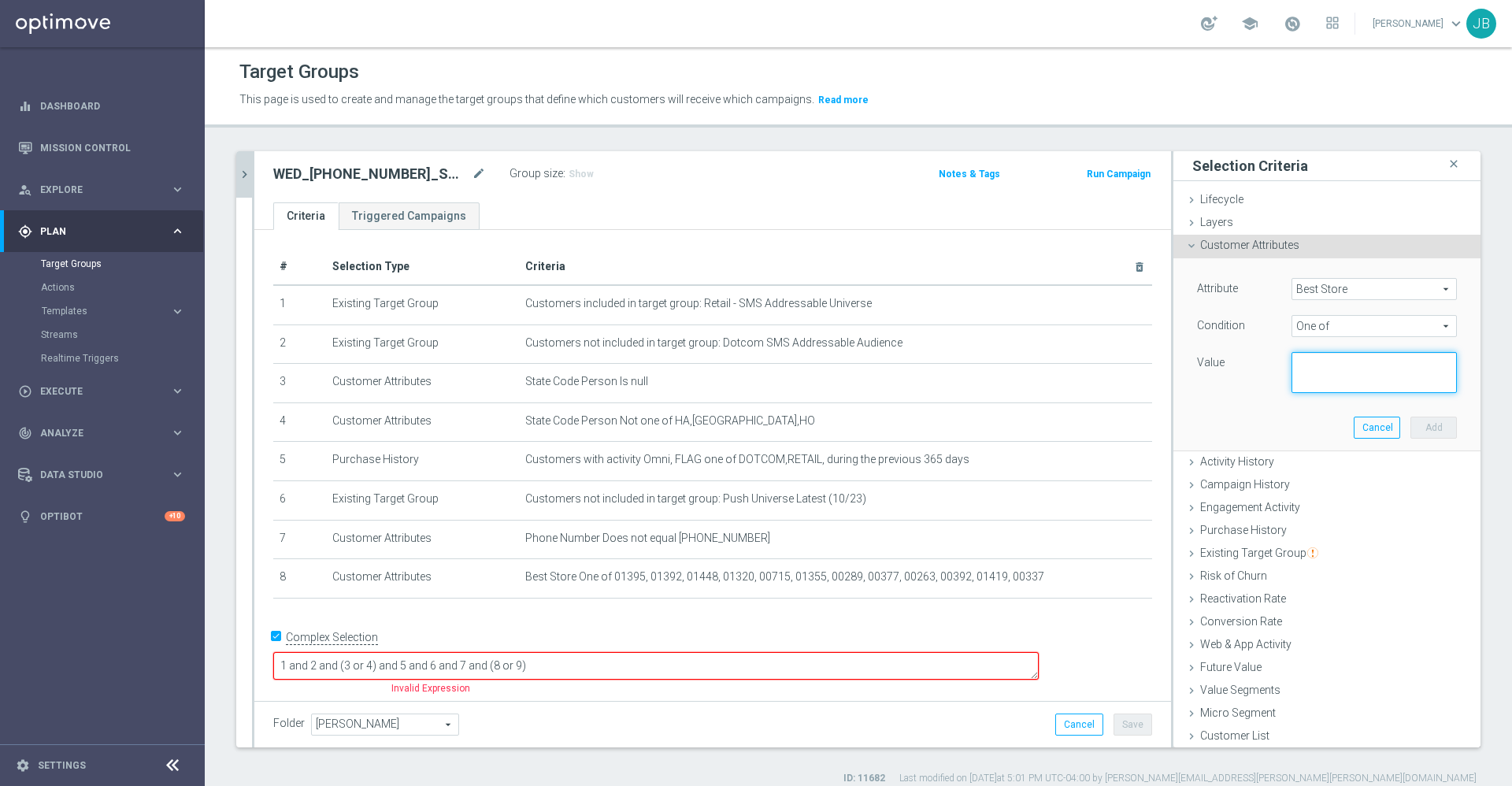
click at [1293, 379] on textarea at bounding box center [1374, 372] width 165 height 41
type textarea "01409, 01124, 00162, 00430, 00108"
click at [1410, 427] on button "Add" at bounding box center [1432, 428] width 47 height 22
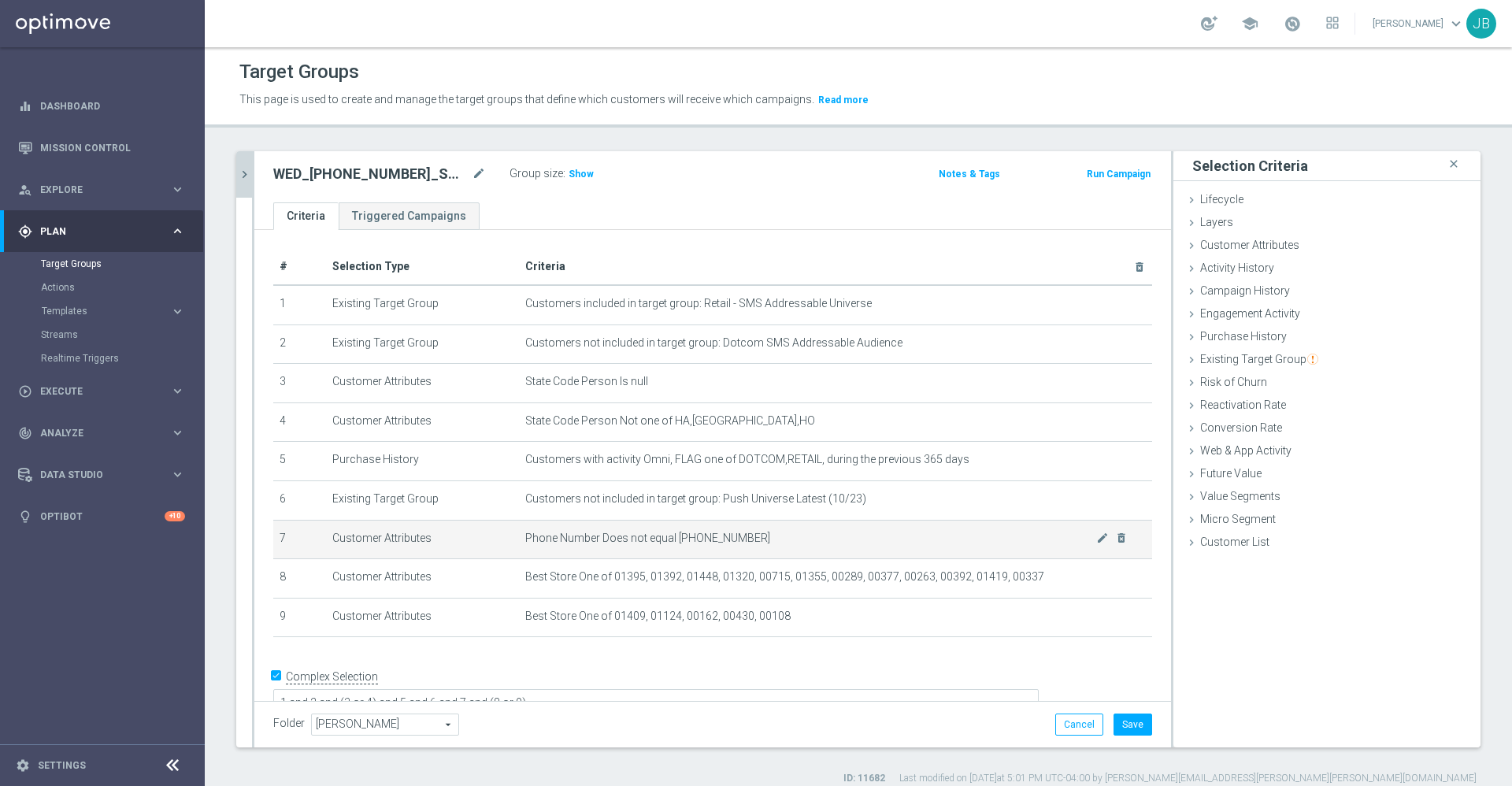
scroll to position [17, 0]
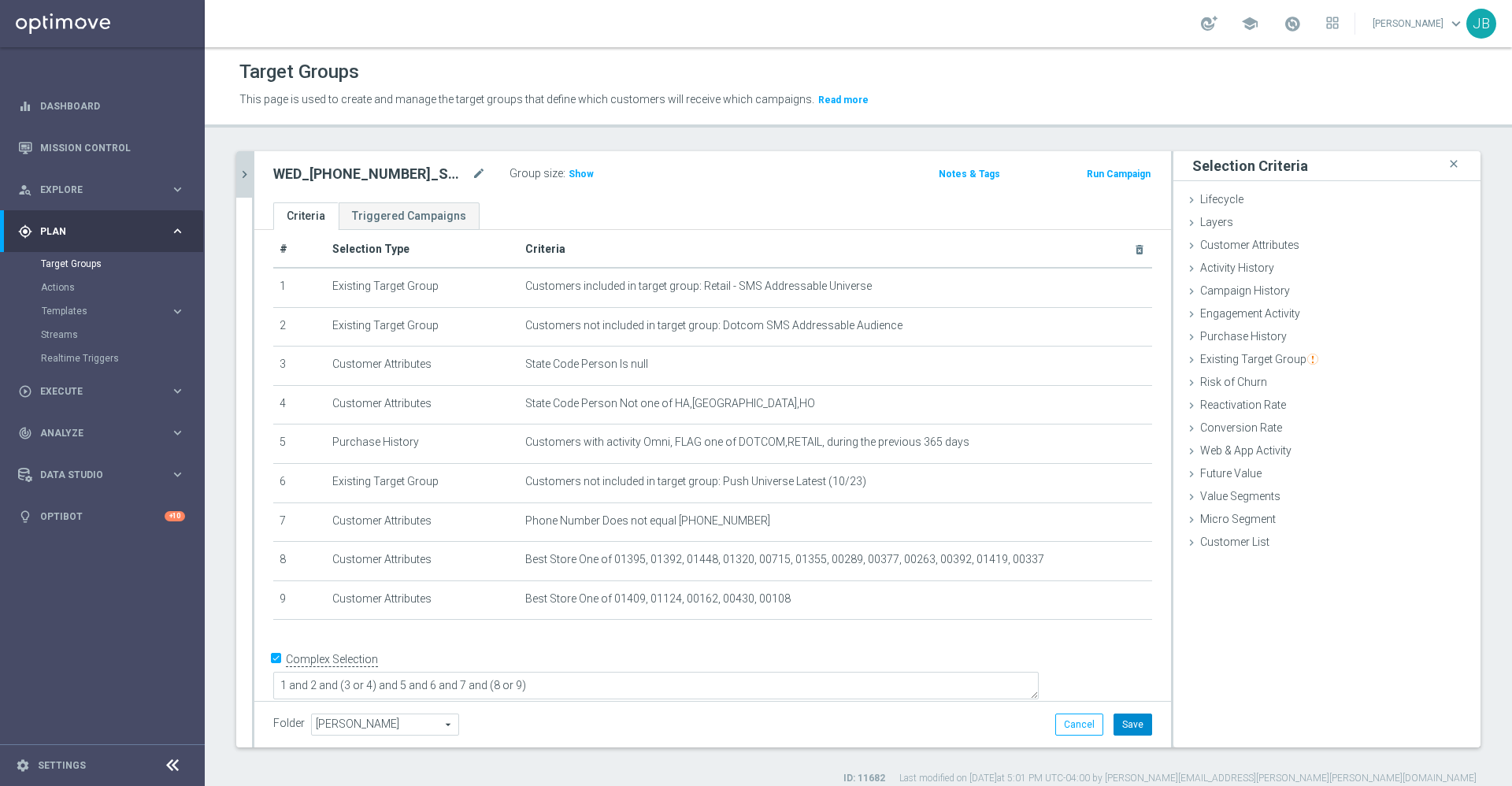
click at [1113, 723] on button "Save" at bounding box center [1132, 724] width 39 height 22
click at [583, 178] on span "Show" at bounding box center [580, 173] width 25 height 11
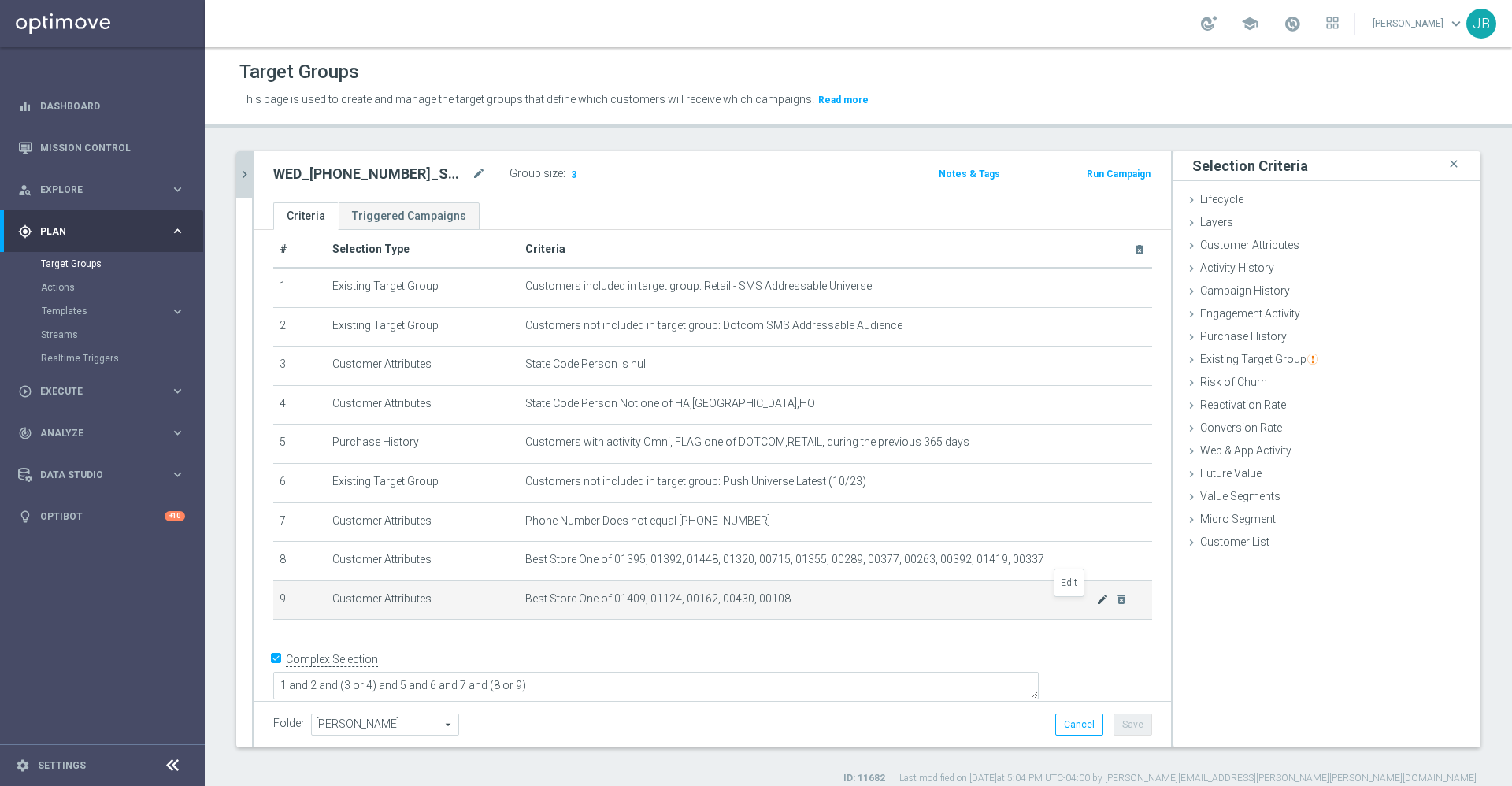
click at [1096, 606] on icon "mode_edit" at bounding box center [1102, 599] width 13 height 13
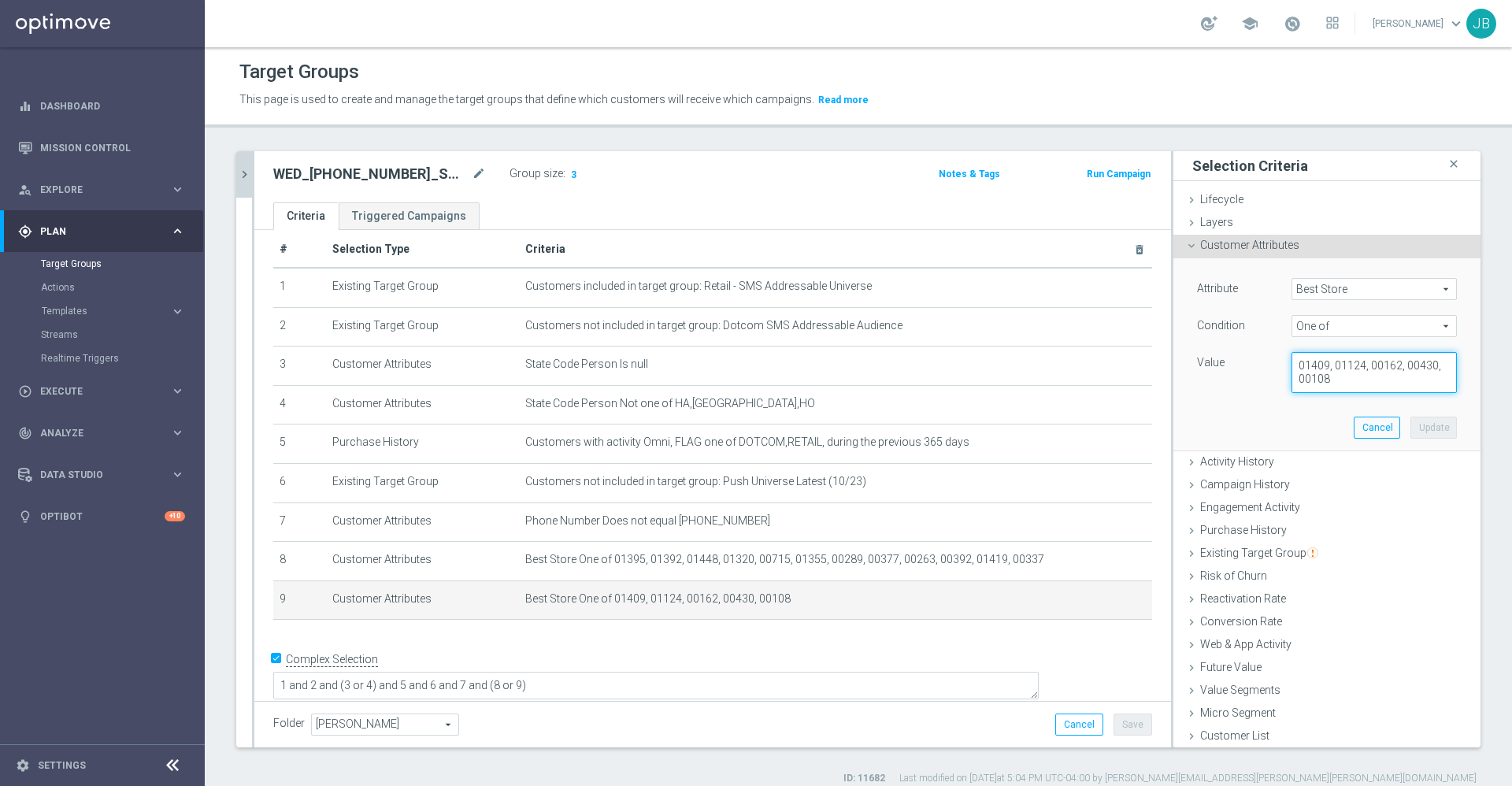
drag, startPoint x: 1320, startPoint y: 383, endPoint x: 1257, endPoint y: 364, distance: 65.8
click at [1279, 364] on div "01409, 01124, 00162, 00430, 00108" at bounding box center [1374, 372] width 189 height 41
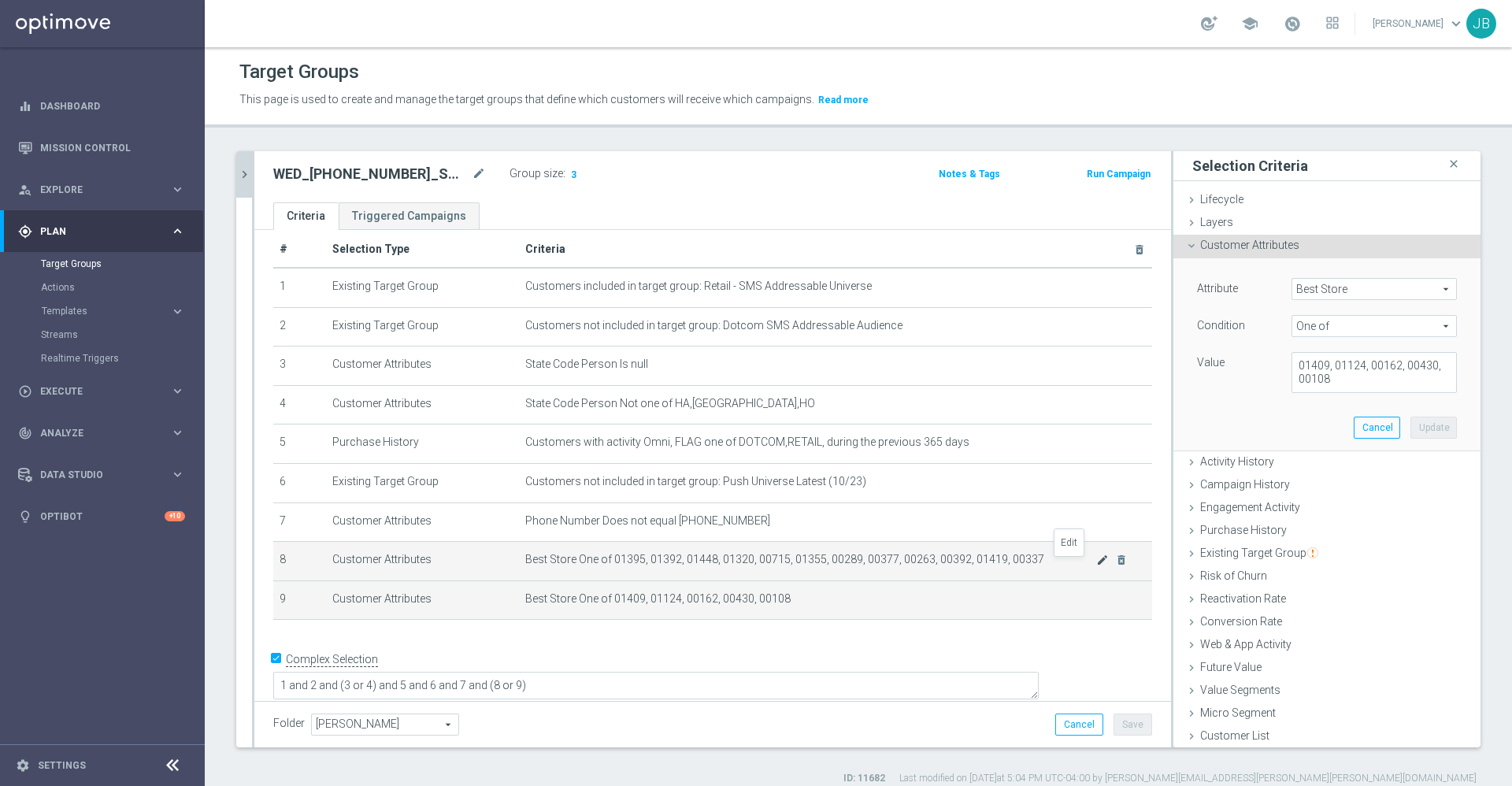
click at [1096, 564] on icon "mode_edit" at bounding box center [1102, 559] width 13 height 13
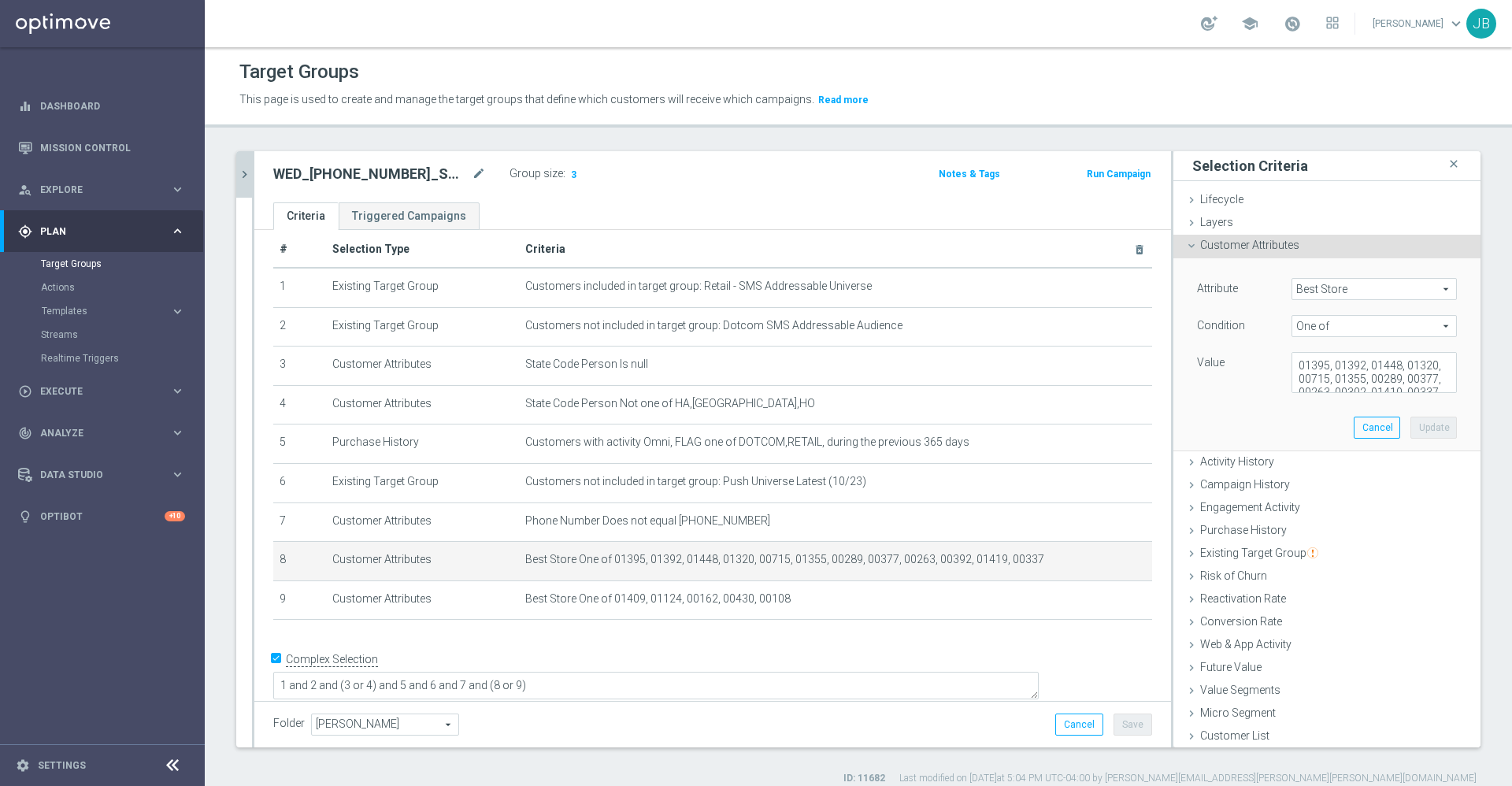
scroll to position [26, 0]
click at [1377, 376] on textarea "01395, 01392, 01448, 01320, 00715, 01355, 00289, 00377, 00263, 00392, 01419, 00…" at bounding box center [1374, 372] width 165 height 41
paste textarea "01409, 01124, 00162, 00430, 00108"
type textarea "01395, 01392, 01448, 01320, 00715, 01355, 00289, 00377, 00263, 00392, 01419, 00…"
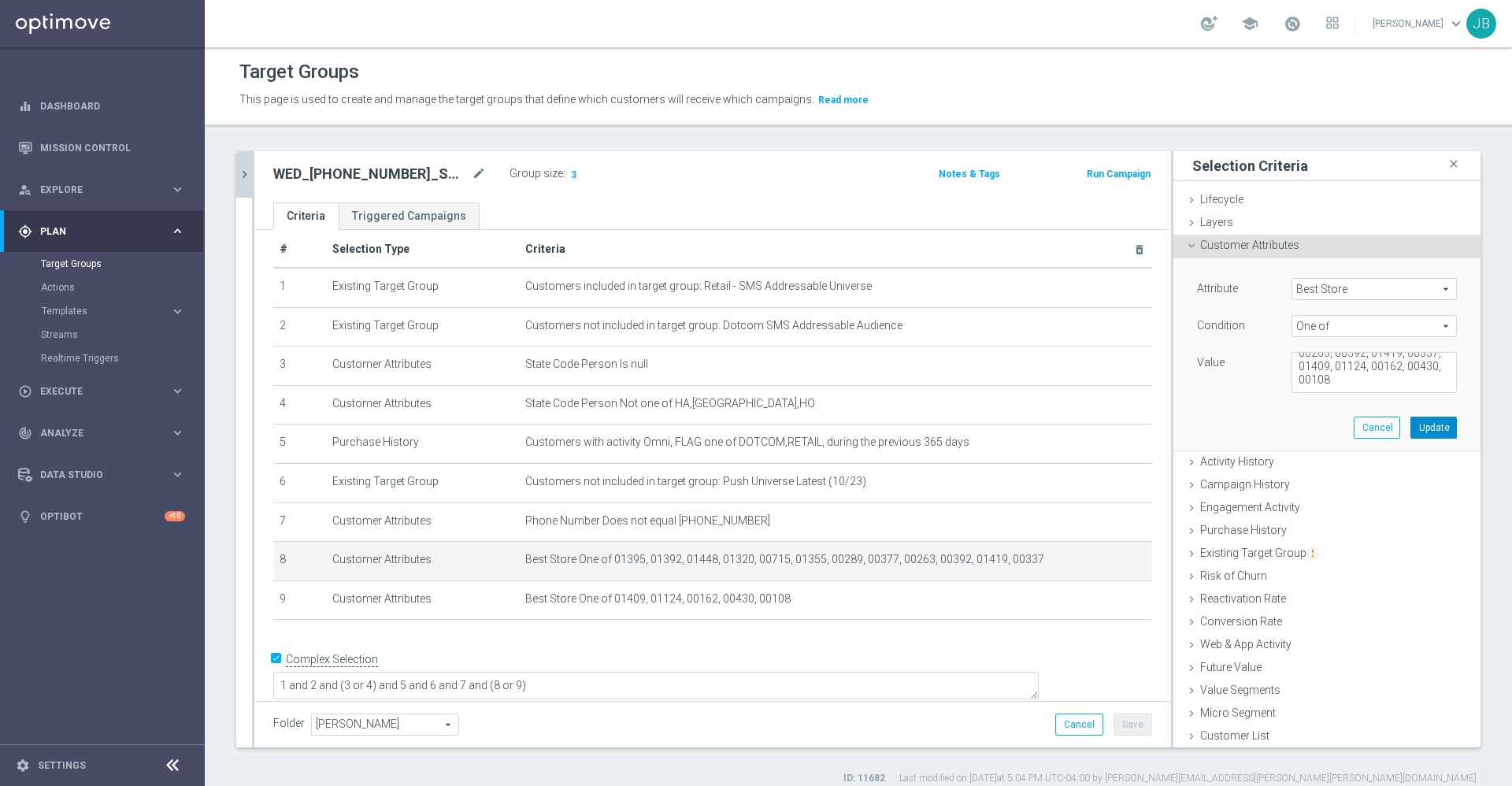
click at [1410, 421] on button "Update" at bounding box center [1432, 428] width 47 height 22
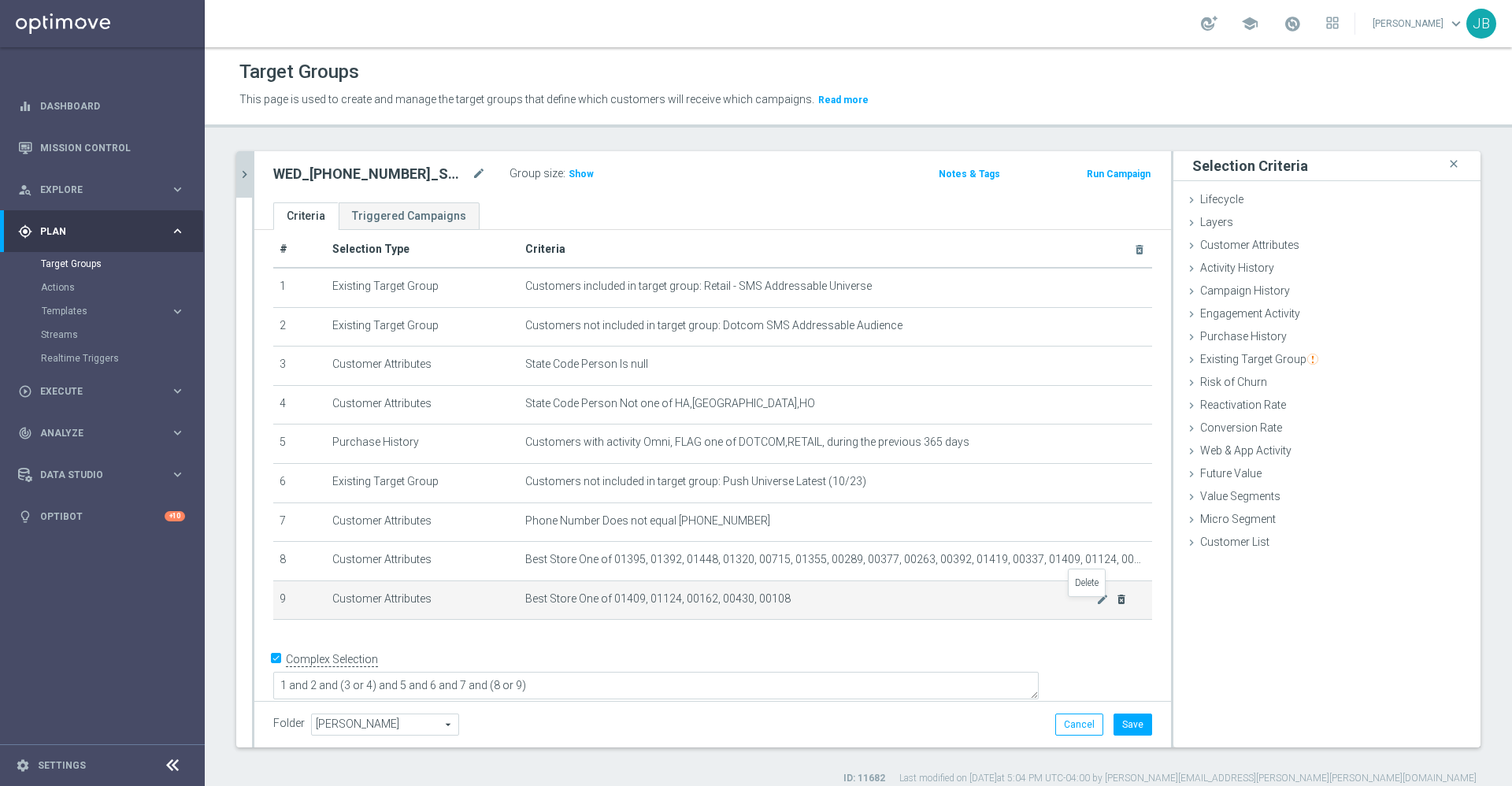
click at [1115, 606] on icon "delete_forever" at bounding box center [1121, 599] width 13 height 13
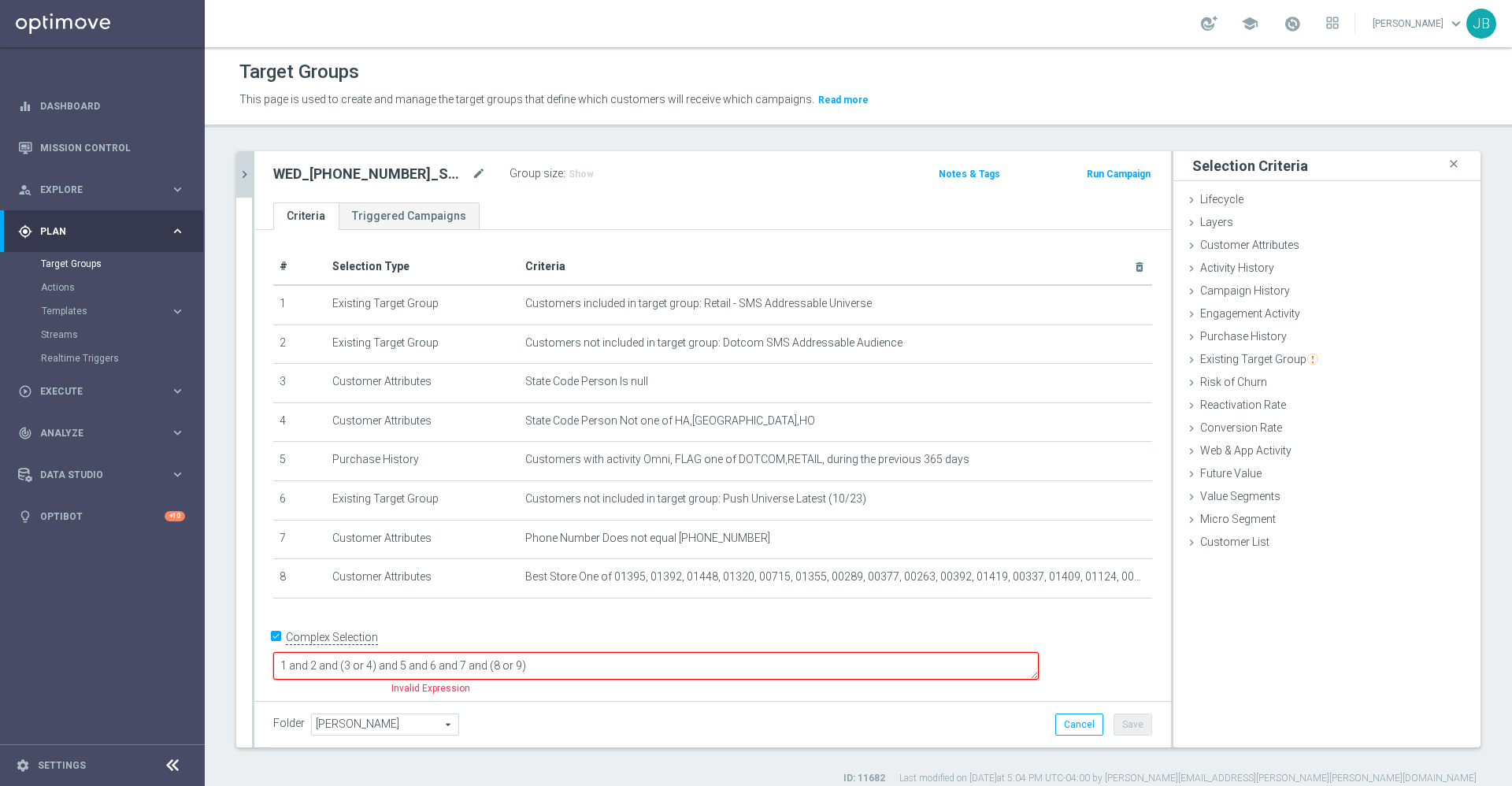
scroll to position [0, 0]
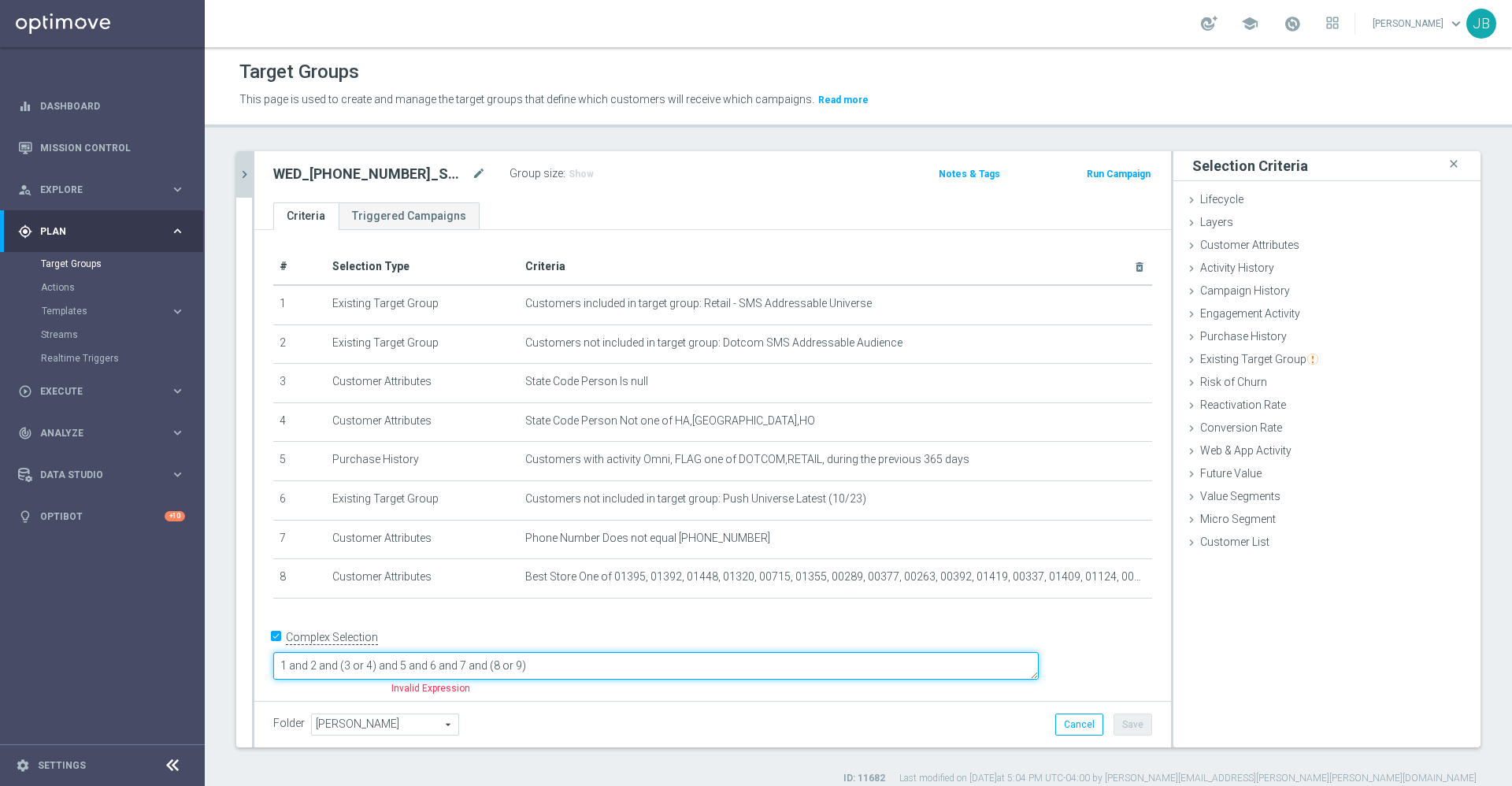
click at [634, 666] on textarea "1 and 2 and (3 or 4) and 5 and 6 and 7 and (8 or 9)" at bounding box center [656, 666] width 765 height 28
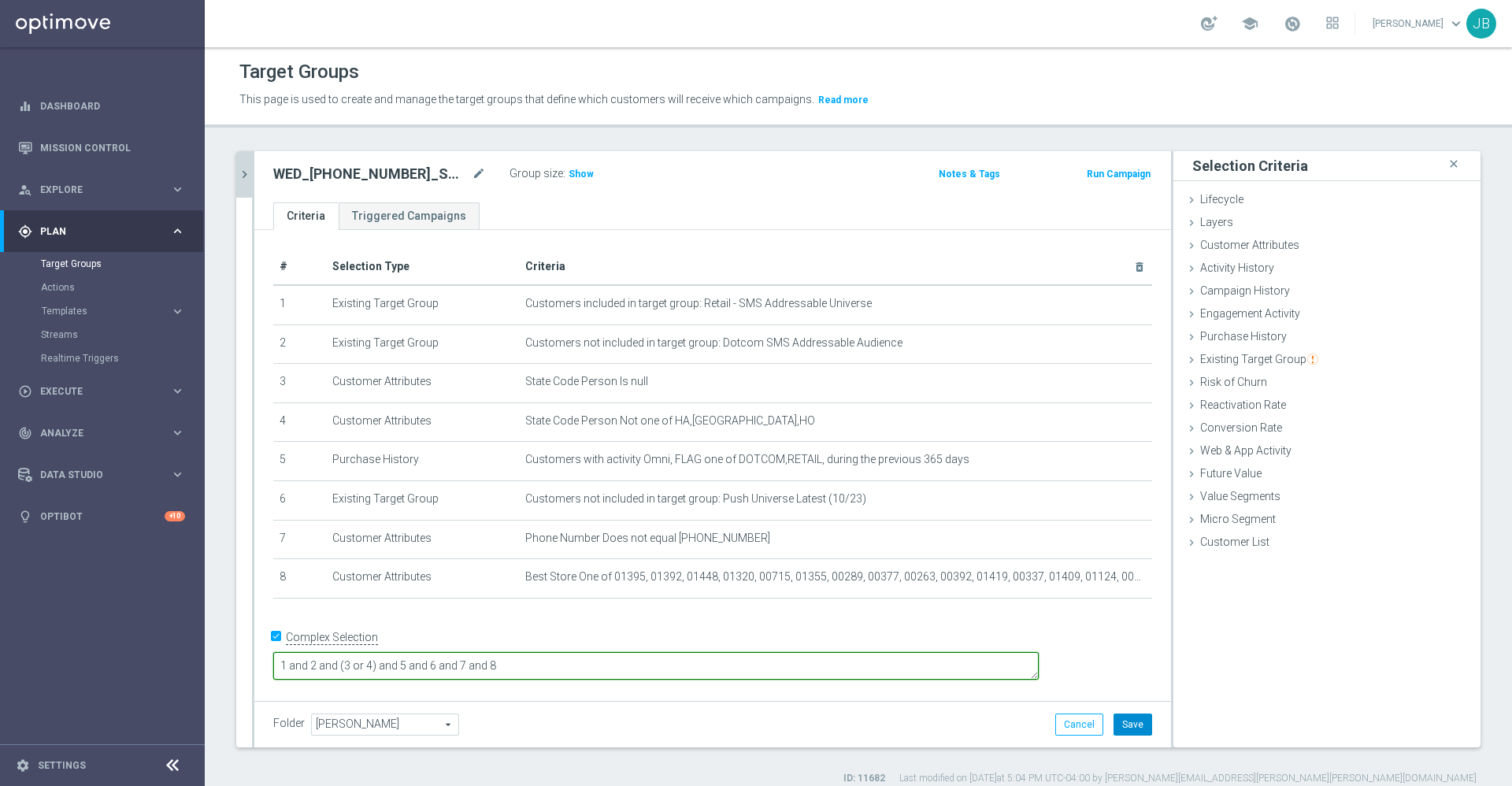
type textarea "1 and 2 and (3 or 4) and 5 and 6 and 7 and 8"
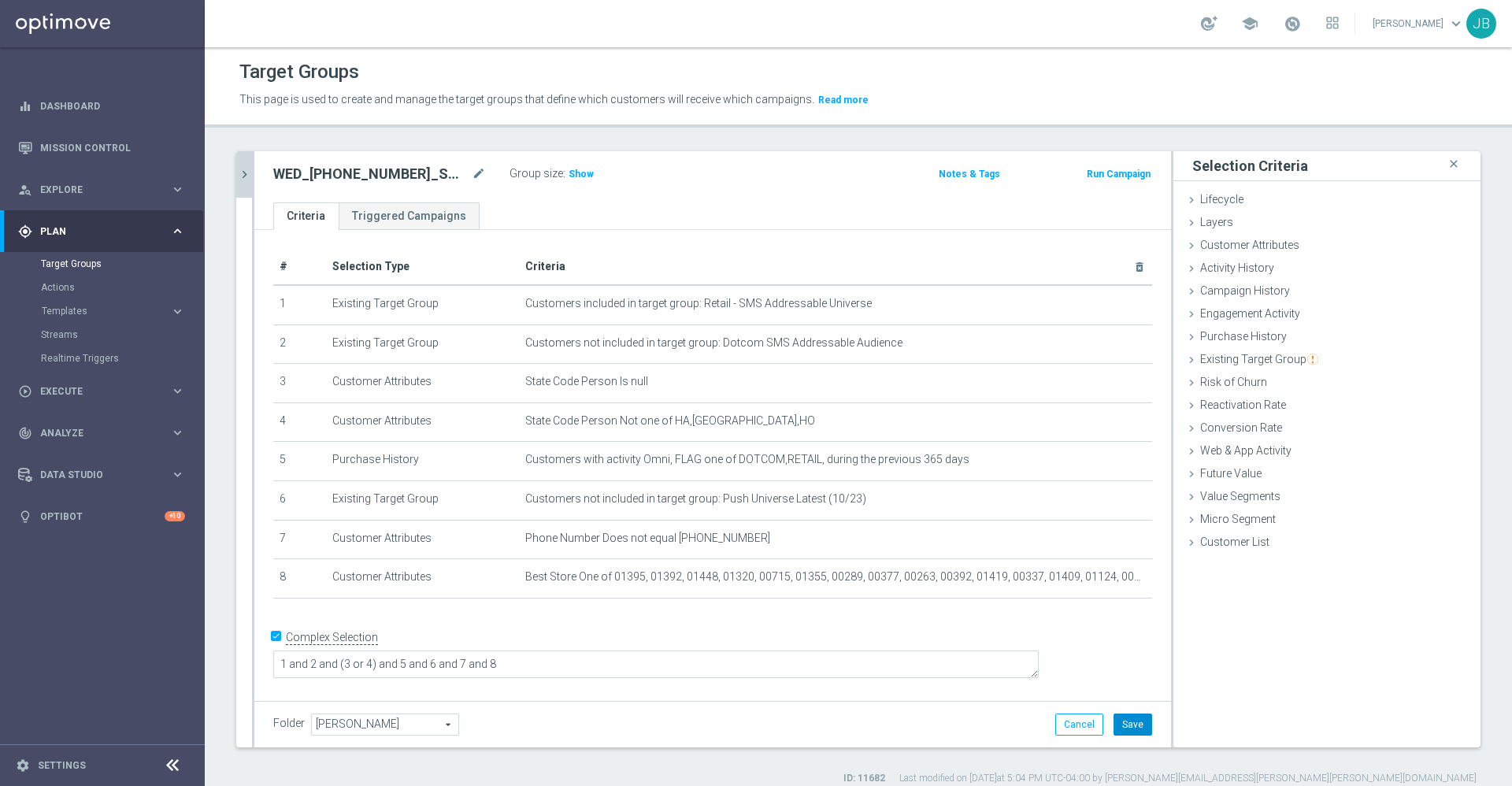
click at [1113, 720] on button "Save" at bounding box center [1132, 724] width 39 height 22
click at [574, 175] on span "Show" at bounding box center [580, 173] width 25 height 11
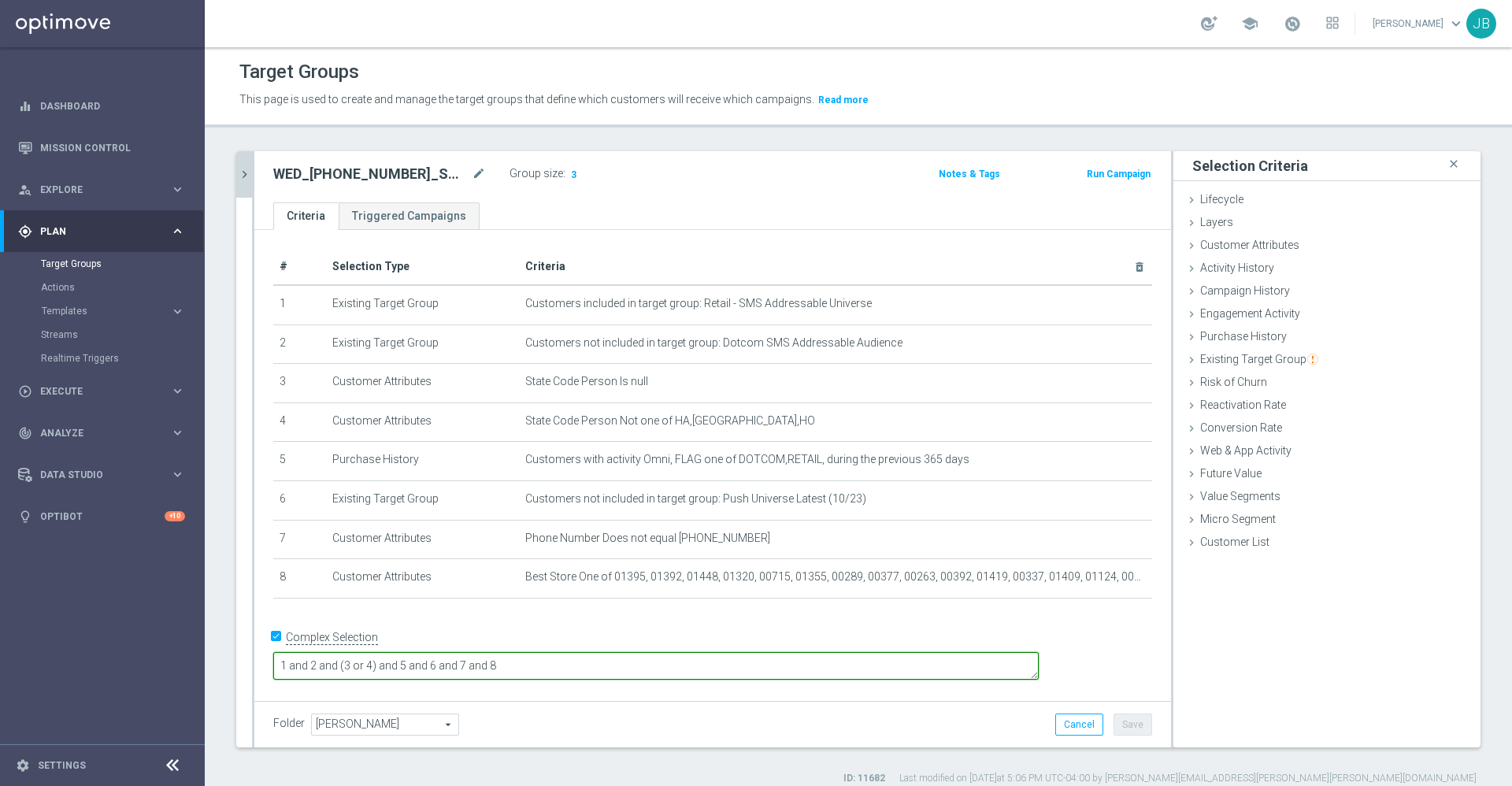
click at [660, 658] on textarea "1 and 2 and (3 or 4) and 5 and 6 and 7 and 8" at bounding box center [656, 666] width 765 height 28
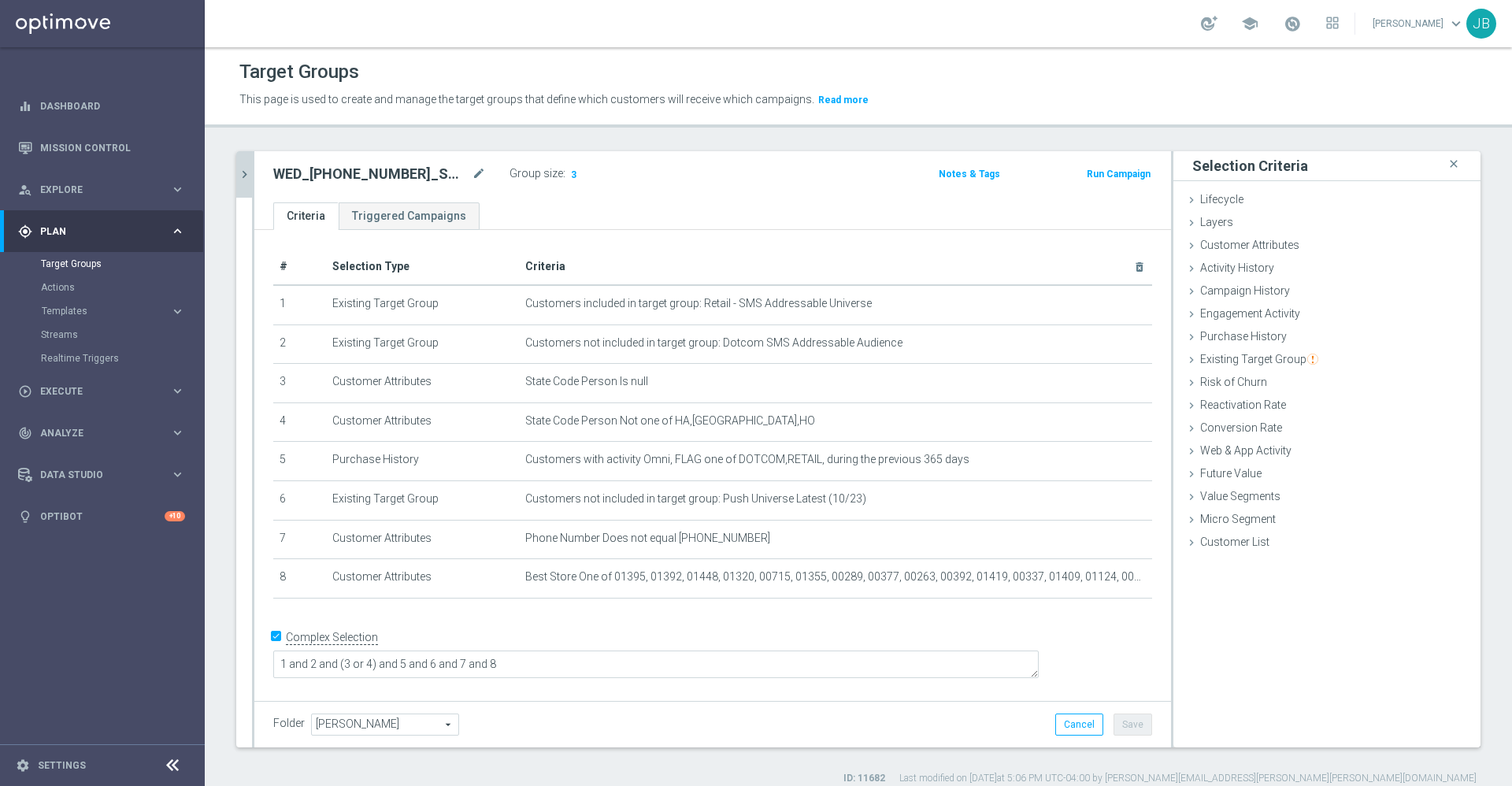
click at [244, 175] on icon "chevron_right" at bounding box center [244, 174] width 15 height 15
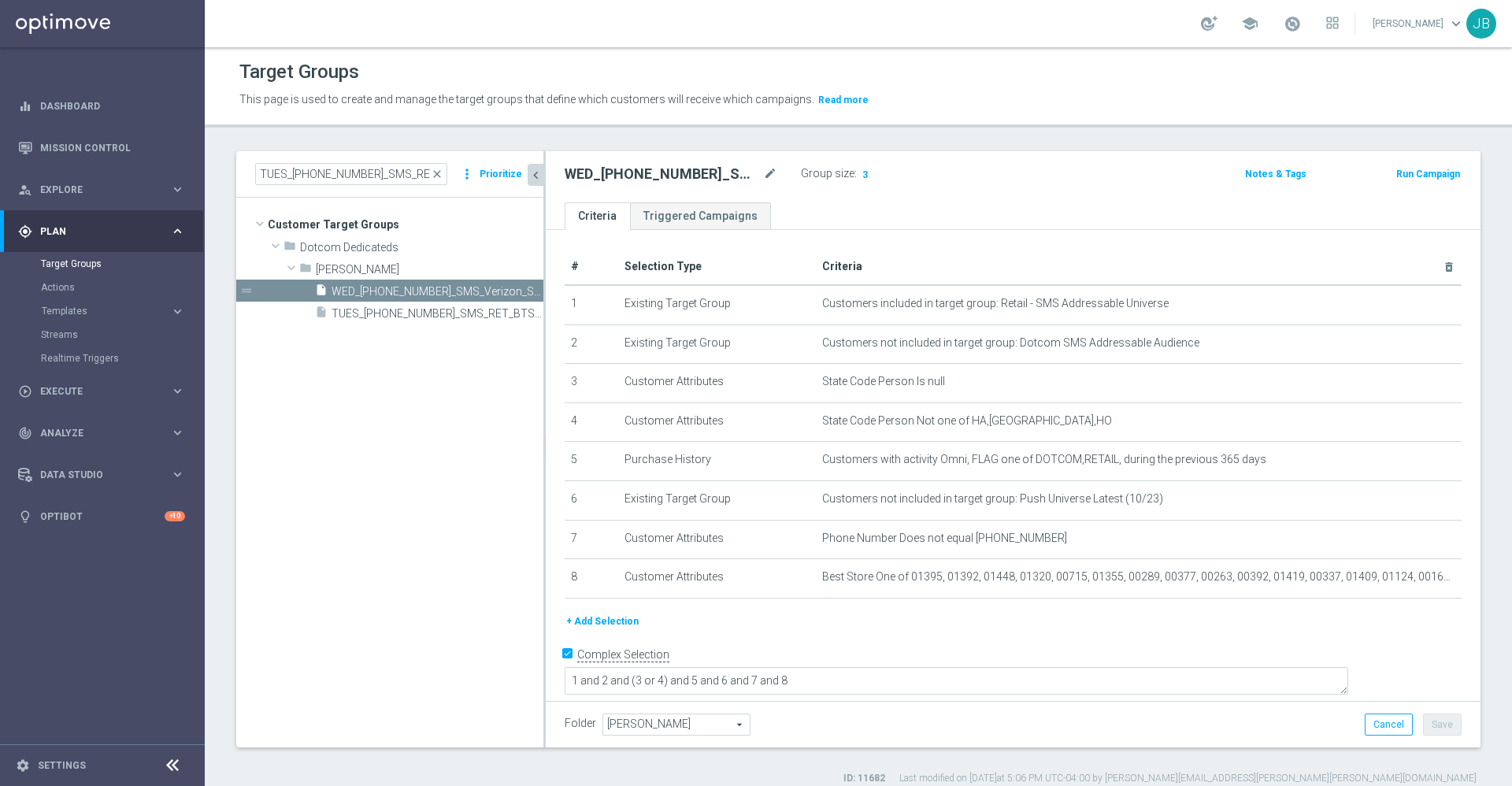
click at [610, 619] on button "+ Add Selection" at bounding box center [602, 621] width 76 height 17
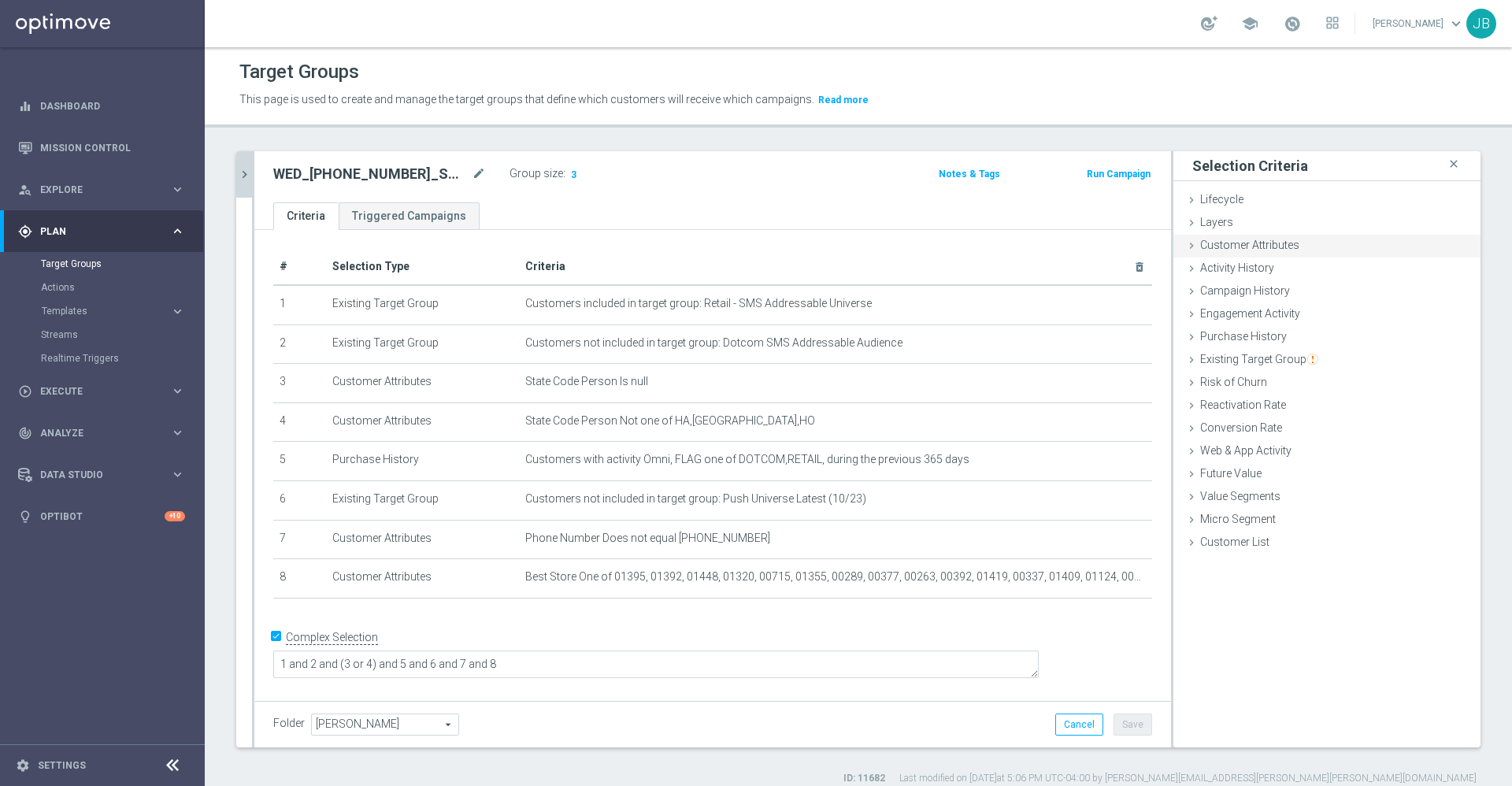
click at [1225, 250] on span "Customer Attributes" at bounding box center [1249, 245] width 99 height 13
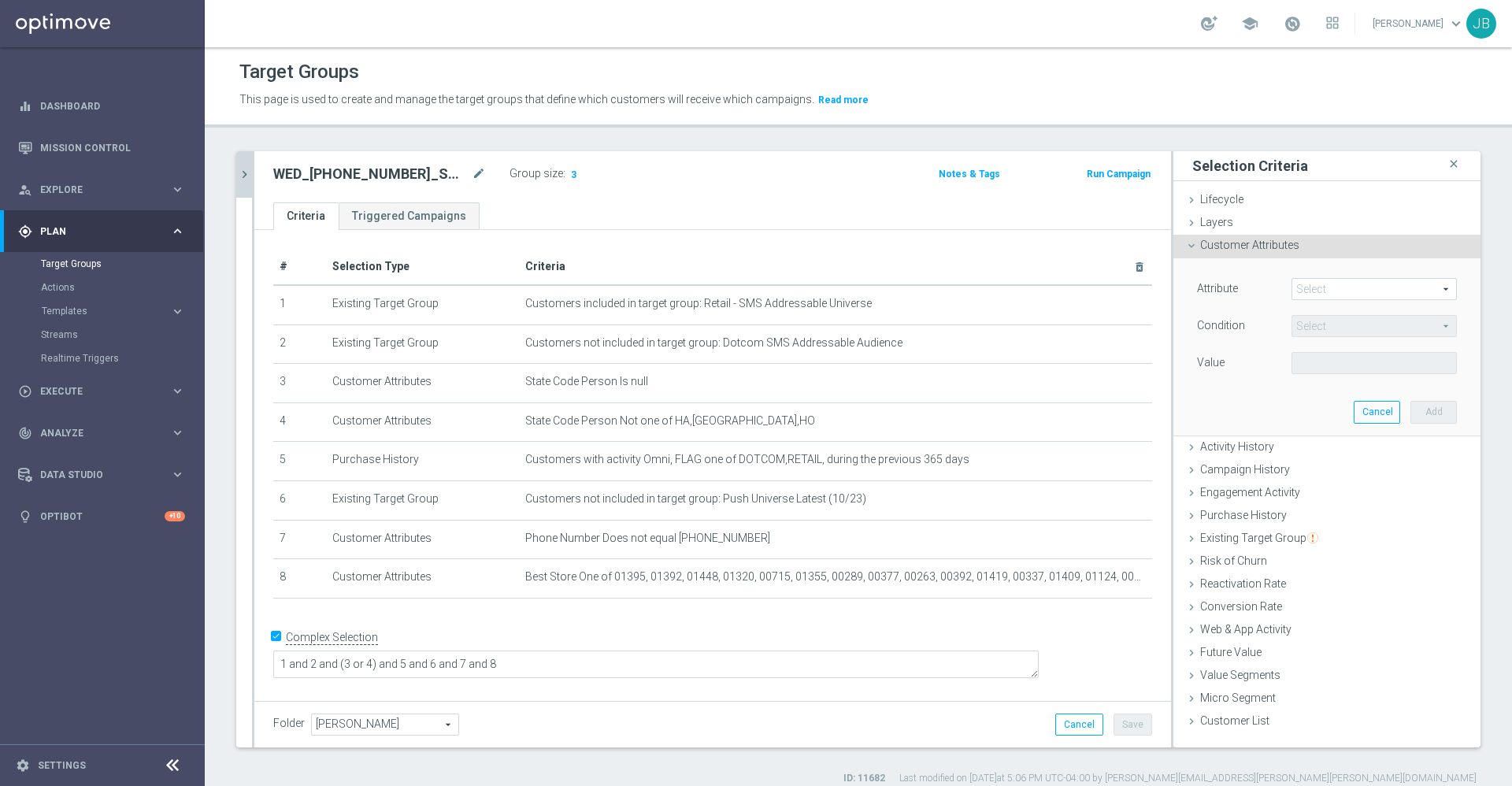
click at [1338, 289] on span at bounding box center [1374, 289] width 164 height 21
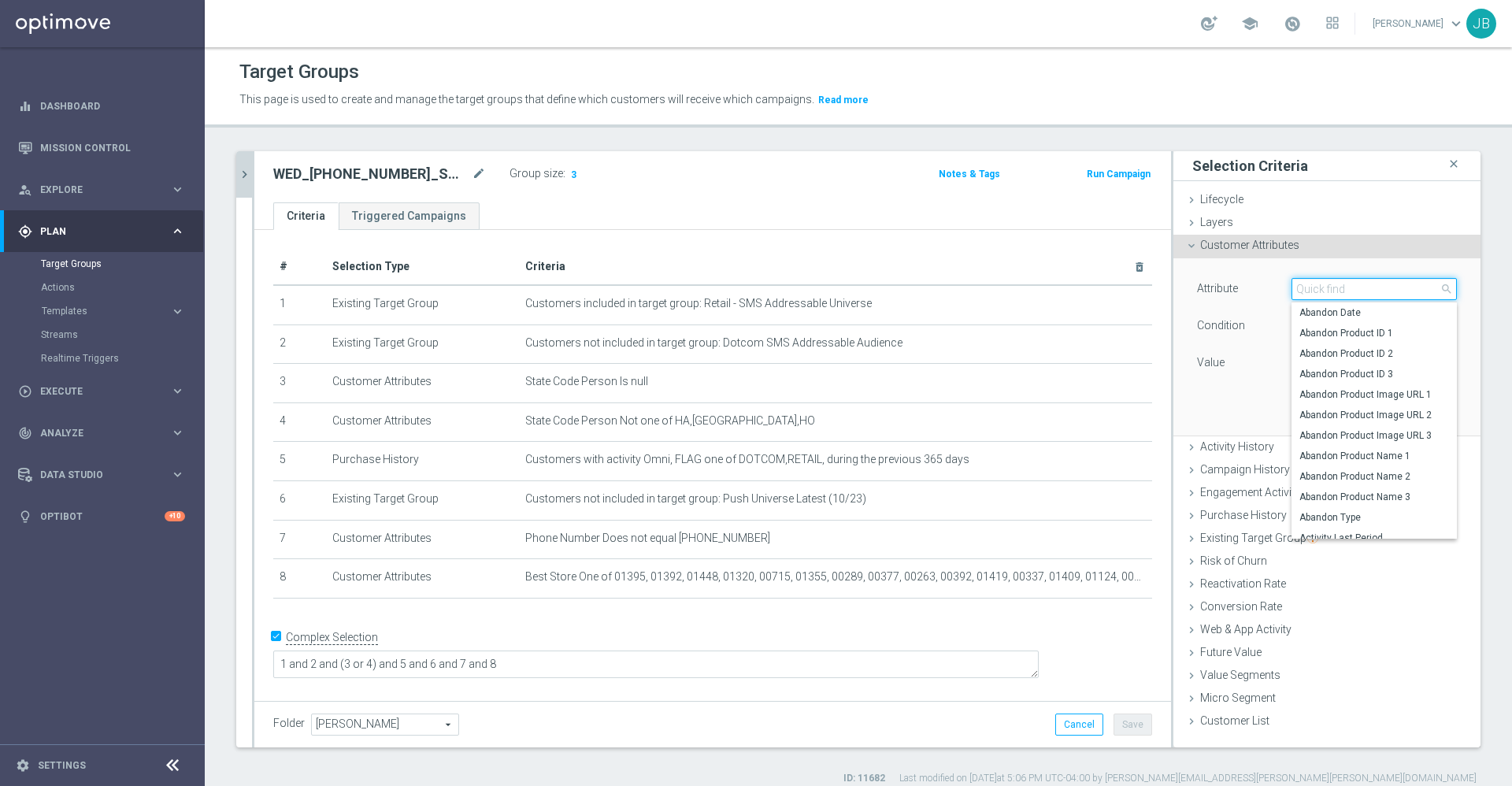
click at [1323, 289] on input "search" at bounding box center [1374, 289] width 165 height 22
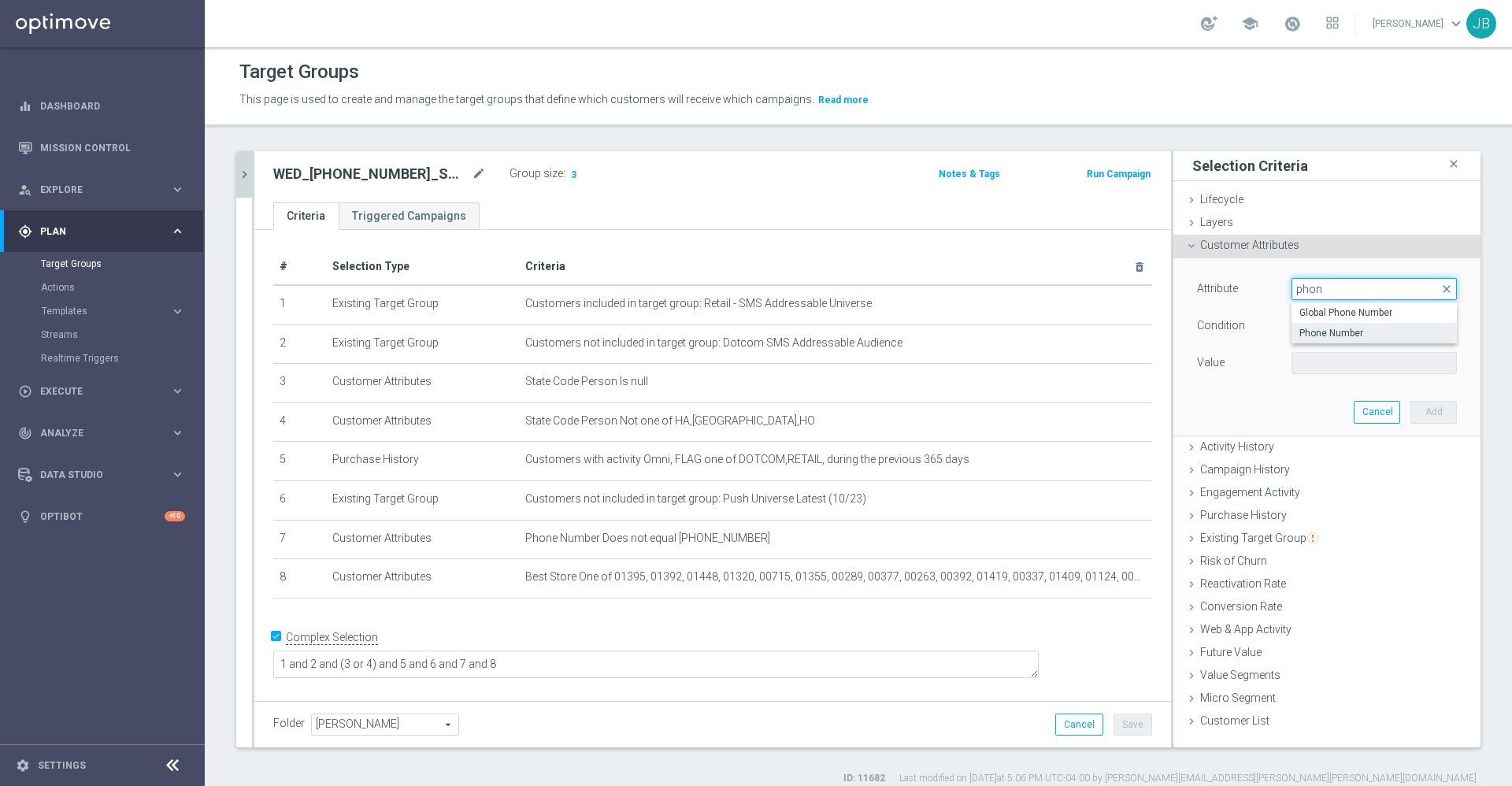
type input "phon"
click at [1334, 327] on span "Phone Number" at bounding box center [1374, 332] width 149 height 13
type input "Phone Number"
click at [1319, 325] on span "Equals" at bounding box center [1374, 325] width 164 height 21
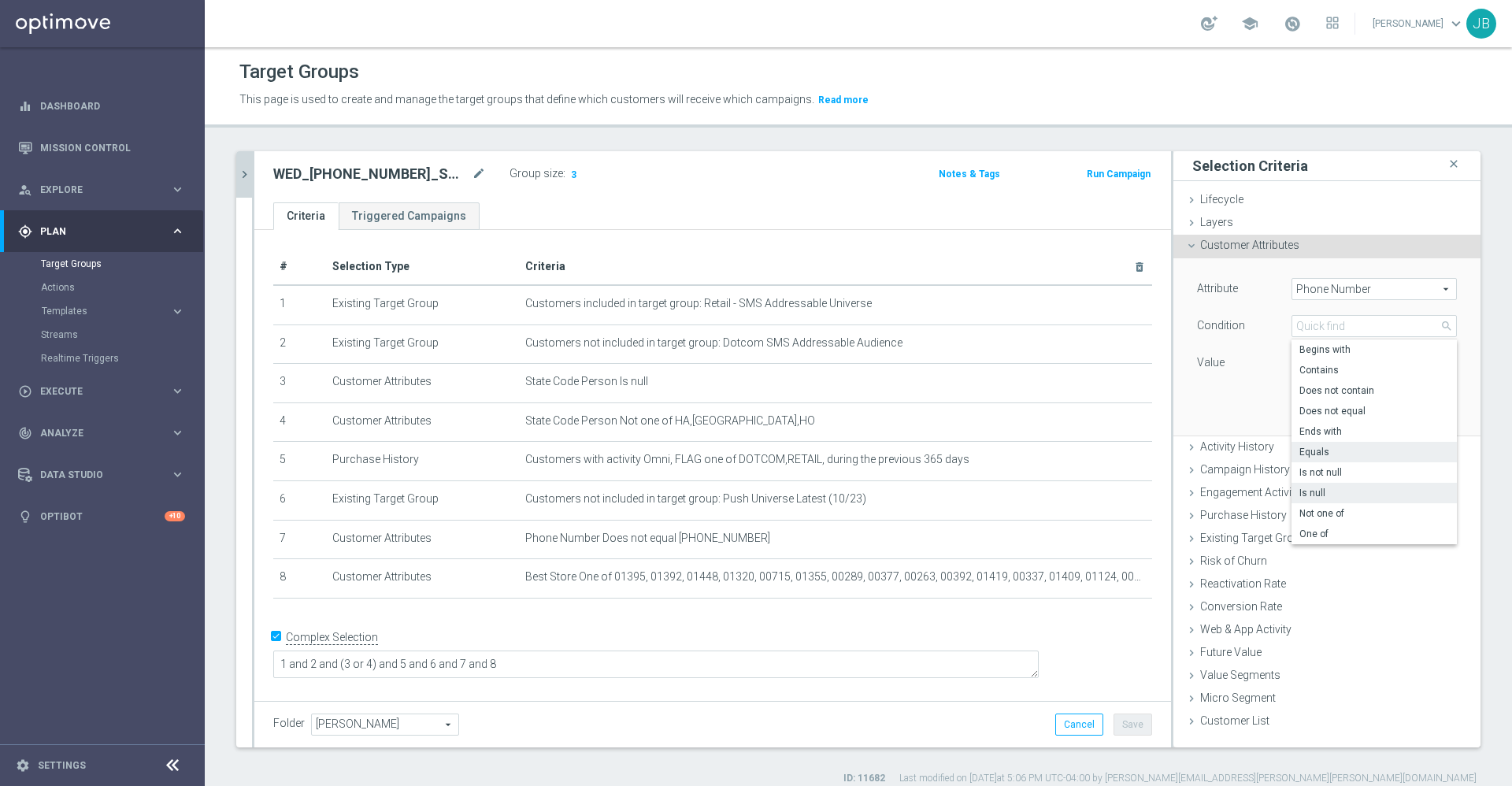
click at [1315, 489] on span "Is null" at bounding box center [1374, 492] width 149 height 13
type input "Is null"
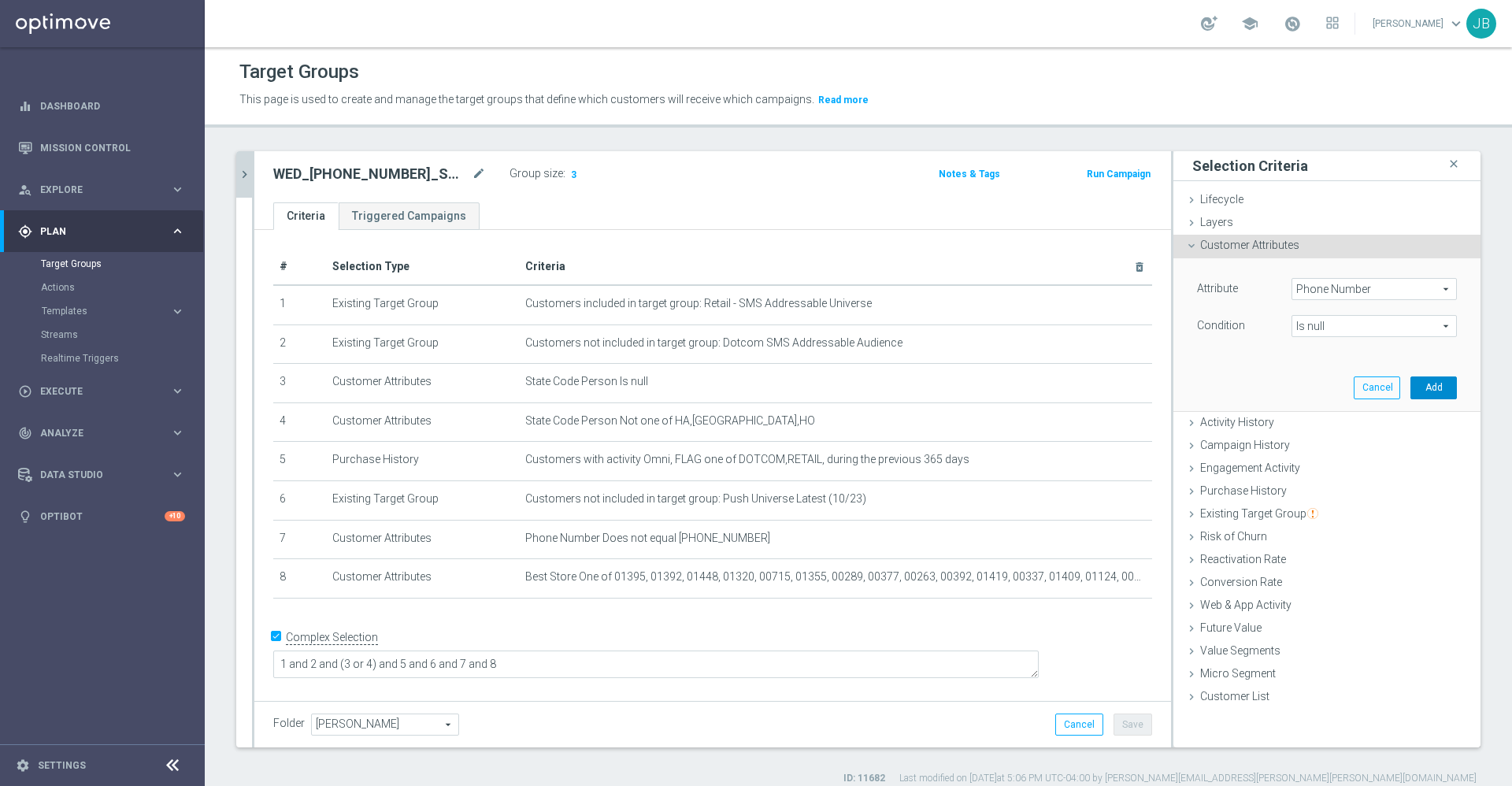
click at [1412, 395] on button "Add" at bounding box center [1432, 387] width 47 height 22
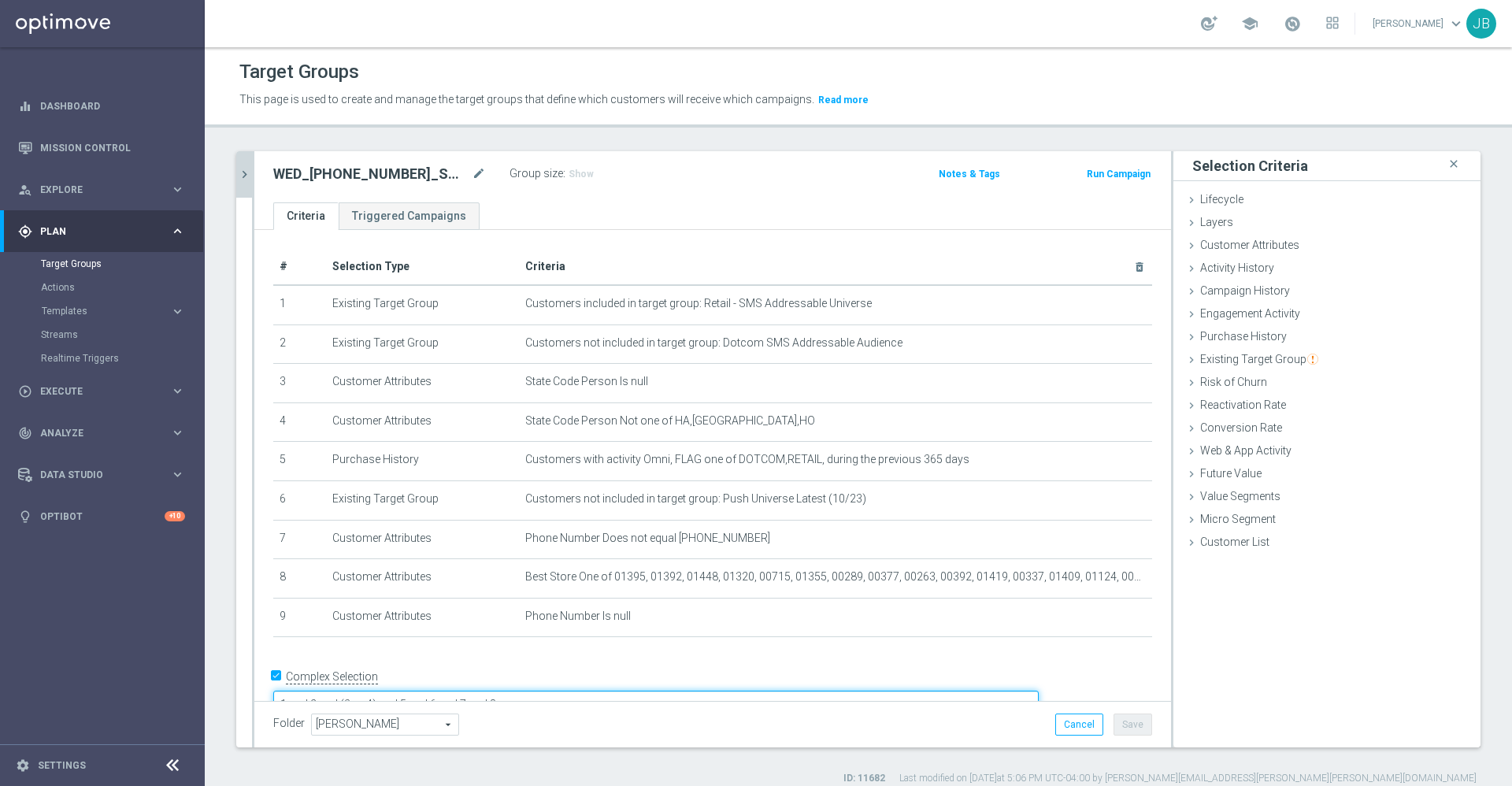
click at [614, 690] on textarea "1 and 2 and (3 or 4) and 5 and 6 and 7 and 8" at bounding box center [656, 704] width 765 height 28
click at [575, 690] on textarea "1 and 2 and (3 or 4) and 5 and 6 and 7 and 8" at bounding box center [656, 704] width 765 height 28
type textarea "1 and 2 and (3 or 4) and 5 and 6 and (7 or 9) and 8"
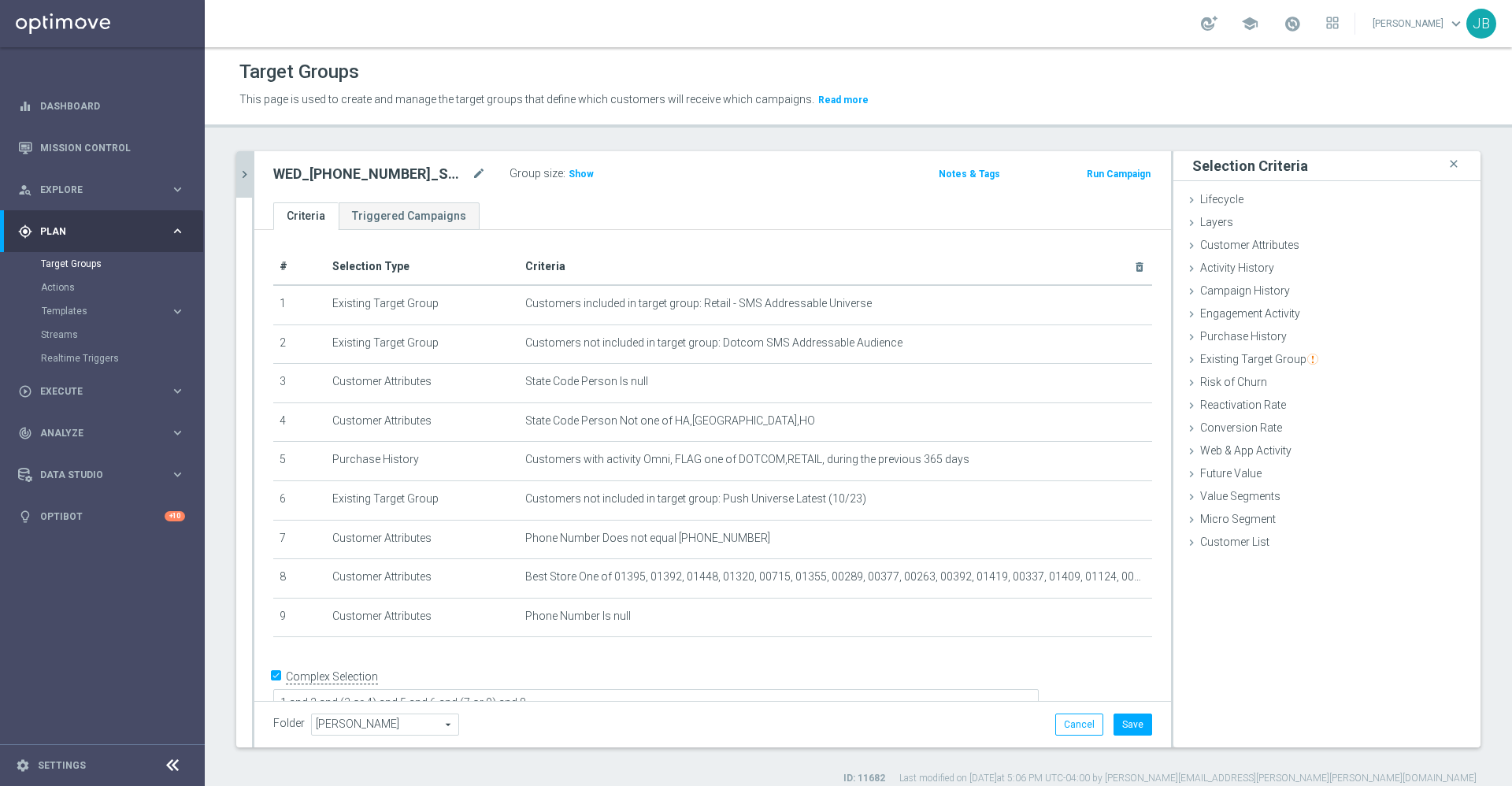
click at [767, 652] on div "# Selection Type Criteria delete_forever 1 Existing Target Group Customers incl…" at bounding box center [712, 450] width 902 height 402
click at [1113, 719] on button "Save" at bounding box center [1132, 724] width 39 height 22
click at [588, 177] on span "Show" at bounding box center [580, 173] width 25 height 11
click at [239, 168] on icon "chevron_right" at bounding box center [244, 174] width 15 height 15
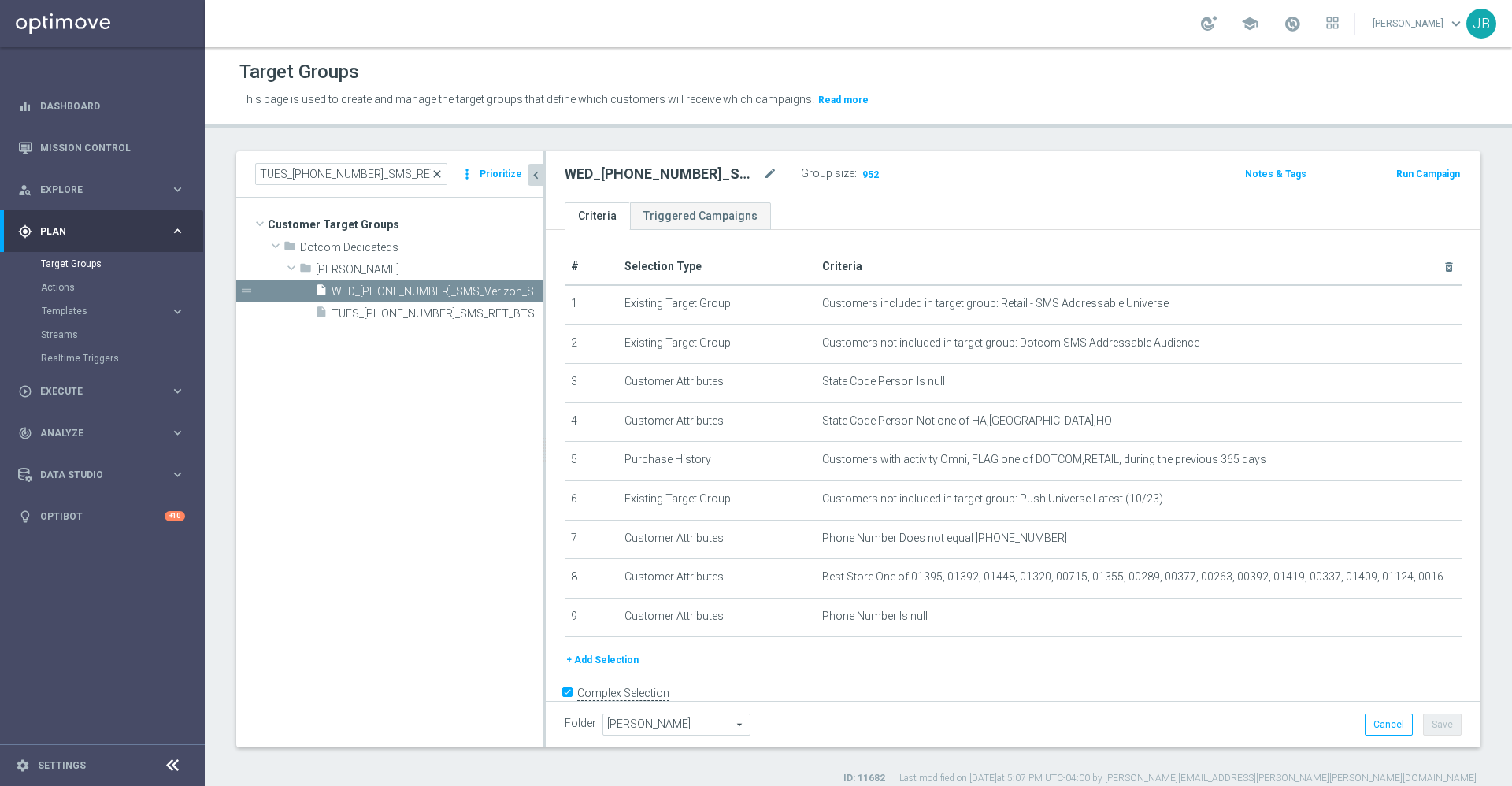
click at [444, 179] on span "close" at bounding box center [437, 174] width 13 height 13
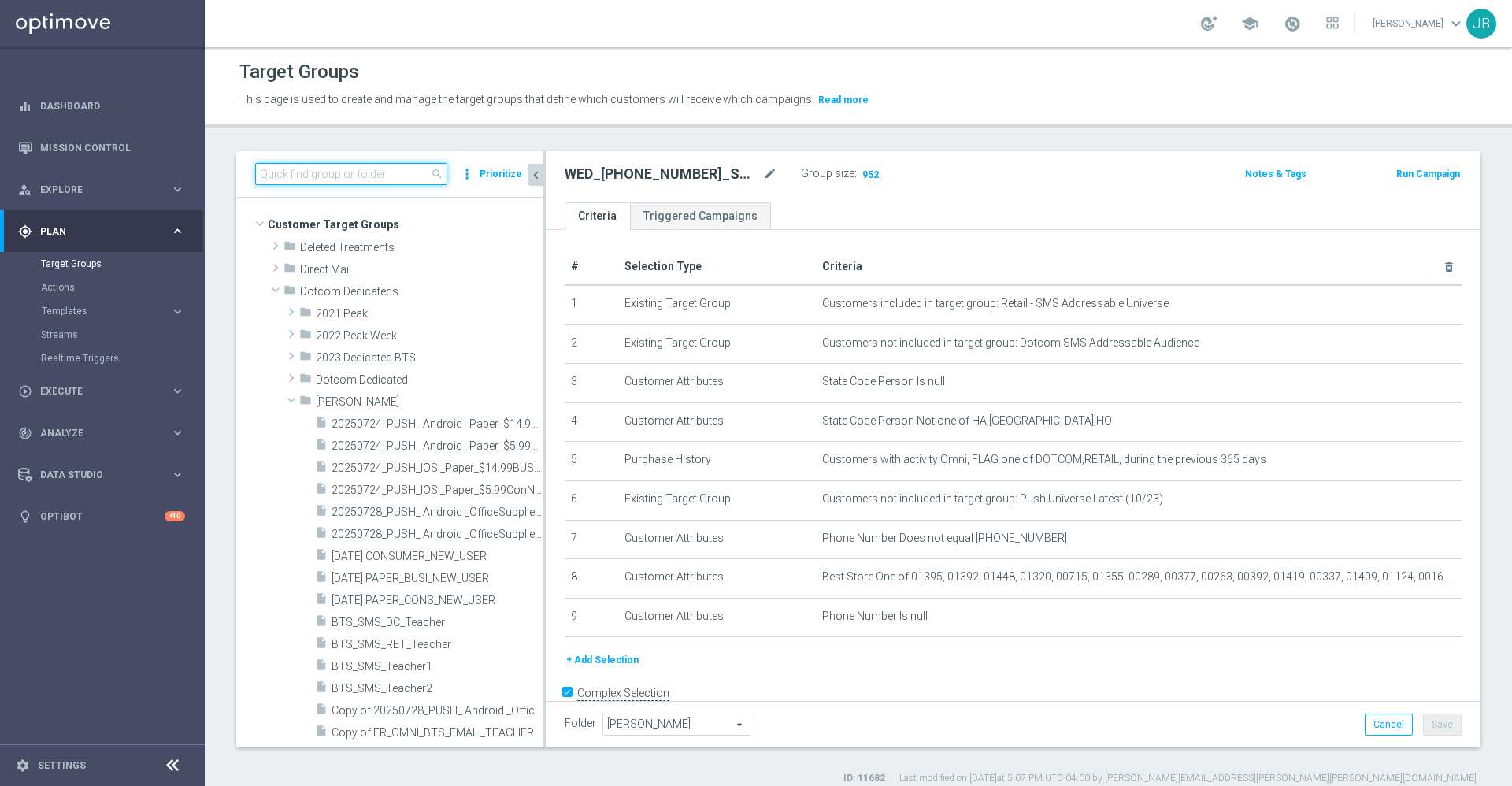
click at [387, 171] on input at bounding box center [350, 174] width 192 height 22
paste input "TUES_[PHONE_NUMBER]_SMS_RET_BTS_FREEBIE"
type input "TUES_[PHONE_NUMBER]_SMS_RET_BTS_FREEBIE"
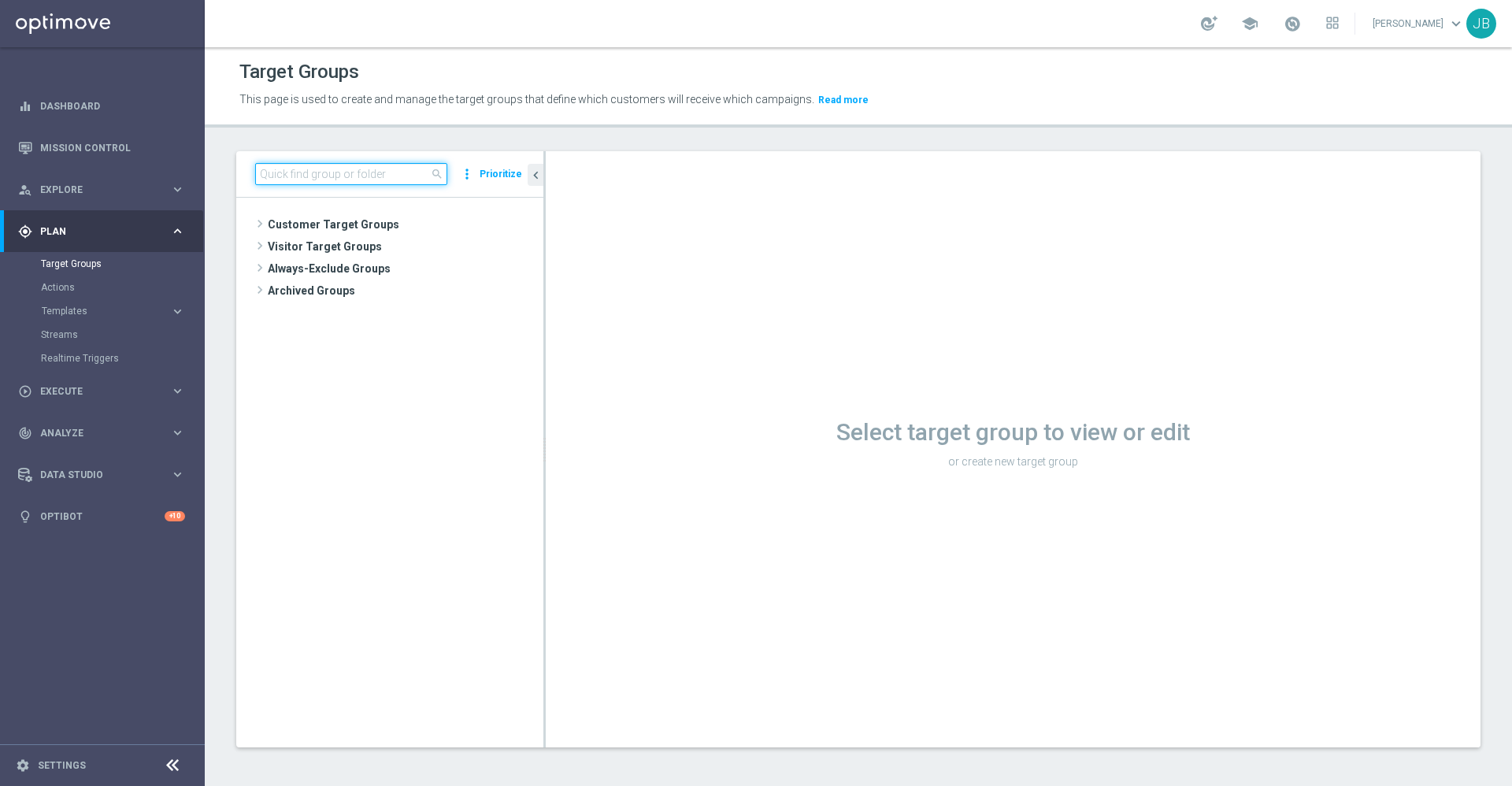
click at [365, 173] on input at bounding box center [350, 174] width 192 height 22
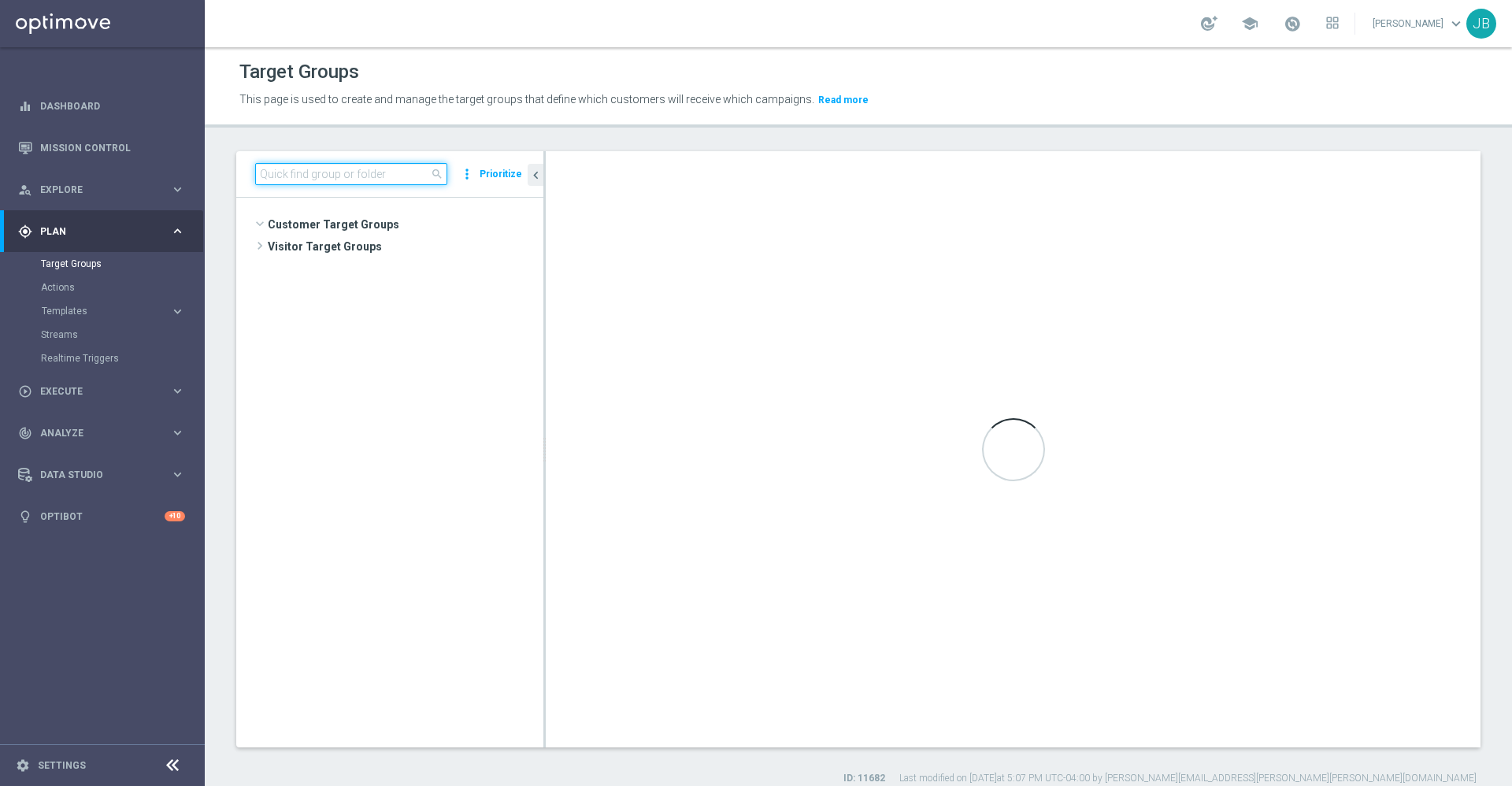
paste input "TUES_[PHONE_NUMBER]_SMS_RET_BTS_FREEBIE"
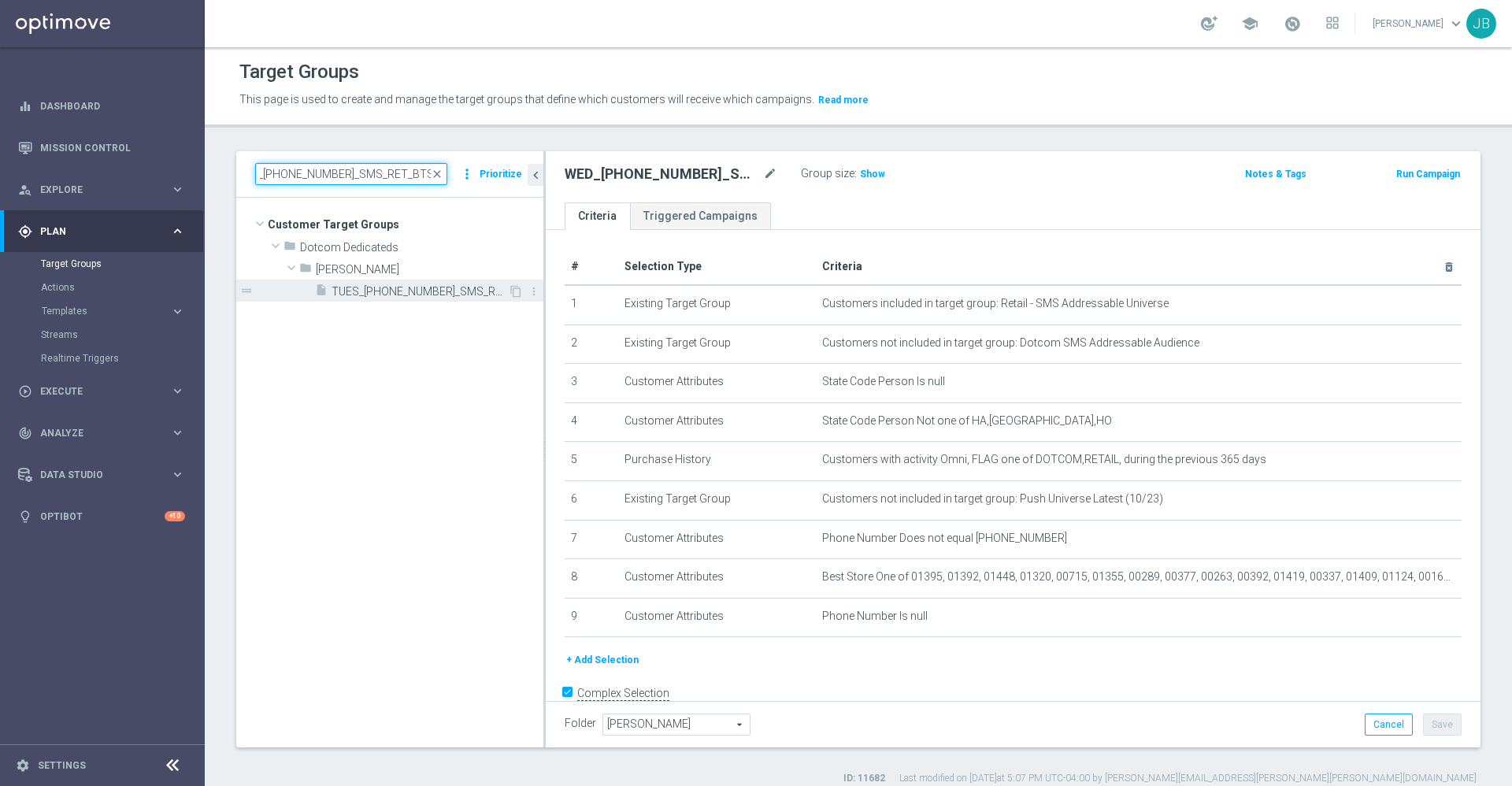
type input "TUES_[PHONE_NUMBER]_SMS_RET_BTS_FREEBIE"
click at [422, 285] on span "TUES_[PHONE_NUMBER]_SMS_RET_BTS_FREEBIE" at bounding box center [419, 291] width 176 height 13
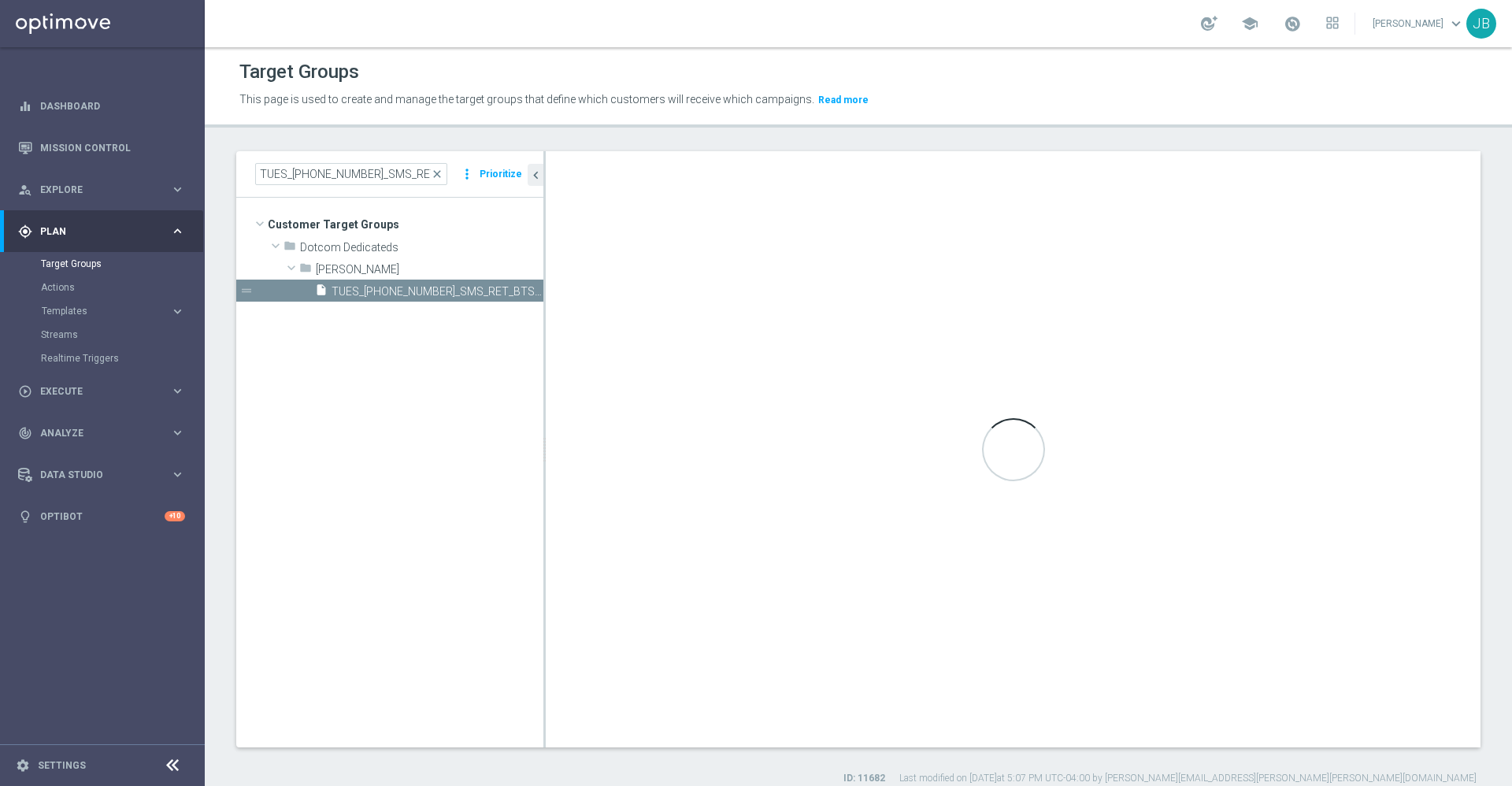
type textarea "1 and 2 and (3 or 4) and 5 and 6 and 7 and 8"
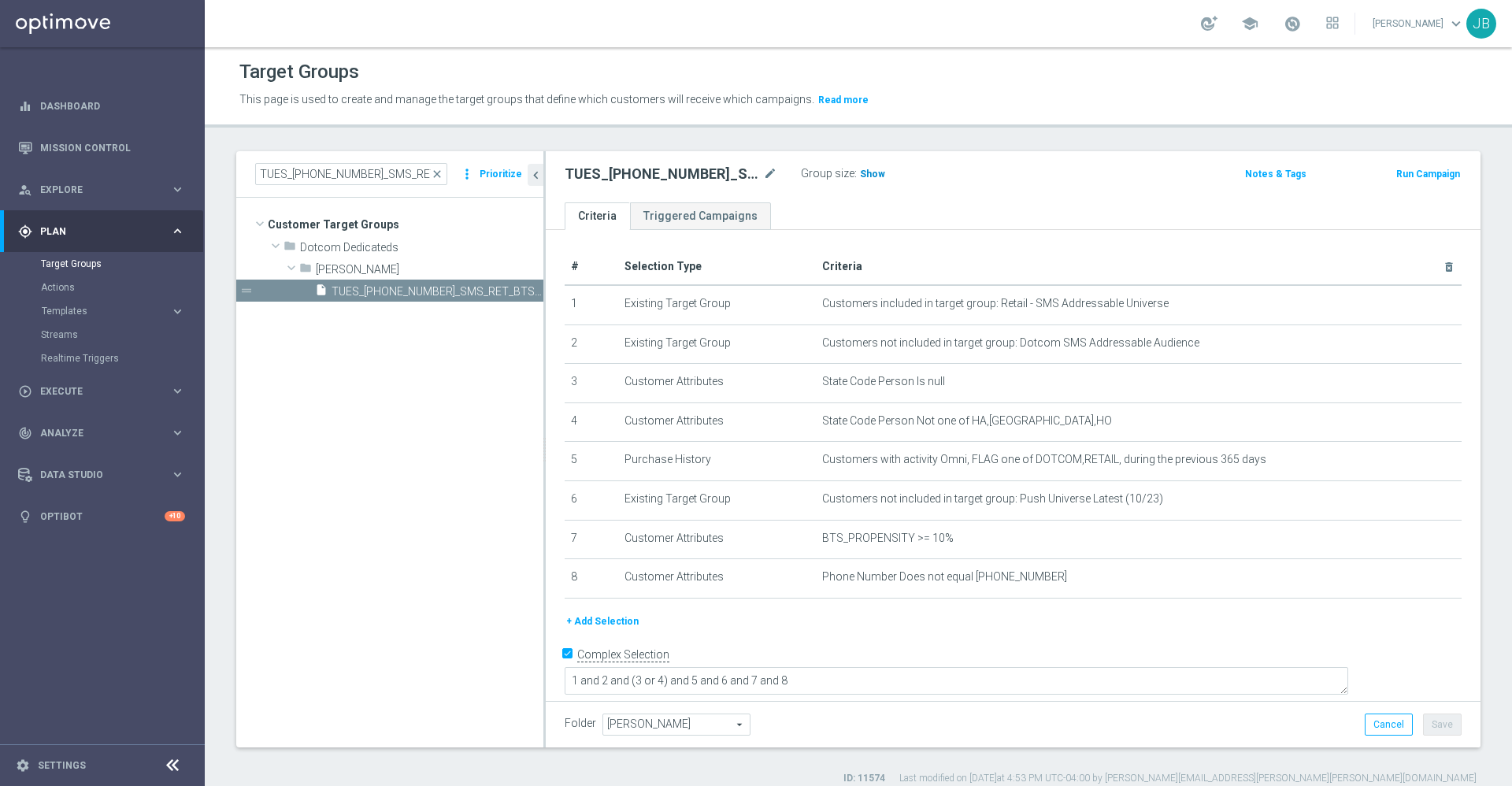
click at [868, 176] on span "Show" at bounding box center [871, 173] width 25 height 11
click at [618, 630] on button "+ Add Selection" at bounding box center [602, 621] width 76 height 17
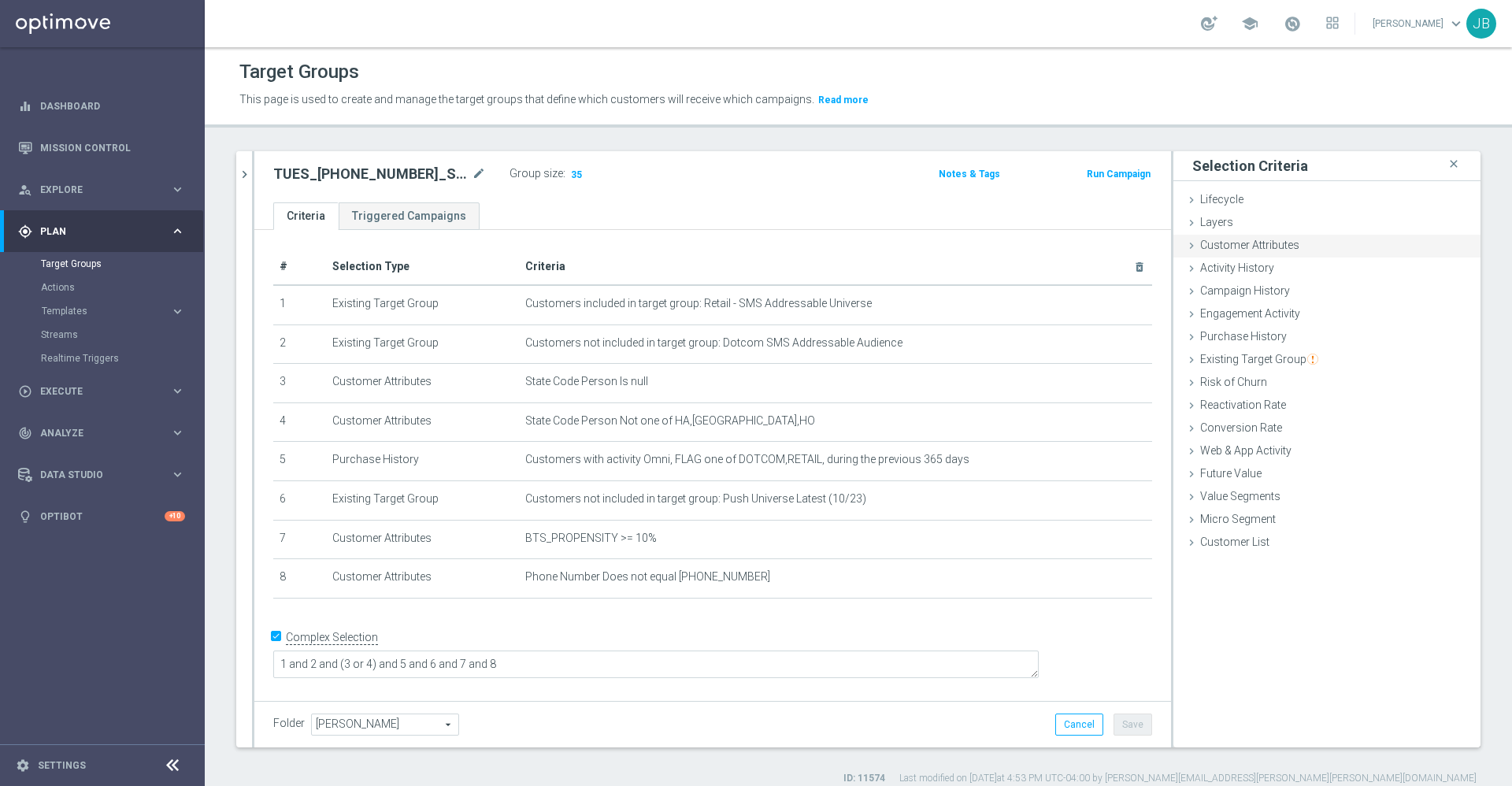
click at [1258, 240] on span "Customer Attributes" at bounding box center [1249, 245] width 99 height 13
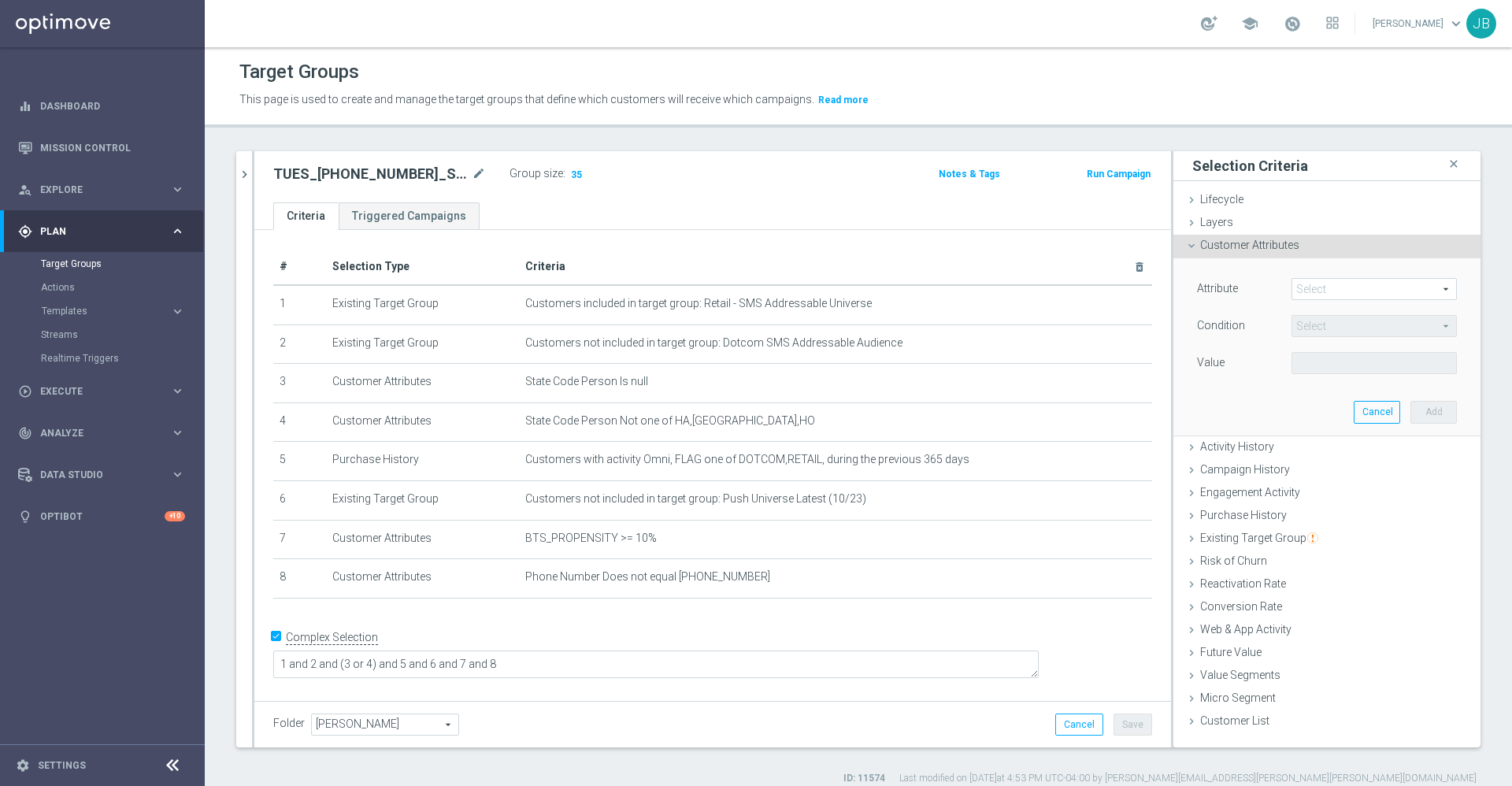
click at [1324, 293] on span at bounding box center [1374, 289] width 164 height 21
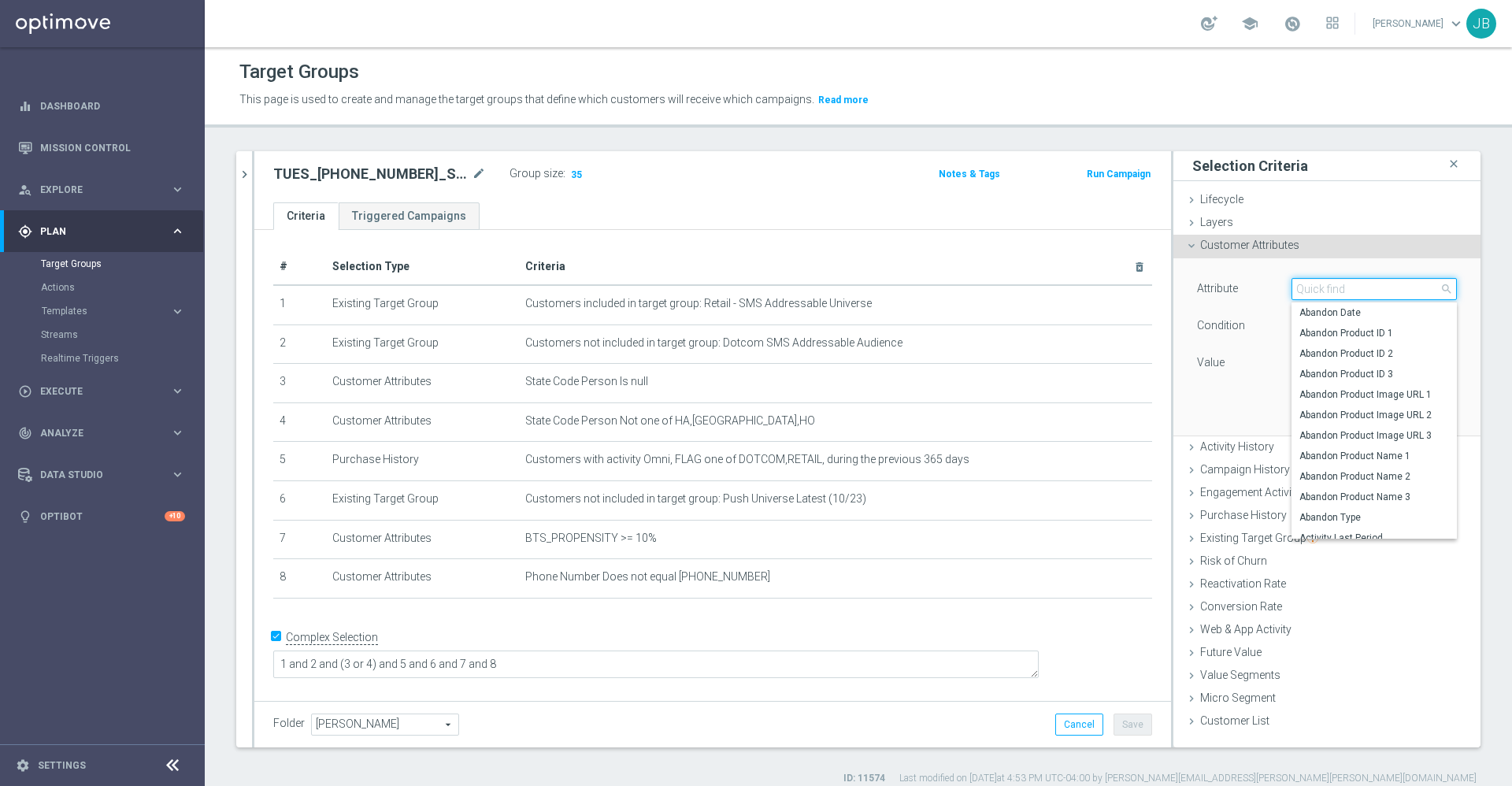
click at [1323, 289] on input "search" at bounding box center [1374, 289] width 165 height 22
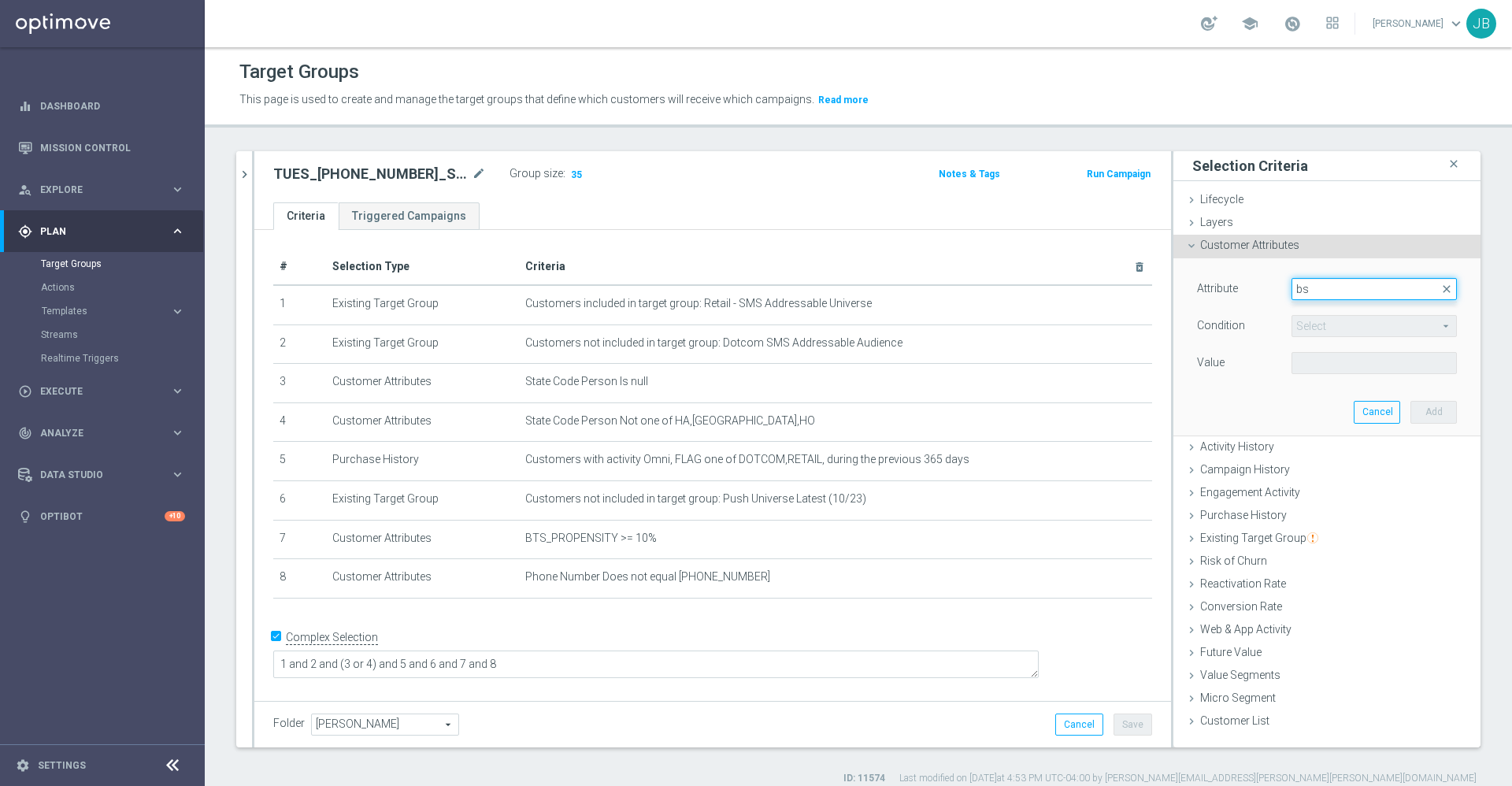
type input "b"
type input "phon"
click at [1357, 329] on span "Phone Number" at bounding box center [1374, 332] width 149 height 13
type input "Phone Number"
click at [1332, 325] on span "Equals" at bounding box center [1374, 325] width 164 height 21
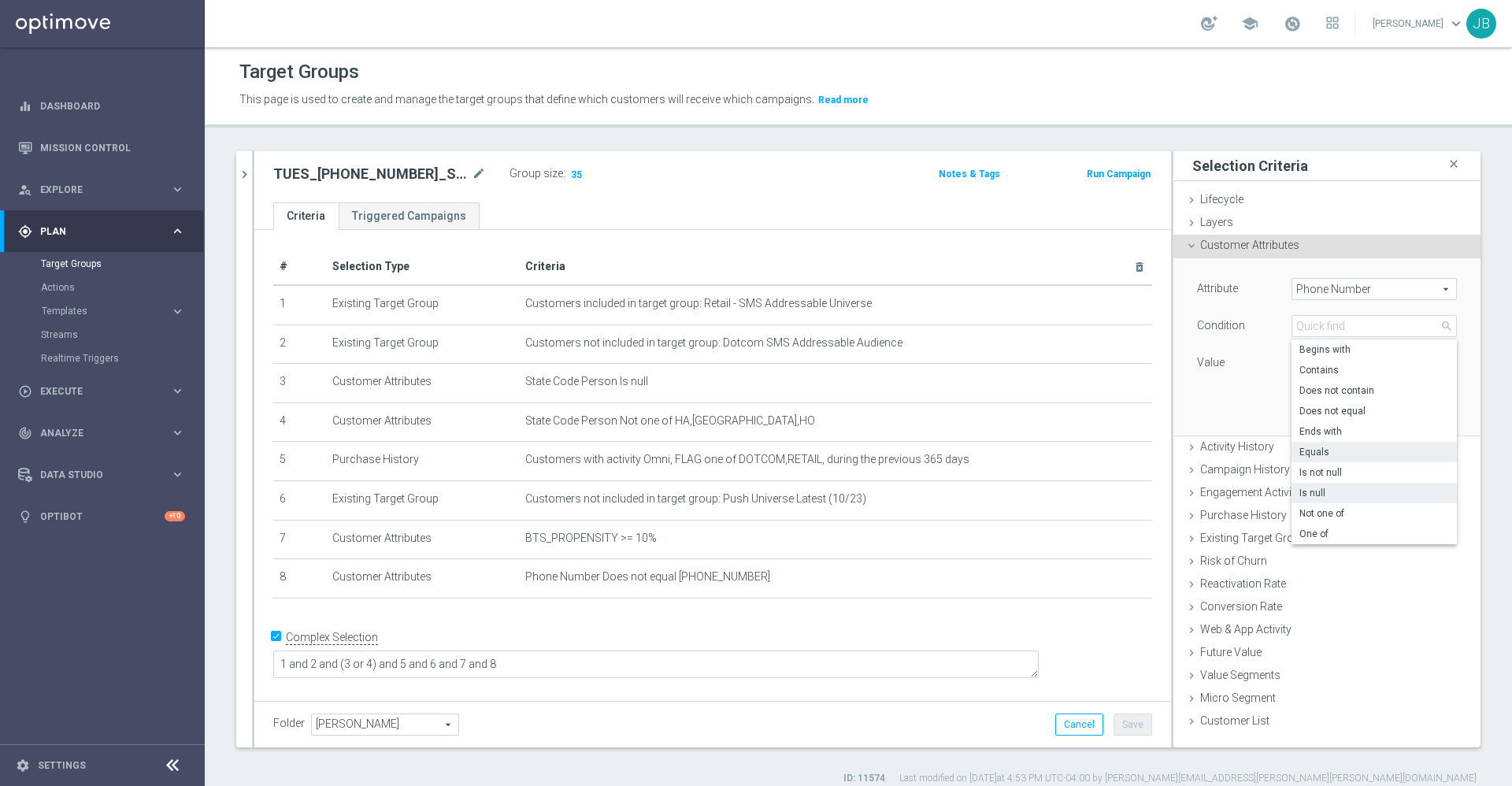
click at [1314, 488] on span "Is null" at bounding box center [1374, 492] width 149 height 13
type input "Is null"
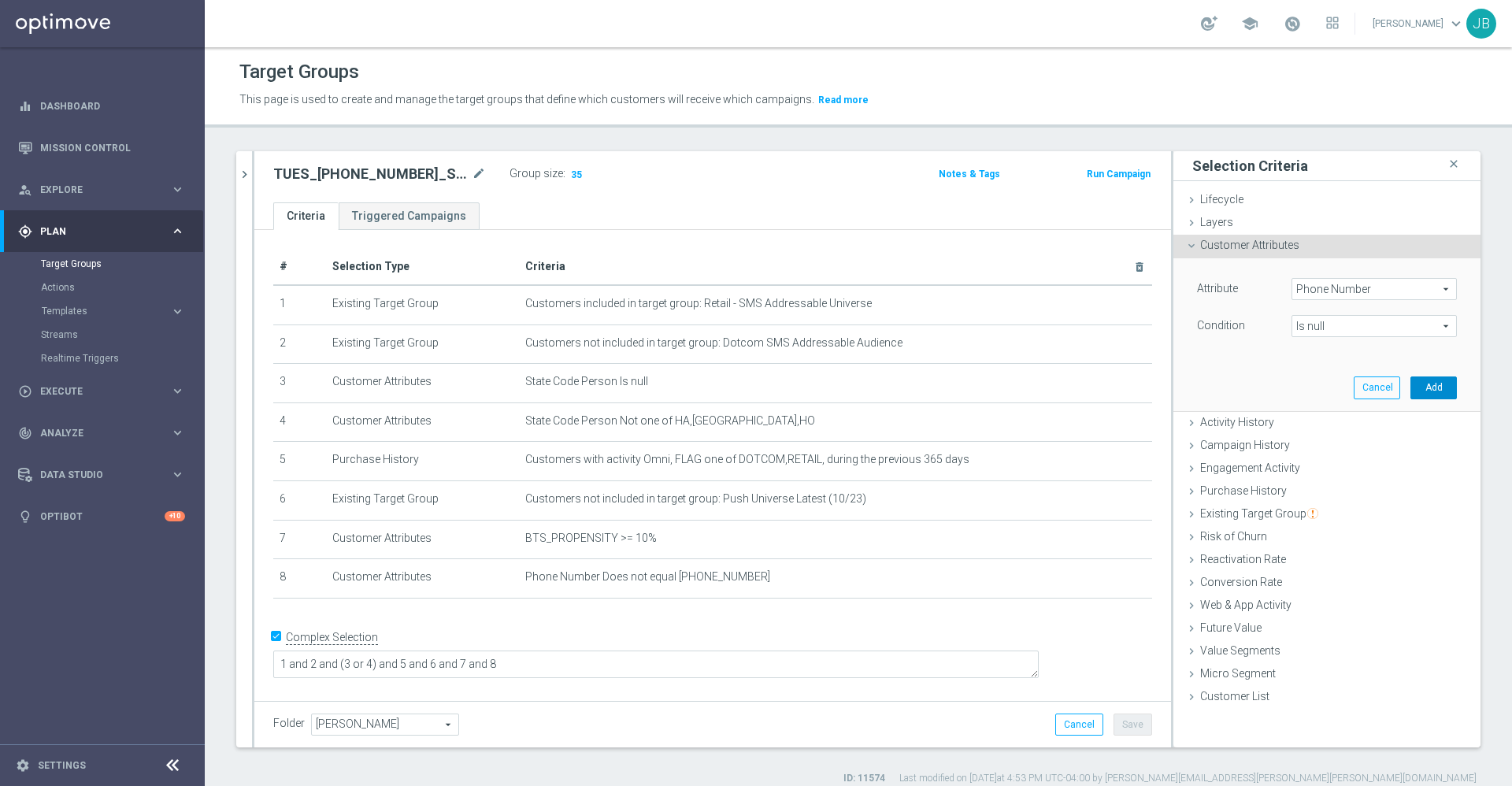
click at [1428, 385] on button "Add" at bounding box center [1432, 387] width 47 height 22
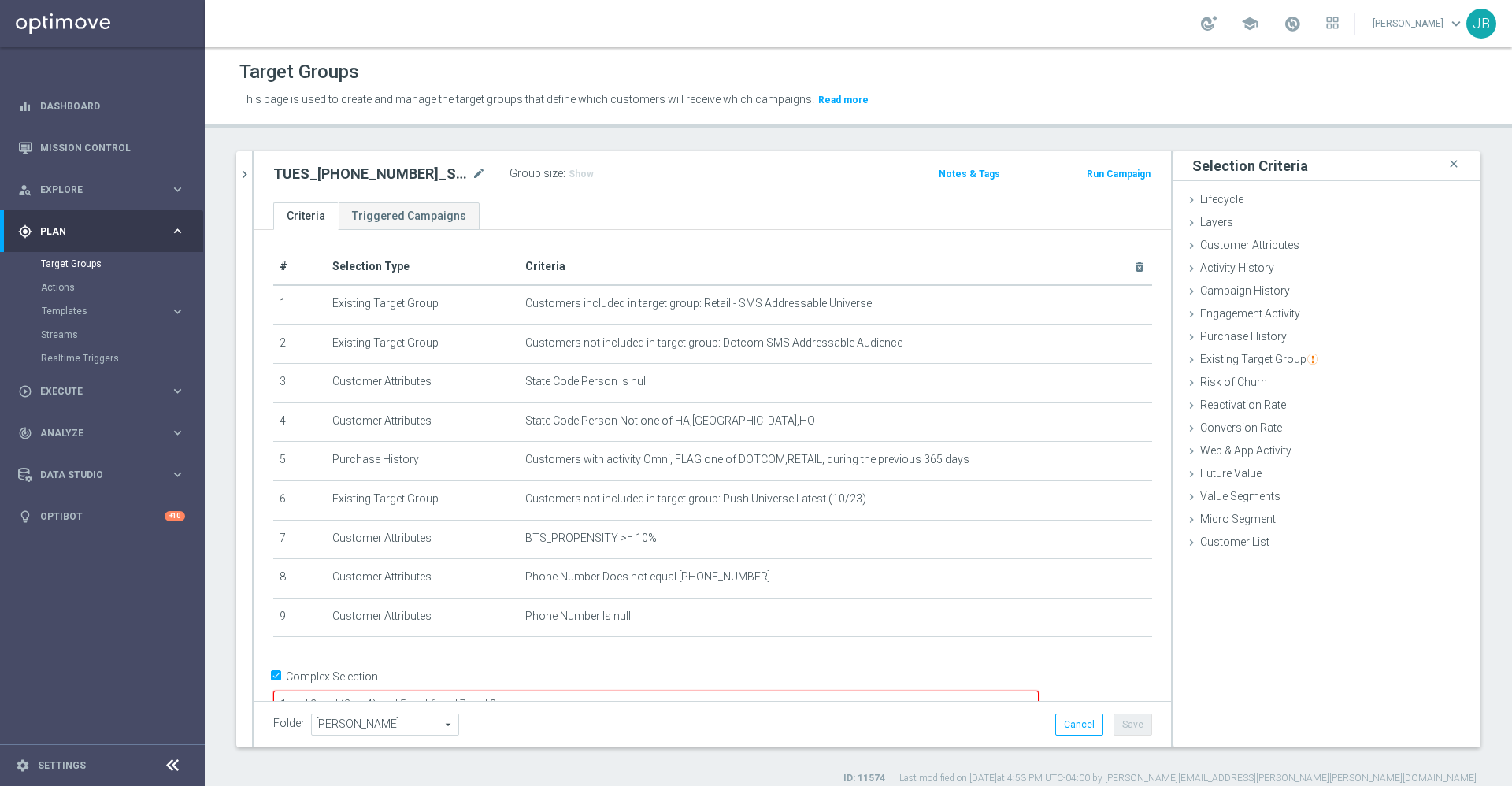
click at [606, 690] on textarea "1 and 2 and (3 or 4) and 5 and 6 and 7 and 8" at bounding box center [656, 704] width 765 height 28
click at [608, 690] on textarea "1 and 2 and (3 or 4) and 5 and 6 and 7 and 8" at bounding box center [656, 704] width 765 height 28
click at [601, 690] on textarea "1 and 2 and (3 or 4) and 5 and 6 and 7 and 8" at bounding box center [656, 704] width 765 height 28
click at [643, 690] on textarea "1 and 2 and (3 or 4) and 5 and 6 and 7 and (8" at bounding box center [656, 704] width 765 height 28
type textarea "1 and 2 and (3 or 4) and 5 and 6 and 7 and (8 or 9)"
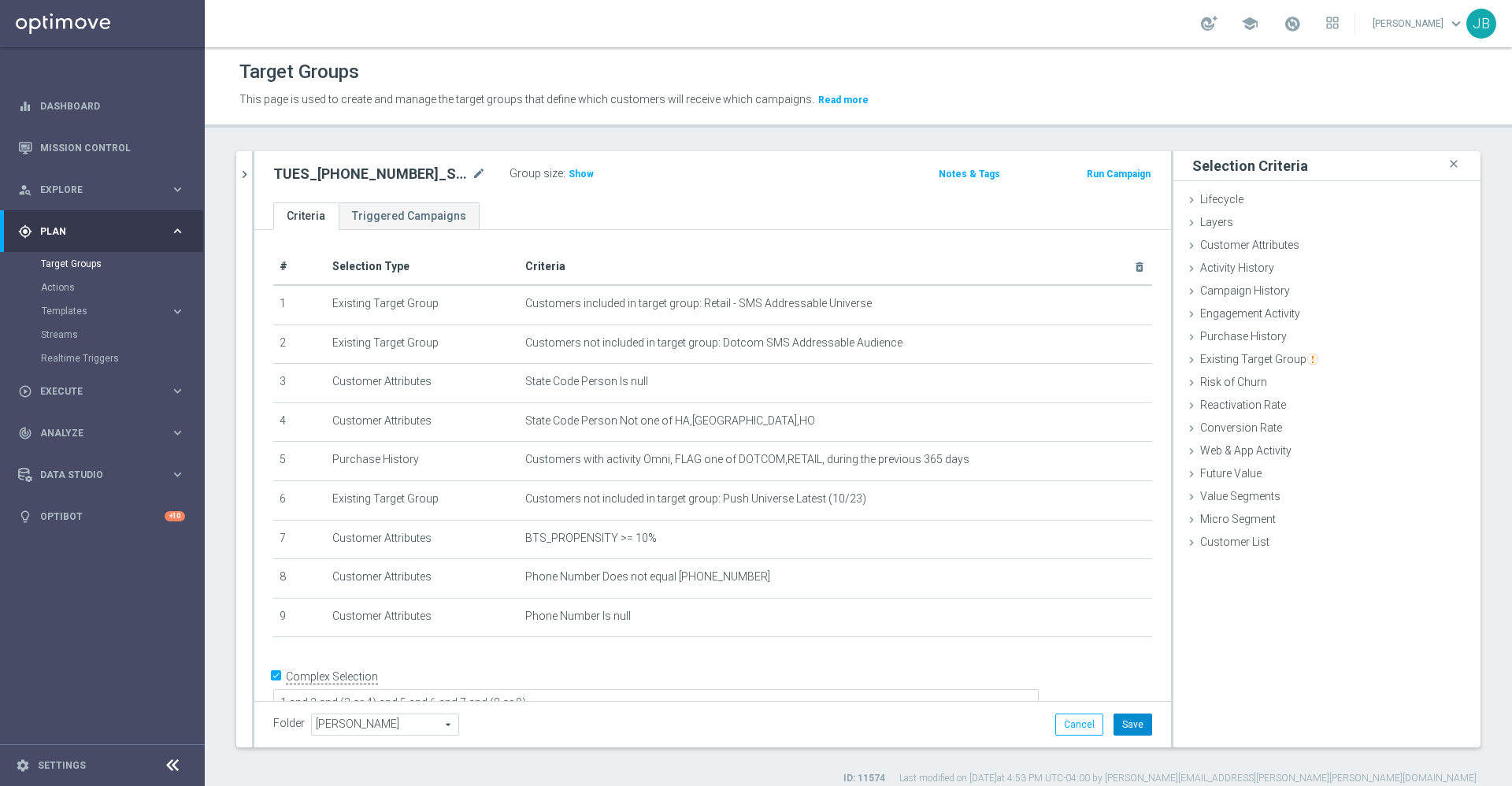
click at [1129, 719] on button "Save" at bounding box center [1132, 724] width 39 height 22
click at [587, 175] on span "Show" at bounding box center [580, 173] width 25 height 11
click at [244, 170] on icon "chevron_right" at bounding box center [244, 174] width 15 height 15
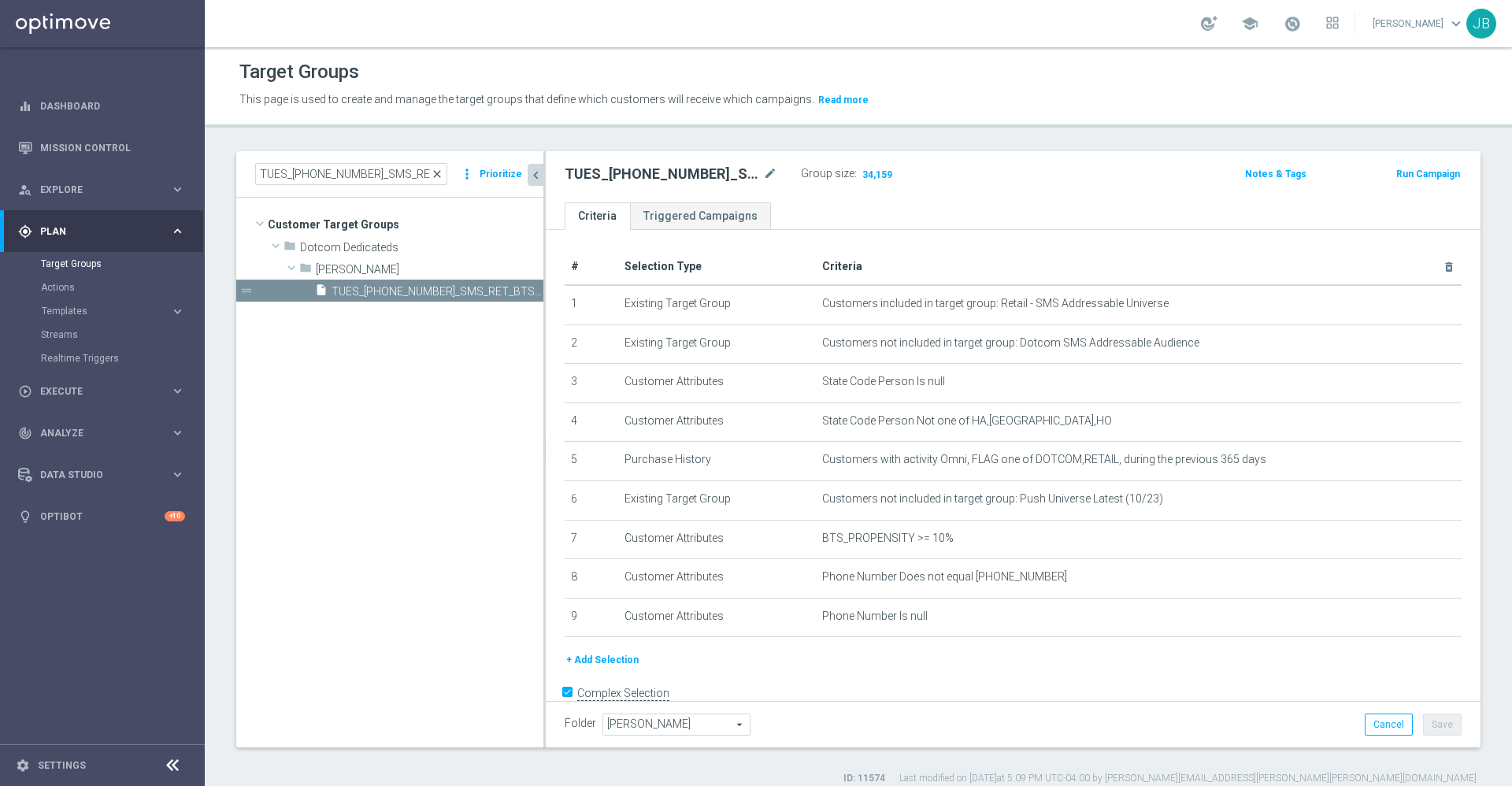
click at [442, 174] on span "close" at bounding box center [437, 174] width 13 height 13
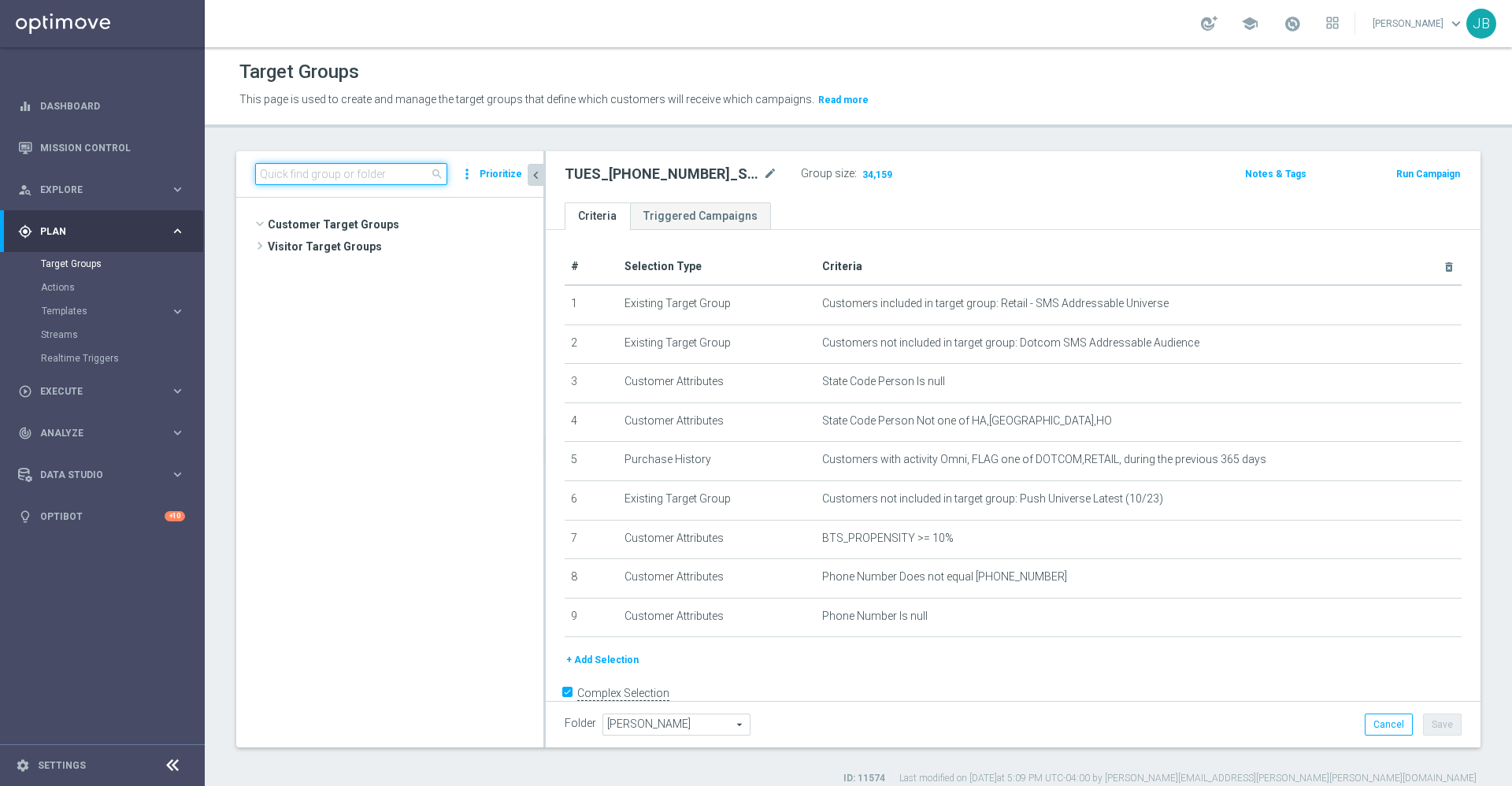
scroll to position [4434, 0]
click at [371, 174] on input at bounding box center [350, 174] width 192 height 22
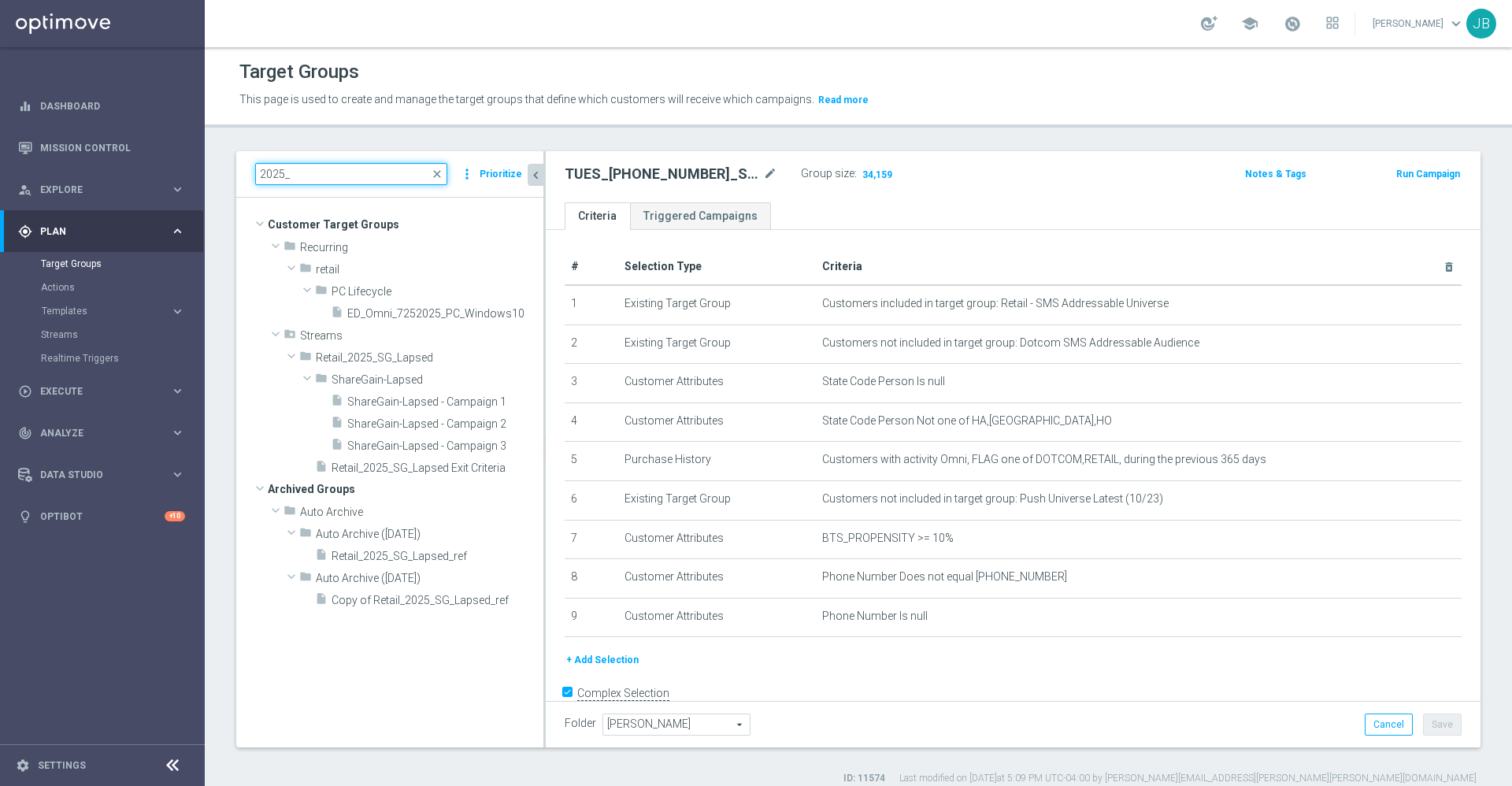
scroll to position [0, 0]
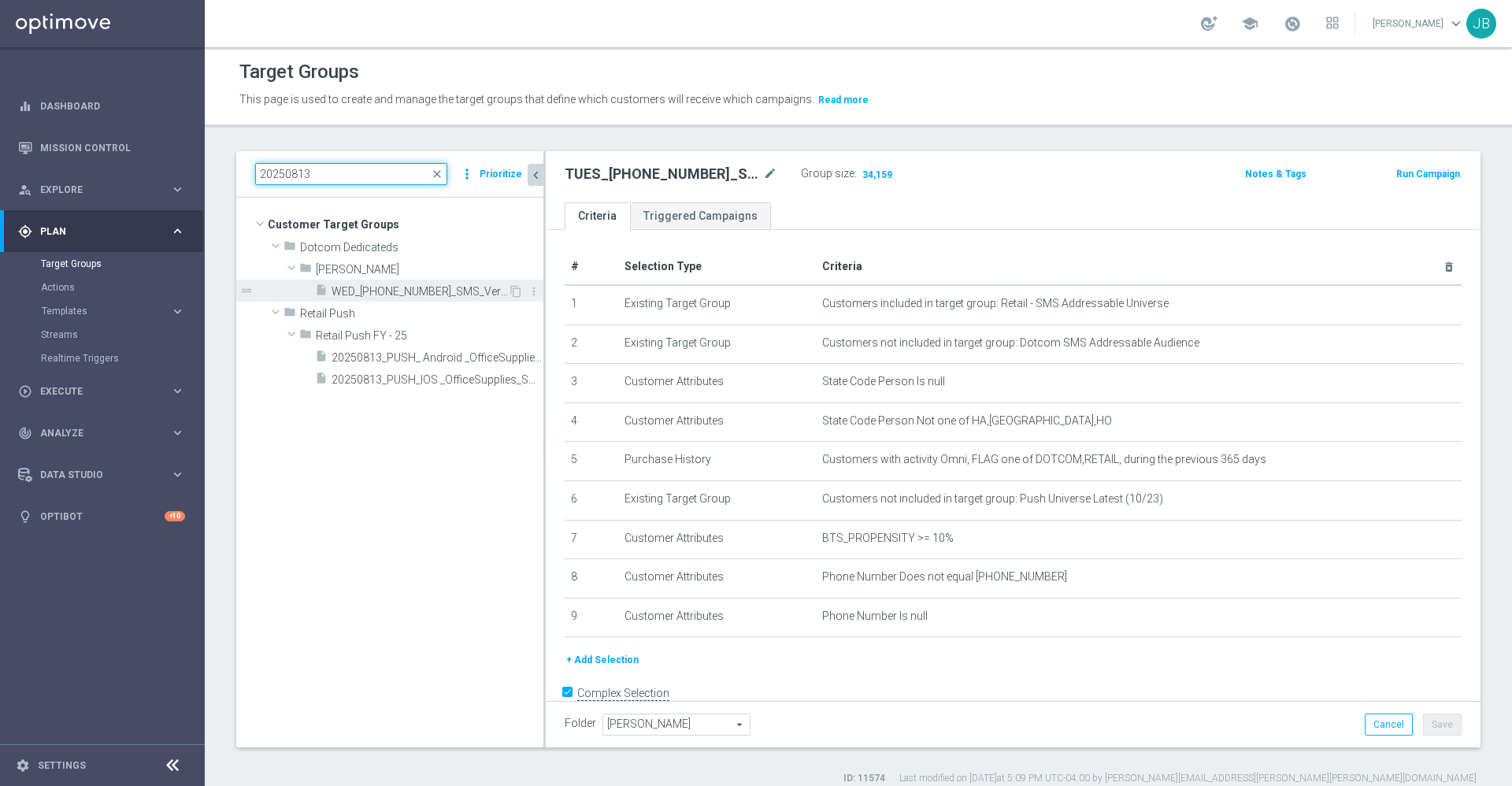
type input "20250813"
click at [429, 293] on span "WED_[PHONE_NUMBER]_SMS_Verizon_SMB" at bounding box center [419, 291] width 176 height 13
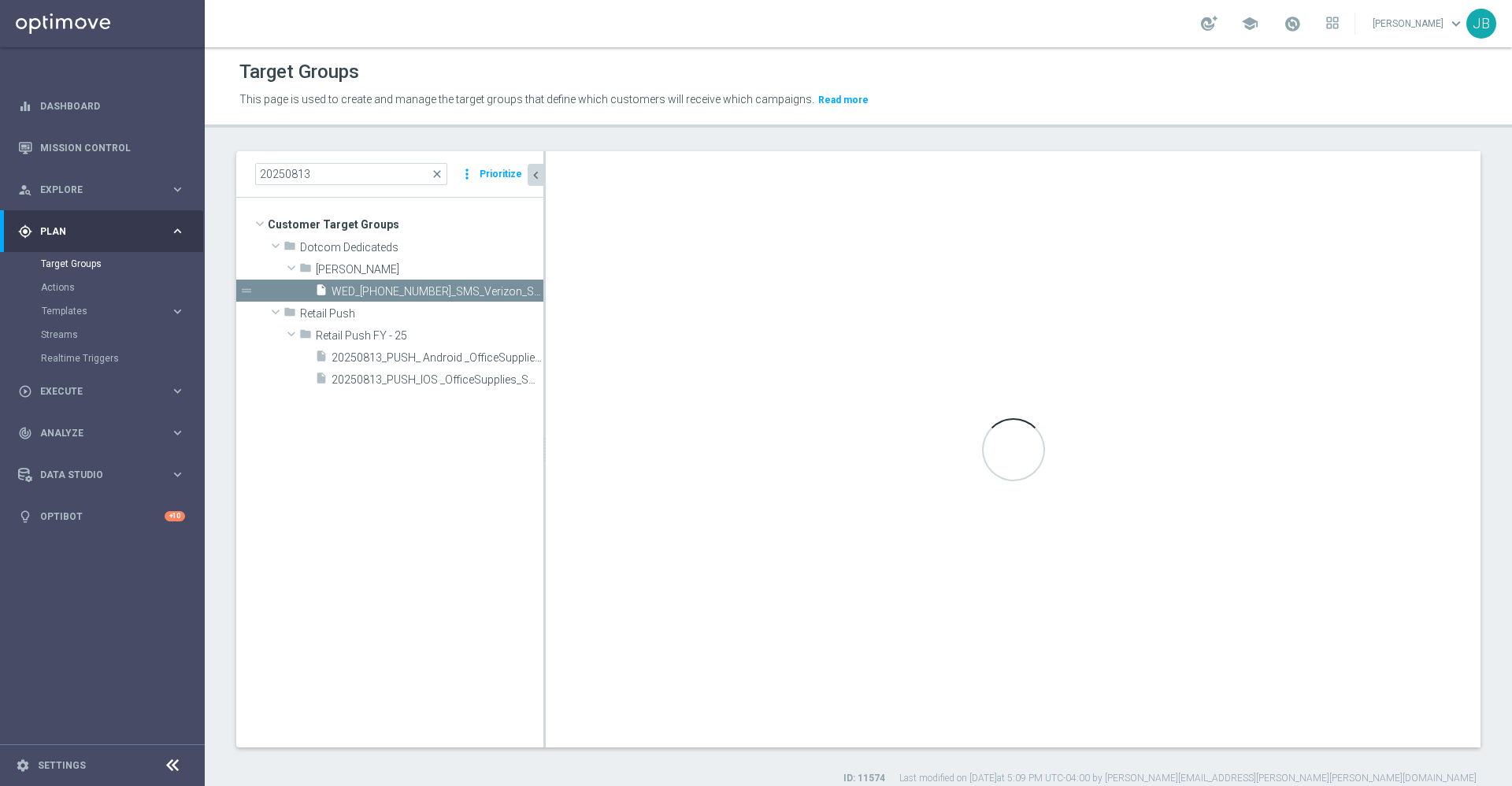
type textarea "1 and 2 and (3 or 4) and 5 and 6 and (7 or 9) and 8"
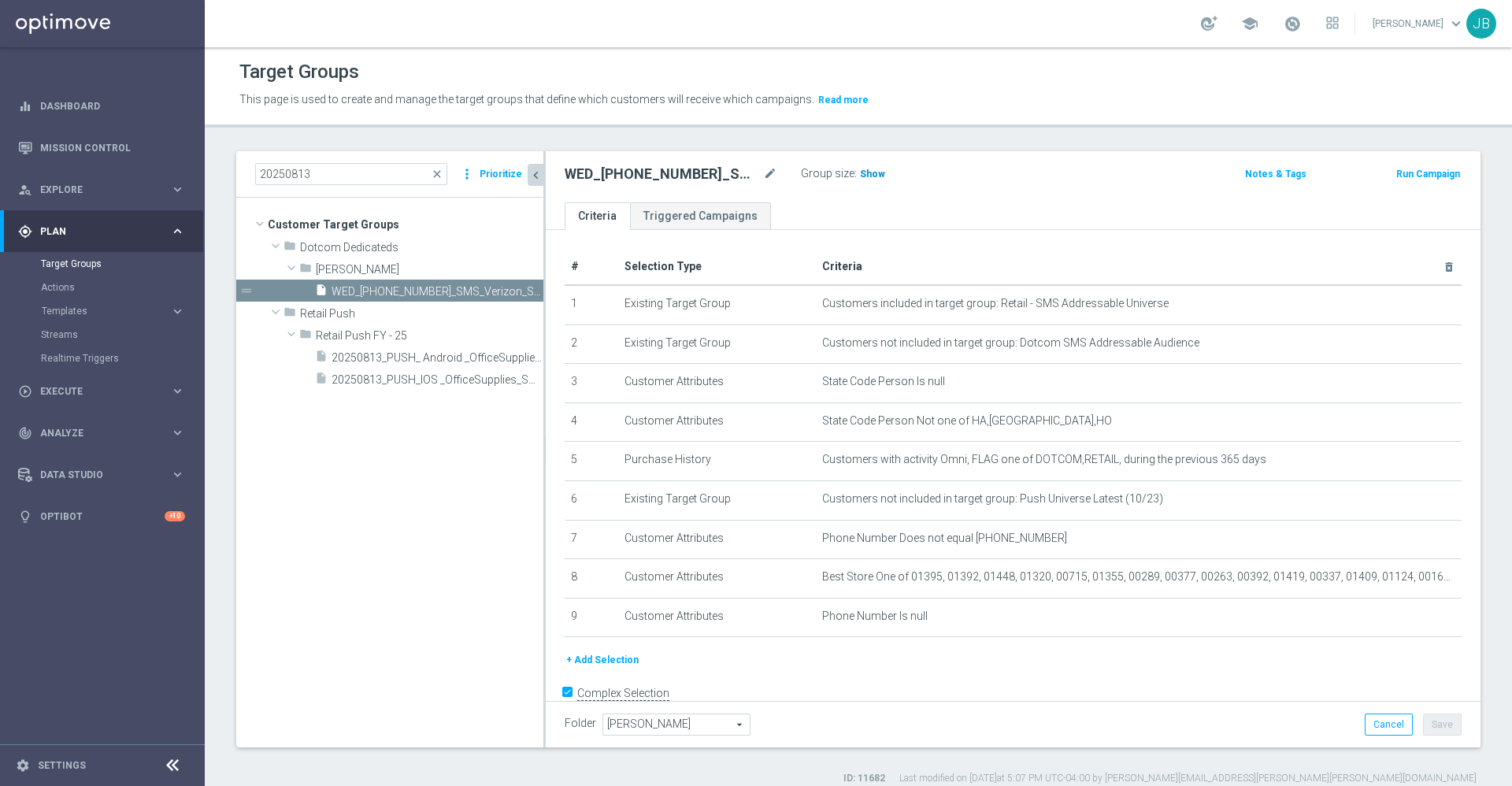
click at [871, 174] on span "Show" at bounding box center [871, 173] width 25 height 11
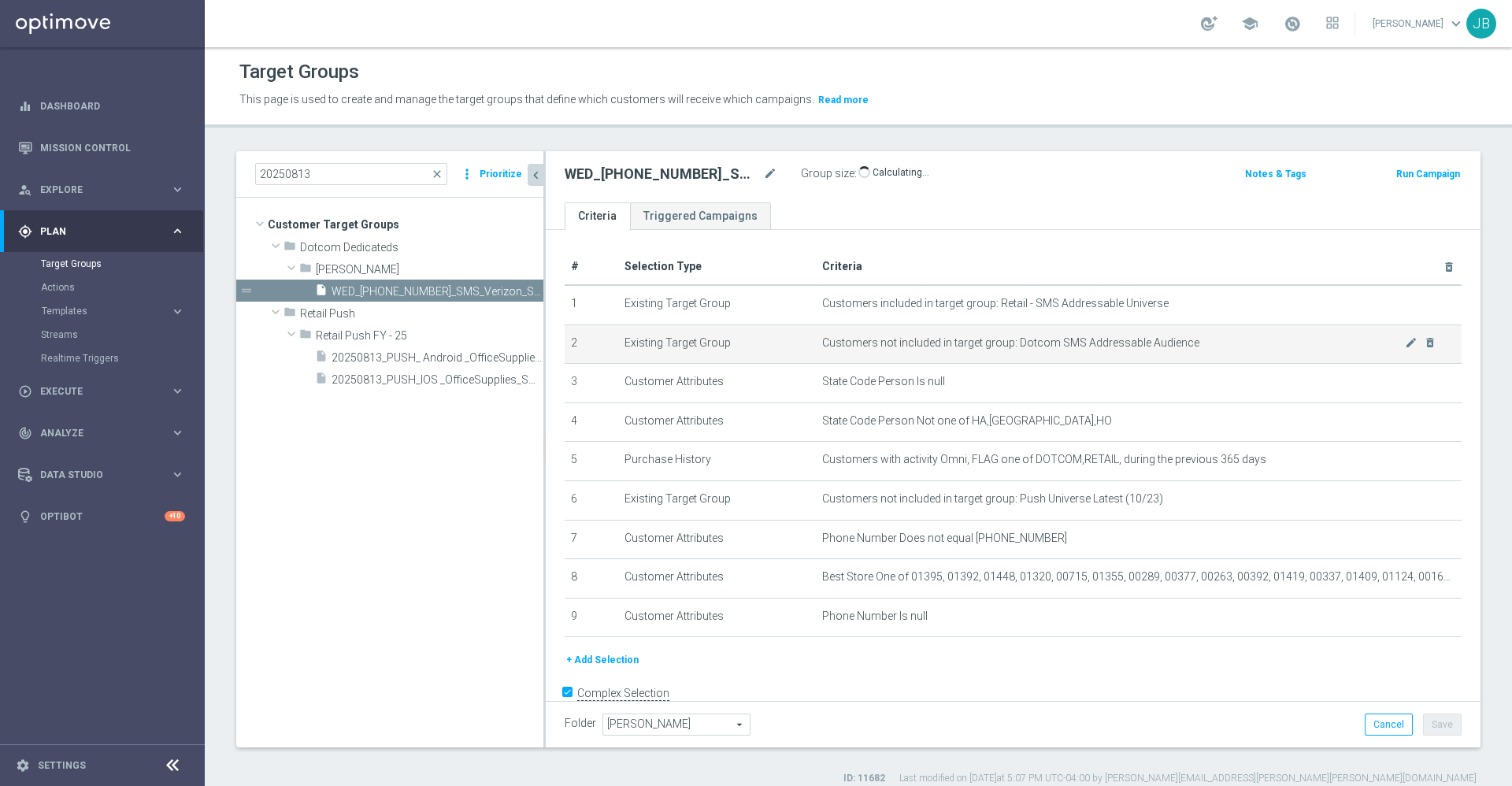
scroll to position [34, 0]
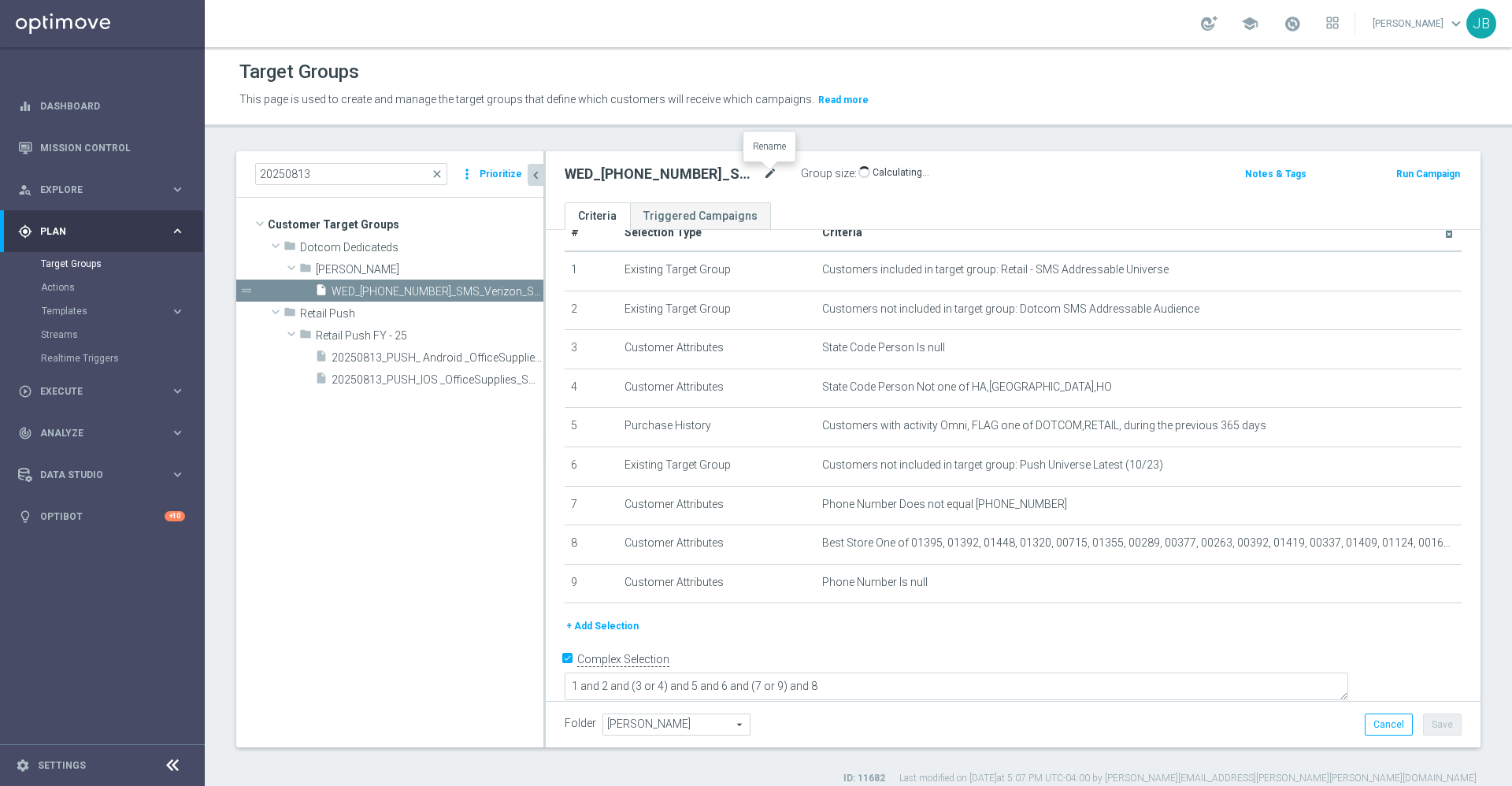
click at [768, 171] on icon "mode_edit" at bounding box center [770, 173] width 14 height 19
